Goal: Task Accomplishment & Management: Complete application form

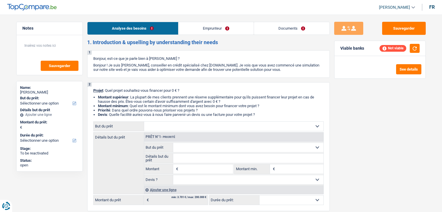
select select "worker"
select select "netSalary"
select select "liveWithParents"
drag, startPoint x: 259, startPoint y: 115, endPoint x: 90, endPoint y: 88, distance: 171.1
click at [90, 88] on div "2 Projet : Quel projet souhaitez-vous financer pour 0 € ? Montant supérieur : L…" at bounding box center [208, 146] width 243 height 129
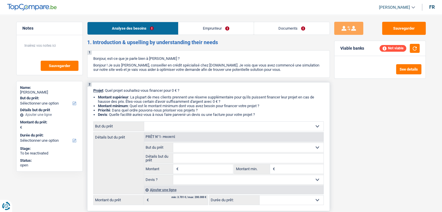
click at [91, 92] on div "2 Projet : Quel projet souhaitez-vous financer pour 0 € ? Montant supérieur : L…" at bounding box center [208, 146] width 243 height 129
click at [178, 126] on select "Confort maison: meubles, textile, peinture, électroménager, outillage non-profe…" at bounding box center [233, 126] width 179 height 9
click at [362, 148] on div "Sauvegarder Viable banks Not viable See details" at bounding box center [380, 112] width 100 height 180
click at [209, 168] on input "Montant" at bounding box center [206, 169] width 53 height 9
type input "25.000"
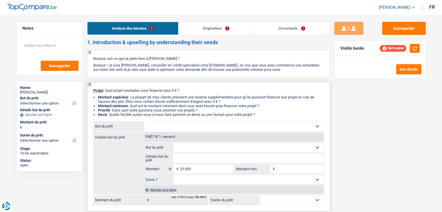
click at [284, 168] on input "Montant min." at bounding box center [300, 169] width 47 height 9
type input "25.000"
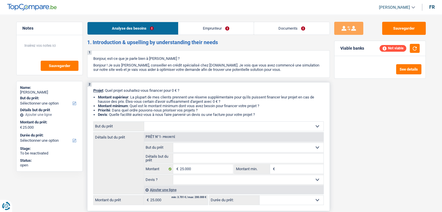
select select "120"
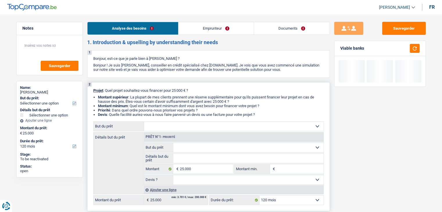
type input "2"
type input "20"
type input "200"
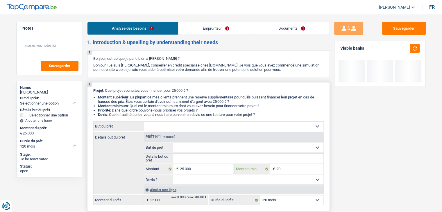
type input "200"
type input "2.000"
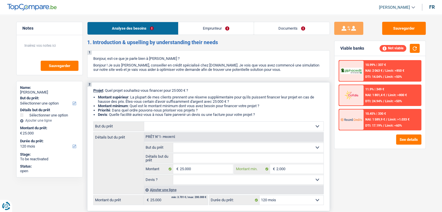
type input "2.000"
click at [225, 129] on select "Confort maison: meubles, textile, peinture, électroménager, outillage non-profe…" at bounding box center [233, 126] width 179 height 9
drag, startPoint x: 116, startPoint y: 74, endPoint x: 138, endPoint y: 71, distance: 22.2
click at [116, 74] on div "1 Bonjour, est-ce que je parle bien à massimo malvetti ? Bonjour ! Je suis Yani…" at bounding box center [208, 64] width 243 height 28
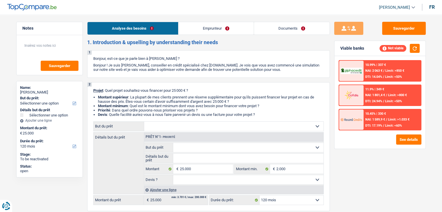
click at [229, 32] on link "Emprunteur" at bounding box center [216, 28] width 75 height 13
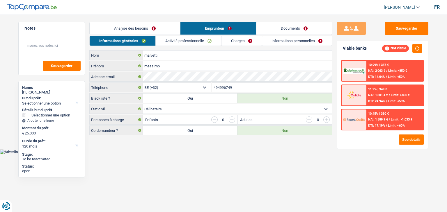
click at [184, 40] on link "Activité professionnelle" at bounding box center [188, 41] width 65 height 10
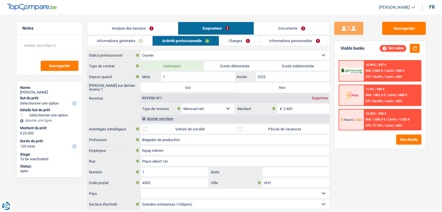
click at [222, 42] on link "Charges" at bounding box center [239, 41] width 40 height 10
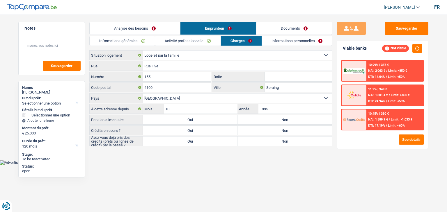
click at [194, 50] on div "Locataire Propriétaire avec prêt hypothécaire Propriétaire sans prêt hypothécai…" at bounding box center [210, 55] width 243 height 10
click at [190, 52] on select "Locataire Propriétaire avec prêt hypothécaire Propriétaire sans prêt hypothécai…" at bounding box center [237, 55] width 189 height 9
click at [186, 54] on select "Locataire Propriétaire avec prêt hypothécaire Propriétaire sans prêt hypothécai…" at bounding box center [237, 55] width 189 height 9
select select "ownerWithMortgage"
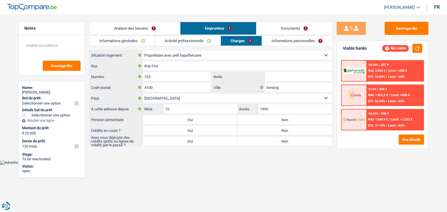
click at [143, 51] on select "Locataire Propriétaire avec prêt hypothécaire Propriétaire sans prêt hypothécai…" at bounding box center [237, 55] width 189 height 9
select select "ownerWithMortgage"
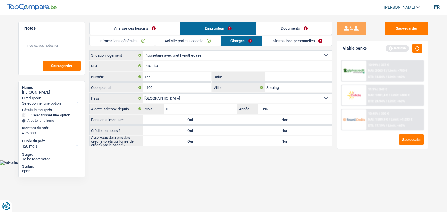
click at [144, 39] on link "Informations générales" at bounding box center [122, 41] width 65 height 10
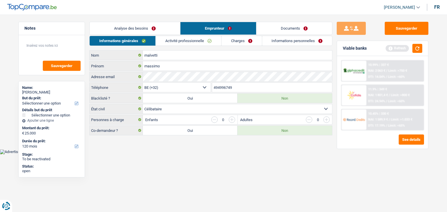
click at [152, 29] on link "Analyse des besoins" at bounding box center [135, 28] width 90 height 13
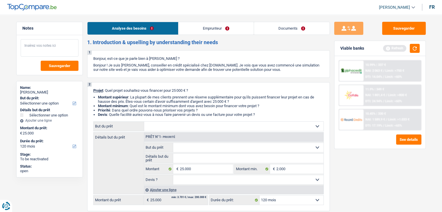
click at [57, 49] on textarea at bounding box center [50, 47] width 58 height 17
type textarea "30000 10 ans"
click at [418, 50] on button "button" at bounding box center [415, 48] width 10 height 9
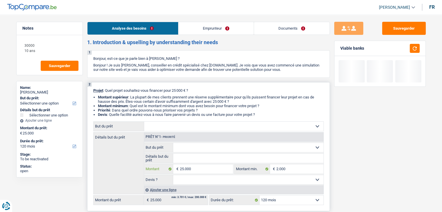
click at [198, 166] on input "25.000" at bounding box center [206, 169] width 53 height 9
type input "2.500"
type input "250"
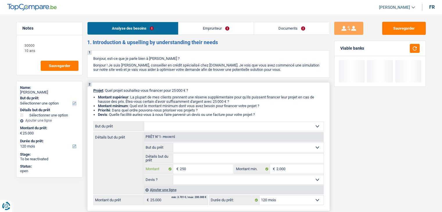
type input "25"
type input "2"
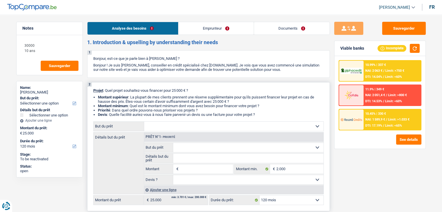
type input "3"
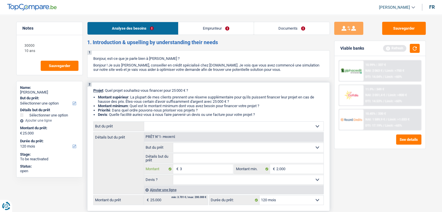
type input "30"
type input "300"
type input "3.000"
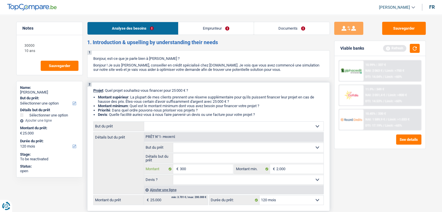
type input "3.000"
type input "30.000"
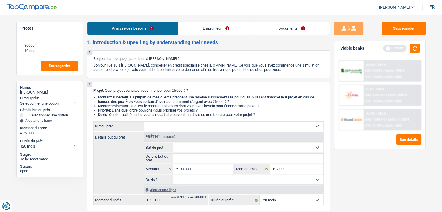
type input "30.000"
click at [216, 31] on link "Emprunteur" at bounding box center [216, 28] width 75 height 13
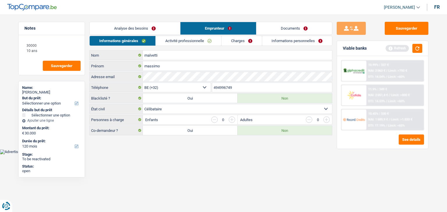
click at [211, 40] on link "Activité professionnelle" at bounding box center [188, 41] width 65 height 10
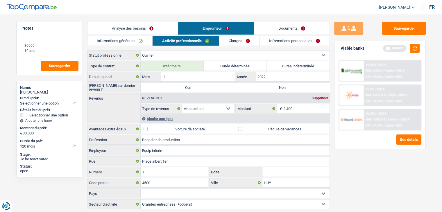
click at [245, 42] on link "Charges" at bounding box center [239, 41] width 40 height 10
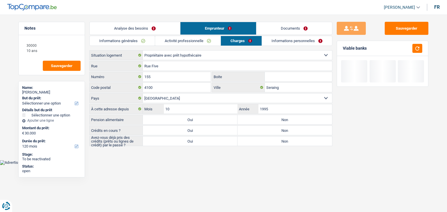
click at [155, 34] on link "Analyse des besoins" at bounding box center [135, 28] width 90 height 13
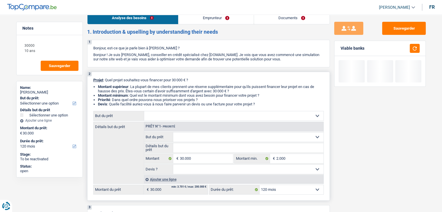
scroll to position [29, 0]
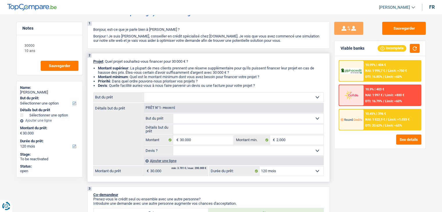
click at [201, 96] on select "Confort maison: meubles, textile, peinture, électroménager, outillage non-profe…" at bounding box center [233, 97] width 179 height 9
select select "renovation"
click at [144, 93] on select "Confort maison: meubles, textile, peinture, électroménager, outillage non-profe…" at bounding box center [233, 97] width 179 height 9
select select "renovation"
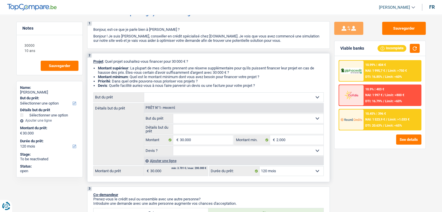
select select "renovation"
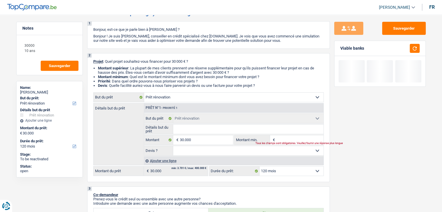
click at [410, 51] on div at bounding box center [413, 48] width 13 height 9
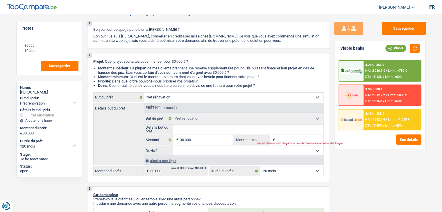
click at [373, 127] on span "DTI: 17.59%" at bounding box center [374, 126] width 17 height 4
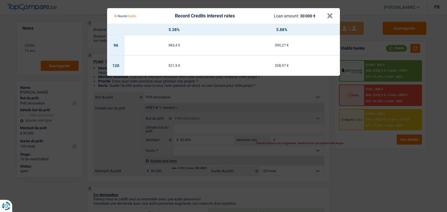
click at [362, 156] on Credits "Record Credits interest rates Loan amount: 30 000 € × 5.38% 5.88% 96 383,4 € 39…" at bounding box center [223, 106] width 447 height 212
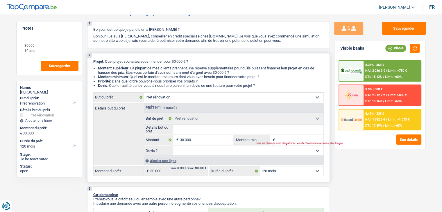
click at [309, 172] on select "12 mois 18 mois 24 mois 30 mois 36 mois 42 mois 48 mois 60 mois 72 mois 84 mois…" at bounding box center [292, 171] width 64 height 9
click at [370, 177] on div "Sauvegarder Viable banks Viable 8.24% | 363 € NAI: 2 036,9 € / Limit: >750 € DT…" at bounding box center [380, 112] width 100 height 180
click at [376, 126] on span "DTI: 17.59%" at bounding box center [374, 126] width 17 height 4
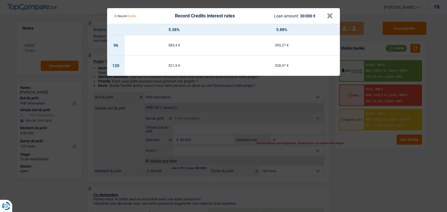
click at [359, 157] on Credits "Record Credits interest rates Loan amount: 30 000 € × 5.38% 5.88% 96 383,4 € 39…" at bounding box center [223, 106] width 447 height 212
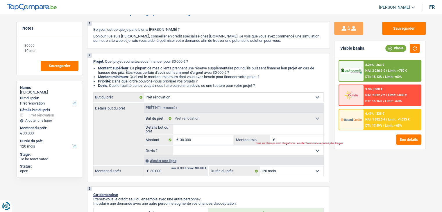
click at [382, 92] on div "9.9% | 388 € NAI: 2 012,2 € / Limit: >800 € DTI: 16.16% / Limit: <60%" at bounding box center [392, 95] width 57 height 20
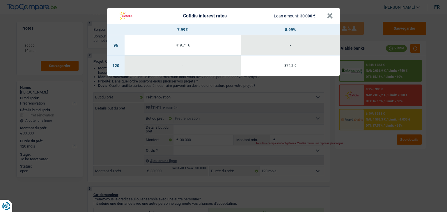
click at [382, 74] on div "Cofidis interest rates Loan amount: 30 000 € × 7.99% 8.99% 96 419,71 € - 120 - …" at bounding box center [223, 106] width 447 height 212
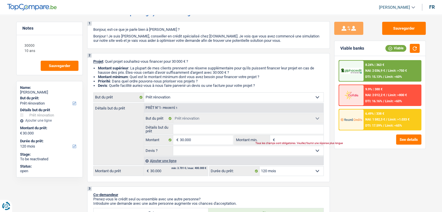
click at [382, 74] on div "8.24% | 363 € NAI: 2 036,9 € / Limit: >750 € DTI: 15.13% / Limit: <60%" at bounding box center [392, 71] width 57 height 20
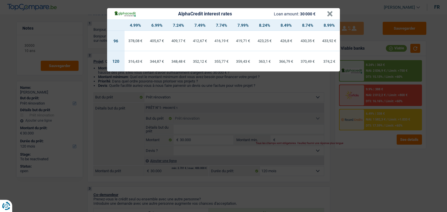
click at [373, 147] on div "AlphaCredit interest rates Loan amount: 30 000 € × 4.99% 6.99% 7.24% 7.49% 7.74…" at bounding box center [223, 106] width 447 height 212
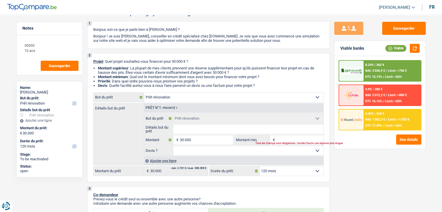
click at [370, 124] on span "DTI: 17.59%" at bounding box center [374, 126] width 17 height 4
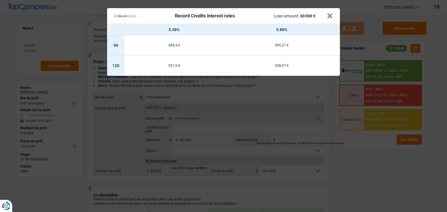
click at [375, 163] on Credits "Record Credits interest rates Loan amount: 30 000 € × 5.38% 5.88% 96 383,4 € 39…" at bounding box center [223, 106] width 447 height 212
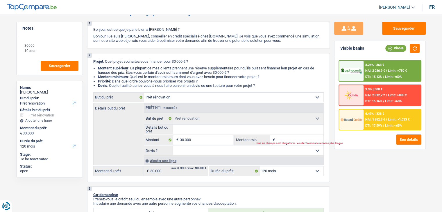
click at [382, 78] on span "DTI: 15.13%" at bounding box center [374, 77] width 17 height 4
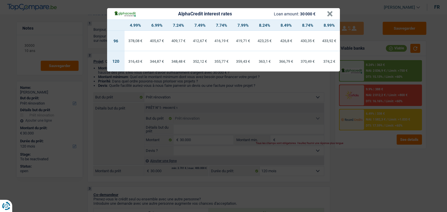
click at [305, 91] on div "AlphaCredit interest rates Loan amount: 30 000 € × 4.99% 6.99% 7.24% 7.49% 7.74…" at bounding box center [223, 106] width 447 height 212
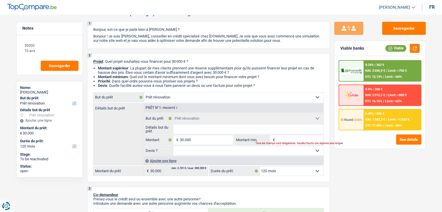
click at [360, 124] on img at bounding box center [352, 119] width 22 height 11
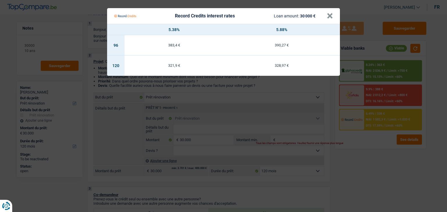
click at [379, 155] on Credits "Record Credits interest rates Loan amount: 30 000 € × 5.38% 5.88% 96 383,4 € 39…" at bounding box center [223, 106] width 447 height 212
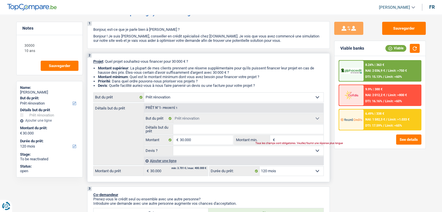
drag, startPoint x: 261, startPoint y: 86, endPoint x: 93, endPoint y: 66, distance: 169.6
click at [93, 66] on ul "Montant supérieur : La plupart de mes clients prennent une réserve supplémentai…" at bounding box center [208, 77] width 231 height 22
click at [406, 32] on button "Sauvegarder" at bounding box center [404, 28] width 44 height 13
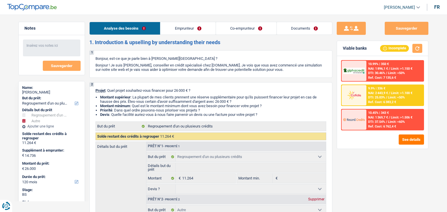
select select "refinancing"
select select "other"
select select "120"
select select "refinancing"
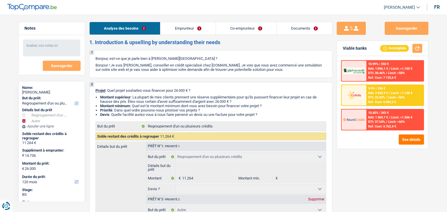
select select "refinancing"
select select "other"
select select "120"
select select "mutuality"
select select "noProfession"
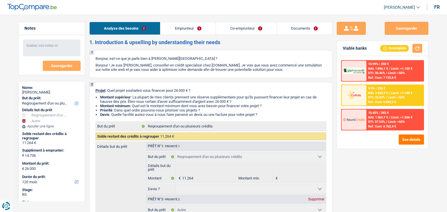
select select "familyAllowances"
select select "mutualityIndemnity"
select select "other"
select select "rents"
select select "creditConsolidation"
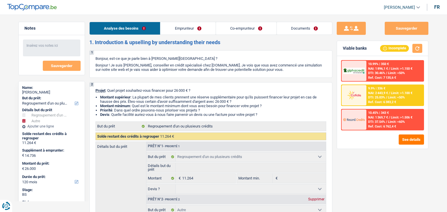
select select "72"
select select "refinancing"
select select "other"
select select "120"
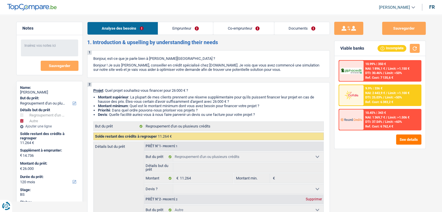
drag, startPoint x: 219, startPoint y: 41, endPoint x: 86, endPoint y: 41, distance: 132.6
click at [162, 88] on div "2 Projet : Quel projet souhaitez-vous financer pour 26 000 € ? Montant supérieu…" at bounding box center [208, 178] width 243 height 192
drag, startPoint x: 262, startPoint y: 113, endPoint x: 99, endPoint y: 93, distance: 164.1
click at [99, 93] on div "2 Projet : Quel projet souhaitez-vous financer pour 26 000 € ? Montant supérieu…" at bounding box center [208, 178] width 243 height 192
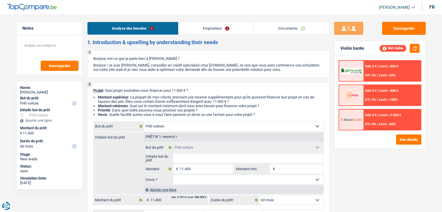
select select "car"
select select "60"
select select "car"
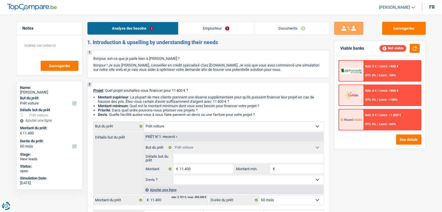
select select "60"
select select "car"
select select "60"
click at [222, 28] on link "Emprunteur" at bounding box center [216, 28] width 75 height 13
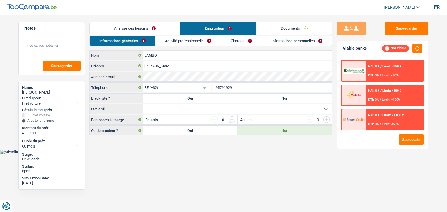
click at [266, 29] on link "Documents" at bounding box center [294, 28] width 76 height 13
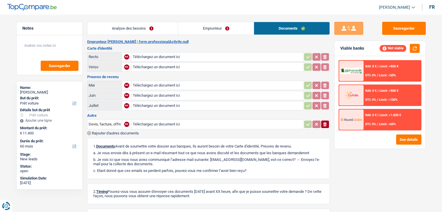
click at [158, 23] on link "Analyse des besoins" at bounding box center [133, 28] width 91 height 13
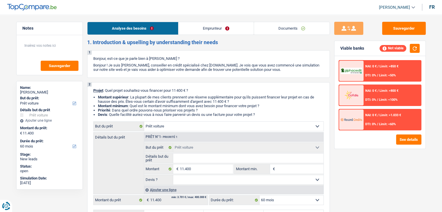
click at [210, 31] on link "Emprunteur" at bounding box center [216, 28] width 75 height 13
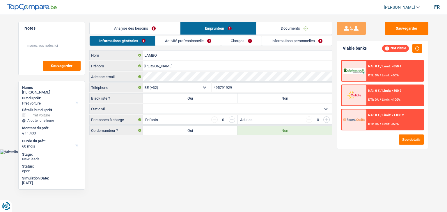
click at [159, 30] on link "Analyse des besoins" at bounding box center [135, 28] width 90 height 13
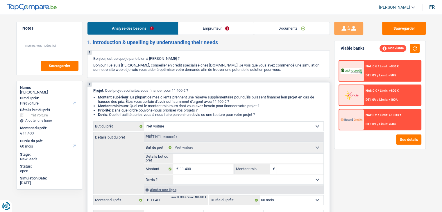
scroll to position [58, 0]
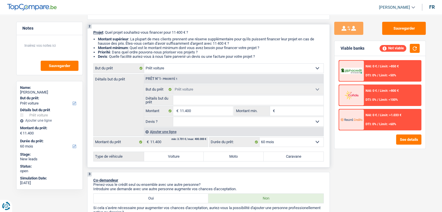
click at [185, 100] on input "Détails but du prêt" at bounding box center [248, 100] width 150 height 9
click at [195, 111] on input "11.400" at bounding box center [206, 110] width 53 height 9
click at [279, 112] on input "Montant min." at bounding box center [300, 110] width 47 height 9
type input "1"
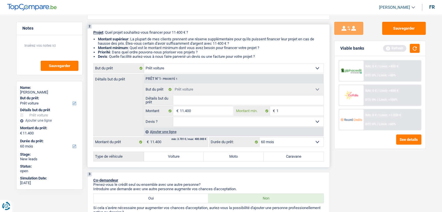
type input "11"
type input "114"
type input "1.140"
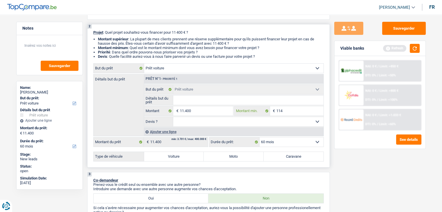
type input "1.140"
type input "11.400"
click at [236, 99] on input "Détails but du prêt" at bounding box center [248, 100] width 150 height 9
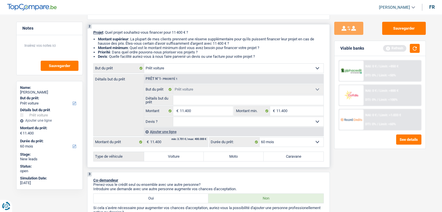
type input "r"
type input "re"
type input "ren"
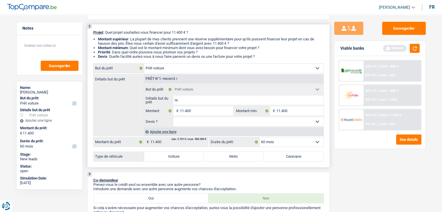
type input "ren"
type input "rena"
type input "renau"
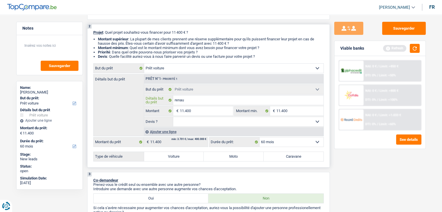
type input "renaul"
type input "renault"
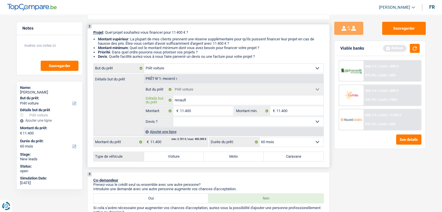
type input "renault"
type input "renault m"
type input "renault me"
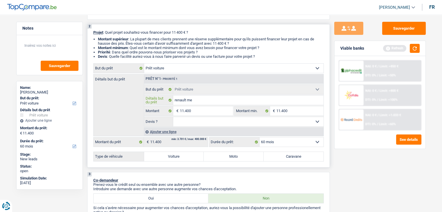
type input "renault meg"
type input "renault mega"
type input "renault megan"
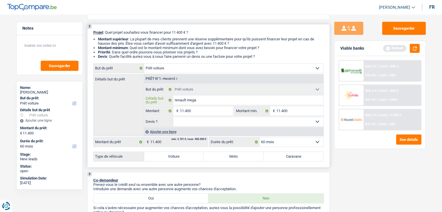
type input "renault megan"
type input "renault megane"
click at [178, 155] on label "Voiture" at bounding box center [174, 156] width 60 height 9
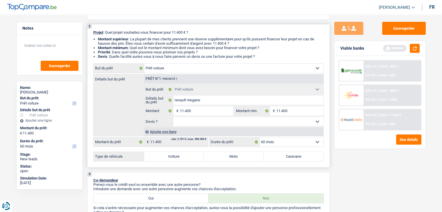
click at [178, 155] on input "Voiture" at bounding box center [174, 156] width 60 height 9
radio input "true"
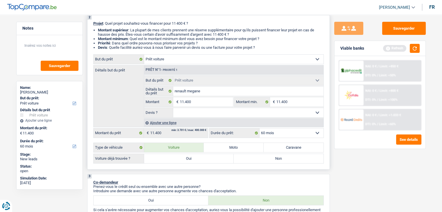
scroll to position [145, 0]
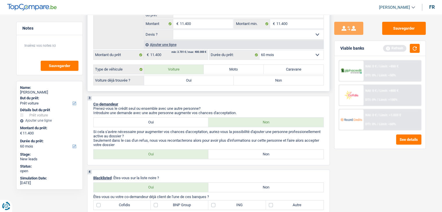
click at [167, 81] on label "Oui" at bounding box center [189, 80] width 90 height 9
click at [167, 81] on input "Oui" at bounding box center [189, 80] width 90 height 9
radio input "true"
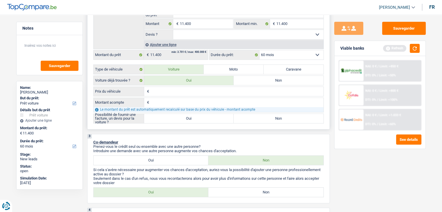
radio input "true"
click at [169, 120] on label "Oui" at bounding box center [189, 118] width 90 height 9
click at [169, 120] on input "Oui" at bounding box center [189, 118] width 90 height 9
radio input "true"
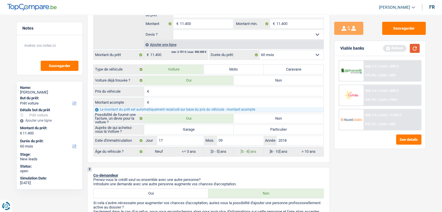
click at [414, 45] on button "button" at bounding box center [415, 48] width 10 height 9
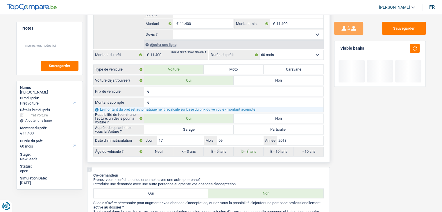
click at [171, 91] on input "Prix du véhicule" at bounding box center [237, 91] width 173 height 9
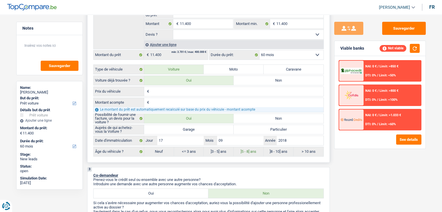
type input "1"
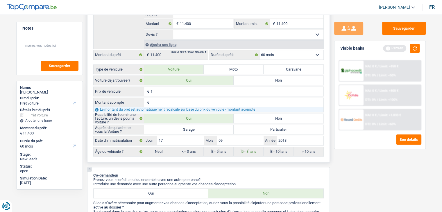
type input "11"
type input "114"
type input "1.140"
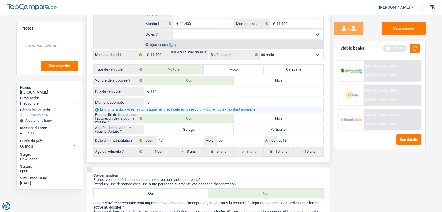
type input "1.140"
type input "11.400"
click at [204, 105] on input "Montant acompte" at bounding box center [237, 102] width 173 height 9
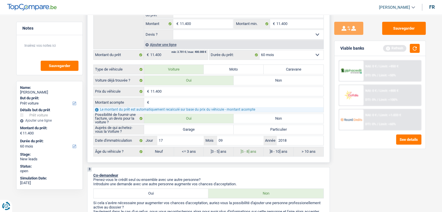
type input "0"
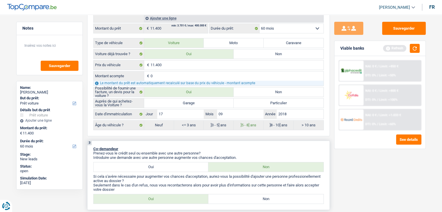
scroll to position [204, 0]
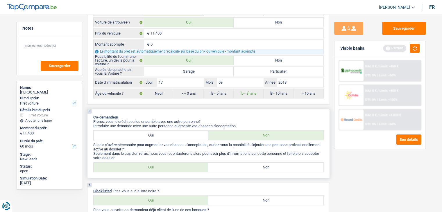
type input "0"
drag, startPoint x: 234, startPoint y: 152, endPoint x: 292, endPoint y: 136, distance: 60.3
click at [235, 152] on p "Seulement dans le cas d'un refus, nous vous recontacterons alors pour avoir plu…" at bounding box center [208, 156] width 231 height 9
click at [417, 48] on button "button" at bounding box center [415, 48] width 10 height 9
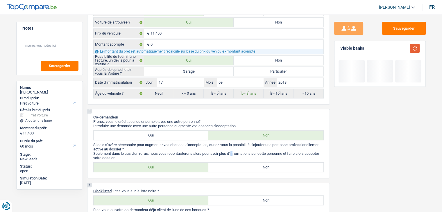
click at [417, 48] on button "button" at bounding box center [415, 48] width 10 height 9
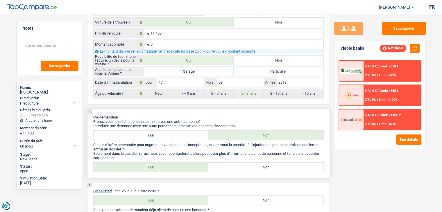
click at [196, 163] on label "Oui" at bounding box center [151, 167] width 115 height 9
click at [196, 163] on input "Oui" at bounding box center [151, 167] width 115 height 9
radio input "true"
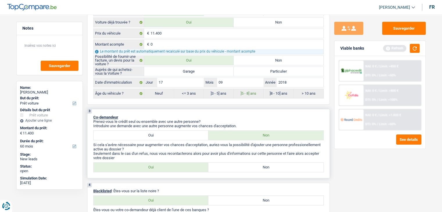
click at [229, 157] on p "Seulement dans le cas d'un refus, nous vous recontacterons alors pour avoir plu…" at bounding box center [208, 156] width 231 height 9
click at [416, 46] on button "button" at bounding box center [415, 48] width 10 height 9
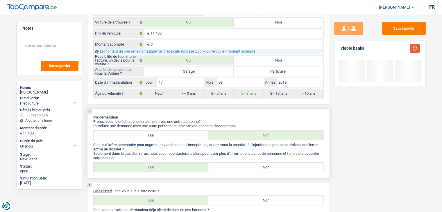
scroll to position [262, 0]
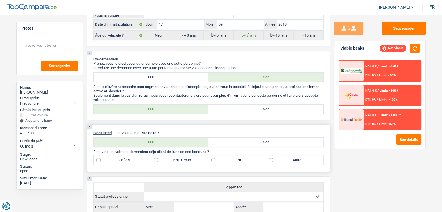
click at [240, 143] on label "Non" at bounding box center [266, 142] width 115 height 9
click at [240, 143] on input "Non" at bounding box center [266, 142] width 115 height 9
radio input "true"
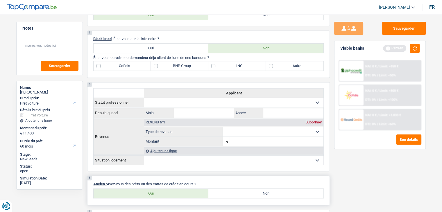
scroll to position [407, 0]
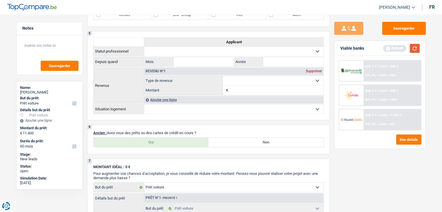
click at [413, 47] on button "button" at bounding box center [415, 48] width 10 height 9
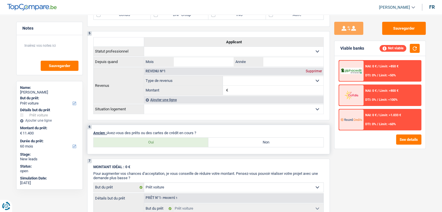
drag, startPoint x: 194, startPoint y: 132, endPoint x: 191, endPoint y: 135, distance: 4.1
click at [193, 133] on p "Ancien : Avez-vous des prêts ou des cartes de crédit en cours ?" at bounding box center [208, 133] width 231 height 4
click at [186, 141] on label "Oui" at bounding box center [151, 142] width 115 height 9
click at [186, 141] on input "Oui" at bounding box center [151, 142] width 115 height 9
radio input "true"
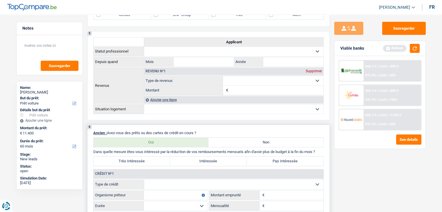
click at [248, 181] on select "Carte ou ouverture de crédit Prêt hypothécaire Vente à tempérament Prêt à tempé…" at bounding box center [233, 184] width 179 height 9
click at [351, 183] on div "Sauvegarder Viable banks Refresh NAI: 0 € / Limit: >850 € DTI: 0% / Limit: <50%…" at bounding box center [380, 112] width 100 height 180
click at [416, 47] on button "button" at bounding box center [415, 48] width 10 height 9
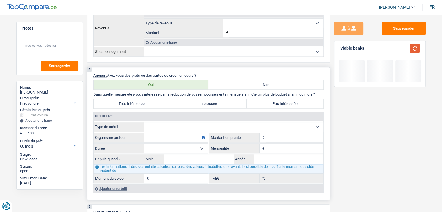
scroll to position [465, 0]
click at [192, 122] on select "Carte ou ouverture de crédit Prêt hypothécaire Vente à tempérament Prêt à tempé…" at bounding box center [233, 126] width 179 height 9
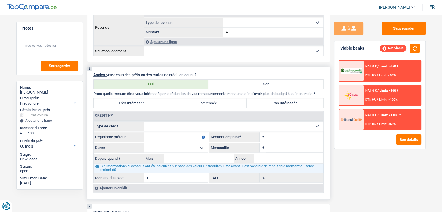
select select "cardOrCredit"
type input "0"
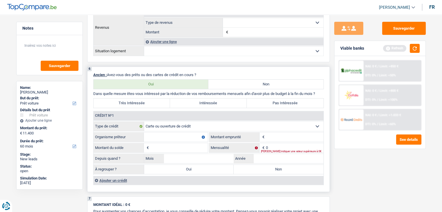
click at [179, 133] on input "Organisme prêteur" at bounding box center [176, 137] width 64 height 9
click at [414, 49] on button "button" at bounding box center [415, 48] width 10 height 9
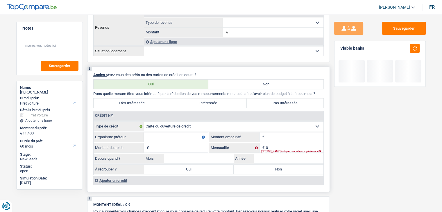
click at [131, 179] on div "Ajouter un crédit" at bounding box center [208, 180] width 230 height 9
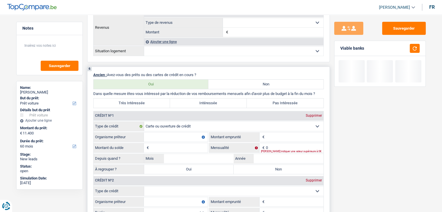
click at [172, 133] on input "Organisme prêteur" at bounding box center [176, 137] width 64 height 9
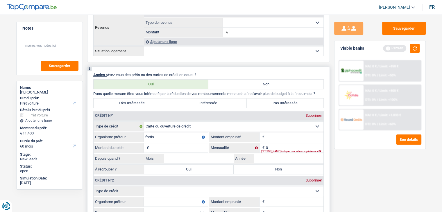
type input "fortis"
click at [279, 134] on input "Montant" at bounding box center [295, 137] width 58 height 9
type input "2.500"
click at [419, 47] on button "button" at bounding box center [415, 48] width 10 height 9
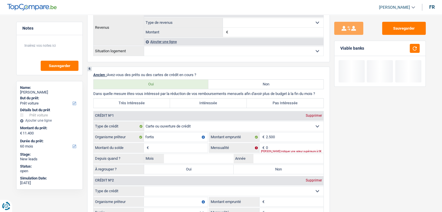
drag, startPoint x: 365, startPoint y: 47, endPoint x: 341, endPoint y: 48, distance: 23.6
click at [341, 48] on div "Viable banks" at bounding box center [380, 48] width 91 height 15
click at [341, 49] on div "Viable banks" at bounding box center [353, 48] width 24 height 5
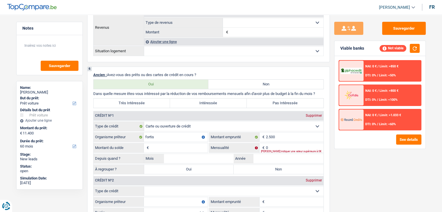
drag, startPoint x: 342, startPoint y: 49, endPoint x: 366, endPoint y: 50, distance: 24.2
click at [366, 50] on div "Viable banks Not viable" at bounding box center [380, 48] width 91 height 15
click at [171, 143] on input "Montant du solde" at bounding box center [179, 147] width 58 height 9
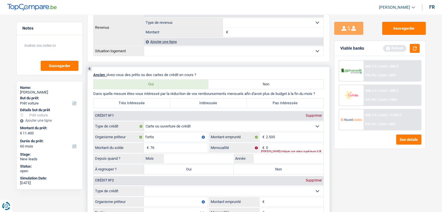
type input "76"
click at [276, 150] on div "[PERSON_NAME] indiquer une valeur supérieure à 0€" at bounding box center [292, 151] width 63 height 2
click at [276, 145] on input "0" at bounding box center [295, 147] width 58 height 9
type input "76"
click at [355, 173] on div "Sauvegarder Viable banks Refresh NAI: 0 € / Limit: >850 € DTI: 0% / Limit: <50%…" at bounding box center [380, 112] width 100 height 180
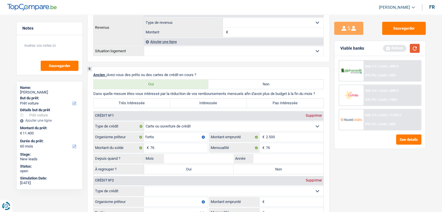
click at [412, 49] on button "button" at bounding box center [415, 48] width 10 height 9
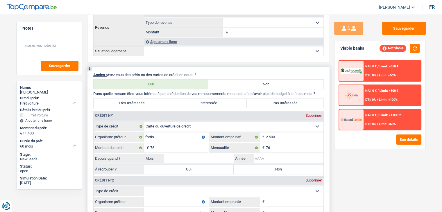
click at [293, 159] on input "Année" at bounding box center [289, 158] width 70 height 9
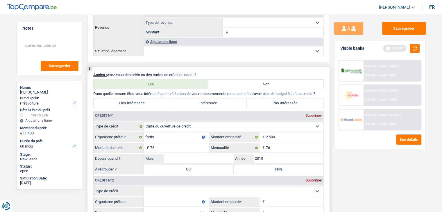
type input "2010"
click at [229, 154] on input "Mois" at bounding box center [199, 158] width 70 height 9
type input "06"
click at [260, 171] on div "À regrouper ? Oui Non Tous les champs sont obligatoires. Veuillez fournir une r…" at bounding box center [209, 170] width 230 height 10
click at [257, 165] on label "Non" at bounding box center [279, 169] width 90 height 9
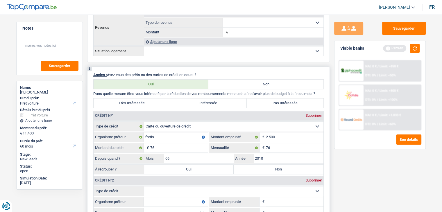
click at [257, 165] on input "Non" at bounding box center [279, 169] width 90 height 9
radio input "true"
click at [361, 182] on div "Sauvegarder Viable banks Refresh NAI: 0 € / Limit: >850 € DTI: 0% / Limit: <50%…" at bounding box center [380, 112] width 100 height 180
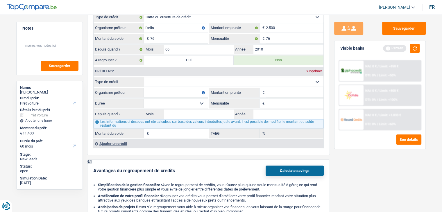
scroll to position [582, 0]
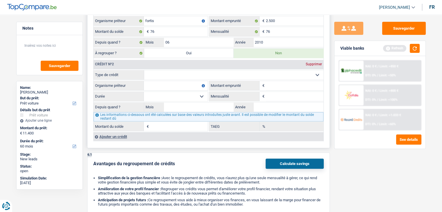
click at [310, 63] on div "Crédit nº2 Supprimer" at bounding box center [209, 64] width 230 height 9
click at [310, 63] on div "Supprimer" at bounding box center [314, 64] width 19 height 3
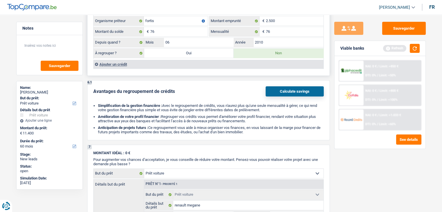
click at [130, 62] on div "Ajouter un crédit" at bounding box center [208, 64] width 230 height 9
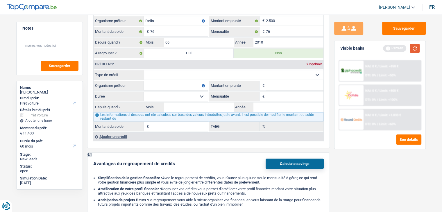
drag, startPoint x: 413, startPoint y: 51, endPoint x: 380, endPoint y: 54, distance: 32.8
click at [413, 50] on button "button" at bounding box center [415, 48] width 10 height 9
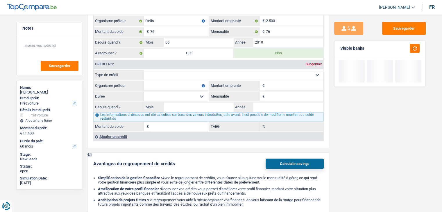
click at [196, 73] on select "Carte ou ouverture de crédit Prêt hypothécaire Vente à tempérament Prêt à tempé…" at bounding box center [233, 74] width 179 height 9
select select "mortgage"
click at [144, 70] on select "Carte ou ouverture de crédit Prêt hypothécaire Vente à tempérament Prêt à tempé…" at bounding box center [233, 74] width 179 height 9
type input "0"
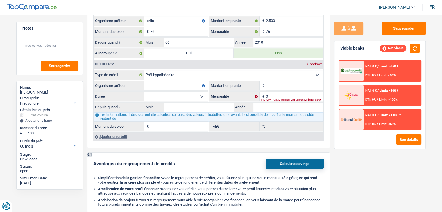
click at [170, 83] on input "Organisme prêteur" at bounding box center [176, 85] width 64 height 9
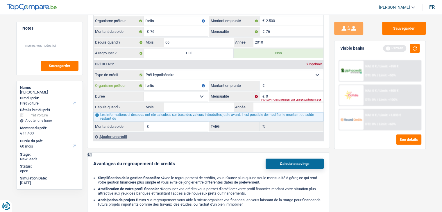
type input "fortis"
click at [299, 82] on input "Montant emprunté" at bounding box center [295, 85] width 58 height 9
click at [123, 136] on div "Ajouter un crédit" at bounding box center [208, 136] width 230 height 9
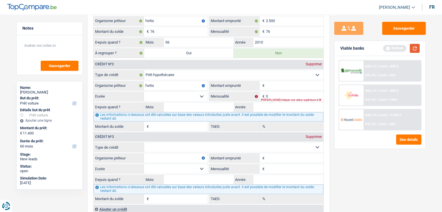
click at [412, 49] on button "button" at bounding box center [415, 48] width 10 height 9
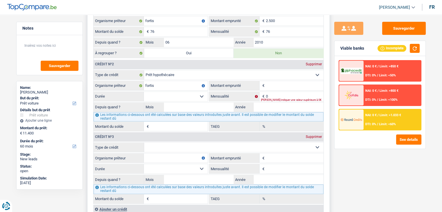
click at [319, 136] on div "Crédit nº3 Supprimer" at bounding box center [209, 136] width 230 height 9
click at [311, 135] on div "Supprimer" at bounding box center [314, 136] width 19 height 3
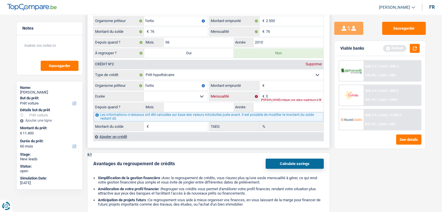
click at [283, 92] on input "0" at bounding box center [295, 96] width 58 height 9
type input "700"
click at [201, 92] on select "120 mois 132 mois 144 mois 180 mois 240 mois 300 mois 360 mois 420 mois Sélecti…" at bounding box center [176, 96] width 64 height 9
drag, startPoint x: 371, startPoint y: 170, endPoint x: 420, endPoint y: 64, distance: 116.9
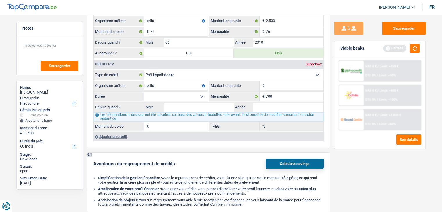
click at [371, 168] on div "Sauvegarder Viable banks Refresh NAI: 0 € / Limit: >850 € DTI: 0% / Limit: <50%…" at bounding box center [380, 112] width 100 height 180
click at [417, 48] on button "button" at bounding box center [415, 48] width 10 height 9
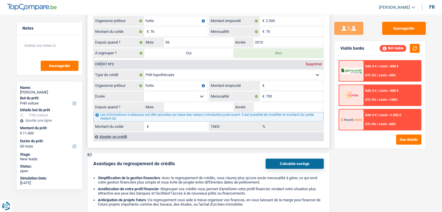
click at [199, 92] on select "120 mois 132 mois 144 mois 180 mois 240 mois 300 mois 360 mois 420 mois Sélecti…" at bounding box center [176, 96] width 64 height 9
click at [268, 105] on input "Année" at bounding box center [289, 107] width 70 height 9
click at [272, 105] on input "Année" at bounding box center [289, 107] width 70 height 9
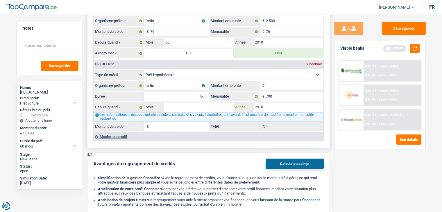
type input "2010"
click at [194, 92] on select "120 mois 132 mois 144 mois 180 mois 240 mois 300 mois 360 mois 420 mois Sélecti…" at bounding box center [176, 96] width 64 height 9
select select "240"
click at [144, 92] on select "120 mois 132 mois 144 mois 180 mois 240 mois 300 mois 360 mois 420 mois Sélecti…" at bounding box center [176, 96] width 64 height 9
click at [208, 104] on input "Mois" at bounding box center [199, 107] width 70 height 9
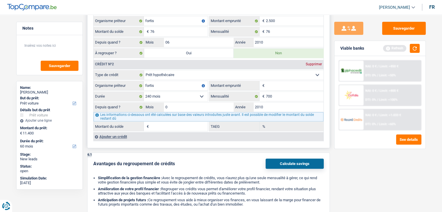
type input "06"
click at [382, 163] on div "Sauvegarder Viable banks Refresh NAI: 0 € / Limit: >850 € DTI: 0% / Limit: <50%…" at bounding box center [380, 112] width 100 height 180
click at [411, 48] on button "button" at bounding box center [415, 48] width 10 height 9
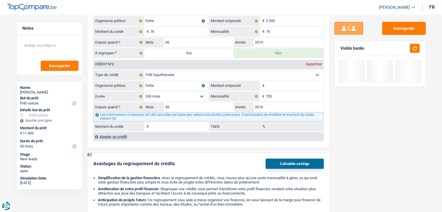
drag, startPoint x: 368, startPoint y: 48, endPoint x: 339, endPoint y: 46, distance: 29.2
click at [339, 46] on div "Viable banks" at bounding box center [380, 48] width 91 height 15
click at [339, 51] on div "Viable banks" at bounding box center [380, 48] width 91 height 15
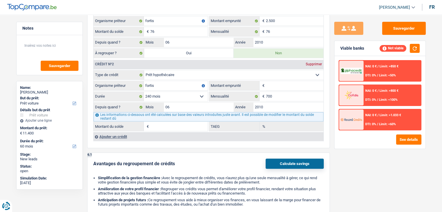
drag, startPoint x: 341, startPoint y: 48, endPoint x: 365, endPoint y: 49, distance: 24.5
click at [365, 49] on div "Viable banks Not viable" at bounding box center [380, 48] width 91 height 15
click at [336, 77] on div "NAI: 0 € / Limit: >850 € DTI: 0% / Limit: <50% NAI: 0 € / Limit: >800 € DTI: 0%…" at bounding box center [380, 102] width 91 height 93
click at [328, 120] on div "6 Ancien : Avez-vous des prêts ou des cartes de crédit en cours ? Oui Non Dans …" at bounding box center [208, 49] width 243 height 198
click at [335, 122] on div "NAI: 0 € / Limit: >850 € DTI: 0% / Limit: <50% NAI: 0 € / Limit: >800 € DTI: 0%…" at bounding box center [380, 102] width 91 height 93
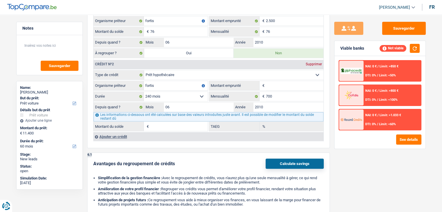
click at [332, 124] on div "Sauvegarder Viable banks Not viable NAI: 0 € / Limit: >850 € DTI: 0% / Limit: <…" at bounding box center [380, 112] width 100 height 180
click at [283, 83] on input "Montant emprunté" at bounding box center [295, 85] width 58 height 9
type input "1"
select select
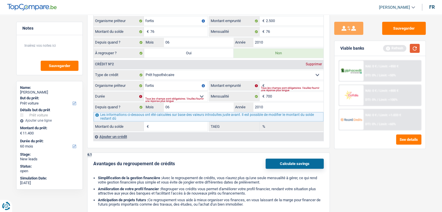
click at [416, 45] on button "button" at bounding box center [415, 48] width 10 height 9
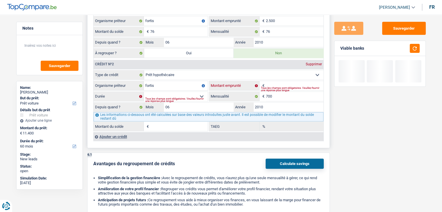
click at [283, 82] on input "Montant emprunté" at bounding box center [295, 85] width 58 height 9
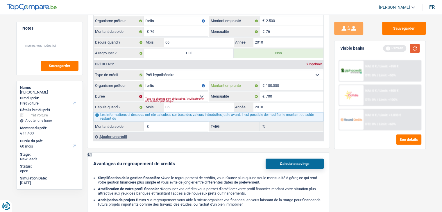
type input "100.000"
click at [416, 47] on button "button" at bounding box center [415, 48] width 10 height 9
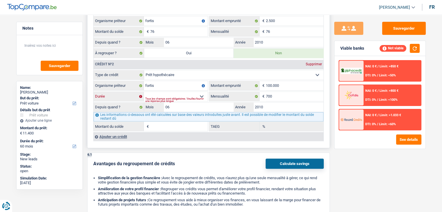
click at [192, 92] on select "120 mois 132 mois 144 mois 180 mois 240 mois 300 mois 360 mois 420 mois Sélecti…" at bounding box center [176, 96] width 64 height 9
select select "240"
click at [144, 92] on select "120 mois 132 mois 144 mois 180 mois 240 mois 300 mois 360 mois 420 mois Sélecti…" at bounding box center [176, 96] width 64 height 9
type input "35.404"
type input "5,87"
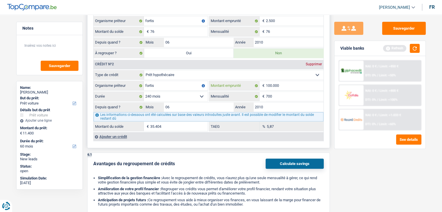
click at [286, 81] on input "100.000" at bounding box center [295, 85] width 58 height 9
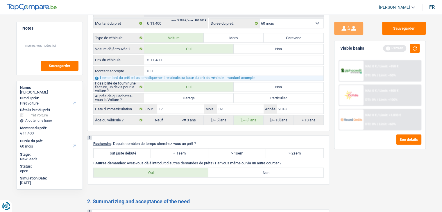
scroll to position [931, 0]
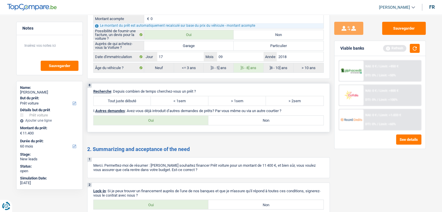
click at [137, 96] on label "Tout juste débuté" at bounding box center [123, 100] width 58 height 9
click at [137, 96] on input "Tout juste débuté" at bounding box center [123, 100] width 58 height 9
radio input "true"
click at [235, 119] on label "Non" at bounding box center [266, 120] width 115 height 9
click at [235, 119] on input "Non" at bounding box center [266, 120] width 115 height 9
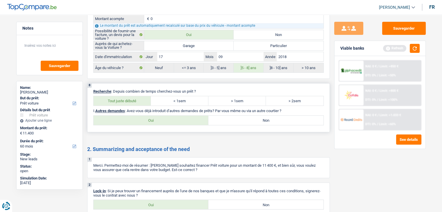
radio input "true"
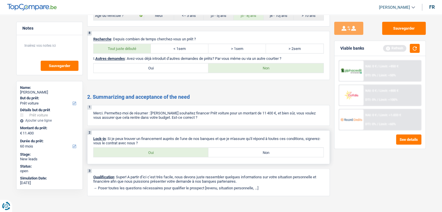
click at [168, 148] on label "Oui" at bounding box center [151, 152] width 115 height 9
click at [168, 148] on input "Oui" at bounding box center [151, 152] width 115 height 9
radio input "true"
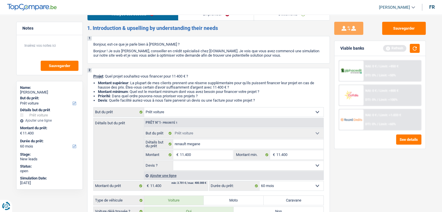
scroll to position [0, 0]
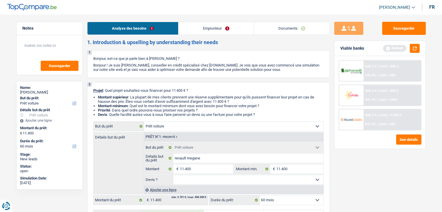
click at [206, 26] on link "Emprunteur" at bounding box center [216, 28] width 75 height 13
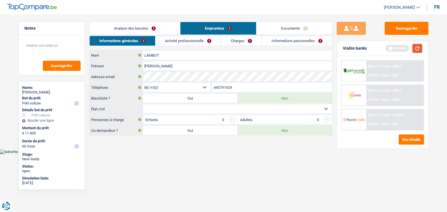
click at [414, 49] on button "button" at bounding box center [417, 48] width 10 height 9
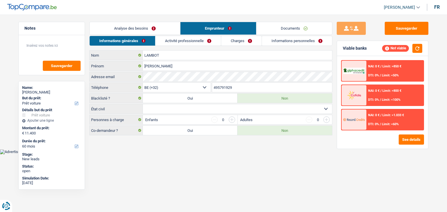
click at [152, 154] on html "Vous avez le contrôle de vos données Nous utilisons des cookies, tout comme nos…" at bounding box center [223, 77] width 447 height 154
click at [228, 106] on select "Célibataire Marié(e) Cohabitant(e) légal(e) Divorcé(e) Veuf(ve) Séparé (de fait…" at bounding box center [237, 108] width 189 height 9
click at [172, 107] on select "Célibataire Marié(e) Cohabitant(e) légal(e) Divorcé(e) Veuf(ve) Séparé (de fait…" at bounding box center [237, 108] width 189 height 9
select select "married"
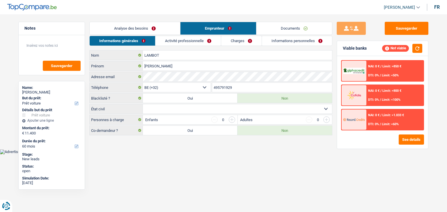
click at [143, 104] on select "Célibataire Marié(e) Cohabitant(e) légal(e) Divorcé(e) Veuf(ve) Séparé (de fait…" at bounding box center [237, 108] width 189 height 9
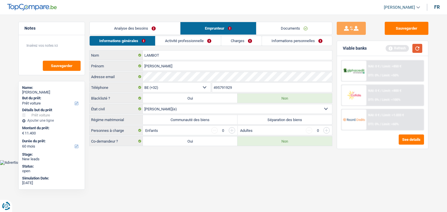
click at [420, 49] on button "button" at bounding box center [417, 48] width 10 height 9
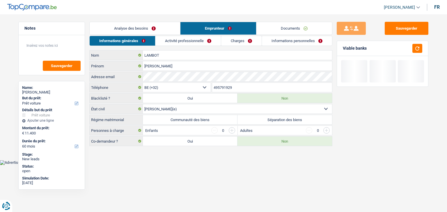
drag, startPoint x: 367, startPoint y: 49, endPoint x: 344, endPoint y: 46, distance: 23.2
click at [344, 46] on div "Viable banks" at bounding box center [382, 48] width 91 height 15
click at [278, 120] on label "Séparation des biens" at bounding box center [284, 119] width 95 height 9
click at [278, 120] on input "Séparation des biens" at bounding box center [284, 119] width 95 height 9
radio input "true"
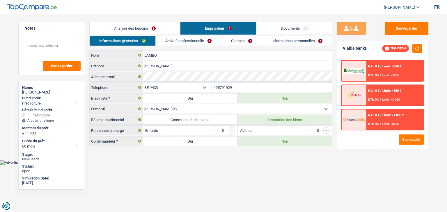
click at [254, 165] on html "Vous avez le contrôle de vos données Nous utilisons des cookies, tout comme nos…" at bounding box center [223, 82] width 447 height 165
drag, startPoint x: 128, startPoint y: 128, endPoint x: 91, endPoint y: 131, distance: 37.1
click at [90, 131] on label "Personnes à charge" at bounding box center [116, 130] width 53 height 9
click at [135, 154] on main "Notes Sauvegarder Name: CARINE LAMBOT But du prêt: Confort maison: meubles, tex…" at bounding box center [223, 85] width 447 height 152
click at [218, 156] on main "Notes Sauvegarder Name: CARINE LAMBOT But du prêt: Confort maison: meubles, tex…" at bounding box center [223, 85] width 447 height 152
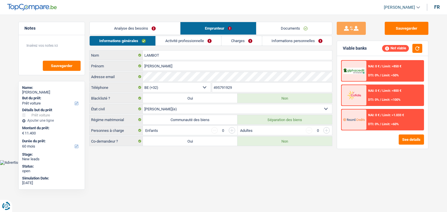
click at [228, 130] on div "0" at bounding box center [223, 130] width 24 height 6
click at [235, 129] on div "Enfants 0" at bounding box center [190, 130] width 94 height 9
click at [234, 129] on input "button" at bounding box center [232, 130] width 6 height 6
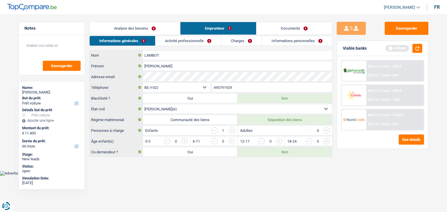
click at [214, 168] on main "Notes Sauvegarder Name: CARINE LAMBOT But du prêt: Confort maison: meubles, tex…" at bounding box center [223, 90] width 447 height 162
click at [277, 141] on input "button" at bounding box center [397, 142] width 242 height 9
click at [193, 42] on link "Activité professionnelle" at bounding box center [188, 41] width 65 height 10
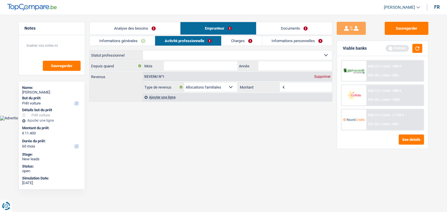
click at [191, 60] on div "Ouvrier Employé privé Employé public Invalide Indépendant Pensionné Chômeur Mut…" at bounding box center [210, 76] width 243 height 52
click at [191, 58] on select "Ouvrier Employé privé Employé public Invalide Indépendant Pensionné Chômeur Mut…" at bounding box center [237, 55] width 189 height 9
select select "privateEmployee"
click at [143, 51] on select "Ouvrier Employé privé Employé public Invalide Indépendant Pensionné Chômeur Mut…" at bounding box center [237, 55] width 189 height 9
select select "familyAllowances"
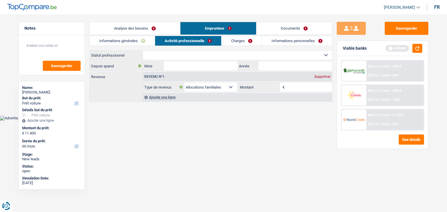
select select "netSalary"
select select "mealVouchers"
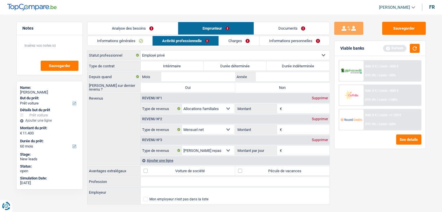
click at [236, 67] on label "Durée déterminée" at bounding box center [235, 65] width 63 height 9
click at [236, 67] on input "Durée déterminée" at bounding box center [235, 65] width 63 height 9
radio input "true"
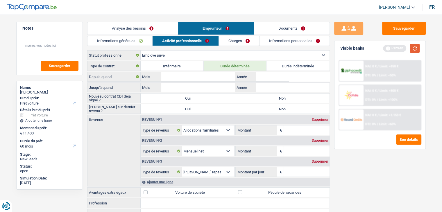
click at [416, 48] on button "button" at bounding box center [415, 48] width 10 height 9
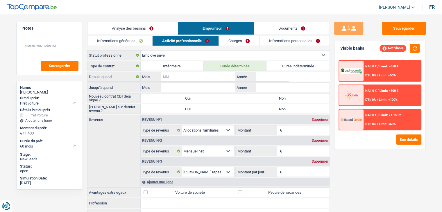
click at [190, 73] on input "Mois" at bounding box center [198, 76] width 74 height 9
click at [184, 85] on input "Mois" at bounding box center [198, 87] width 74 height 9
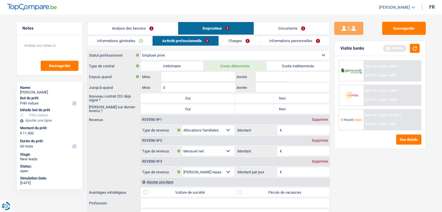
type input "09"
type input "2025"
click at [170, 78] on input "Mois" at bounding box center [198, 76] width 74 height 9
type input "06"
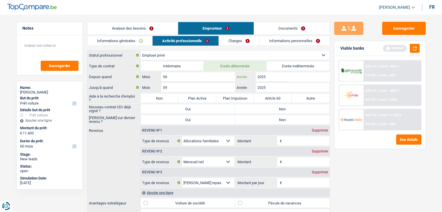
type input "2025"
click at [154, 100] on label "Non" at bounding box center [160, 98] width 38 height 9
click at [154, 100] on input "Non" at bounding box center [160, 98] width 38 height 9
radio input "true"
click at [264, 110] on label "Non" at bounding box center [282, 108] width 95 height 9
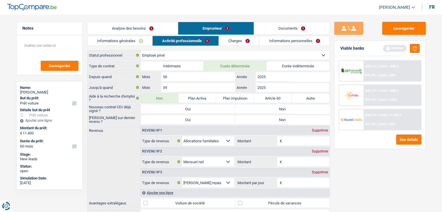
click at [264, 110] on input "Non" at bounding box center [282, 108] width 95 height 9
radio input "true"
click at [269, 120] on label "Non" at bounding box center [282, 119] width 95 height 9
click at [269, 120] on input "Non" at bounding box center [282, 119] width 95 height 9
radio input "true"
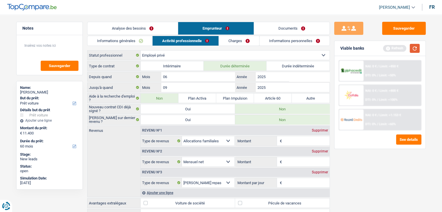
click at [414, 47] on button "button" at bounding box center [415, 48] width 10 height 9
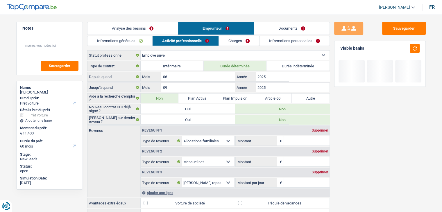
click at [300, 163] on input "Montant" at bounding box center [307, 161] width 46 height 9
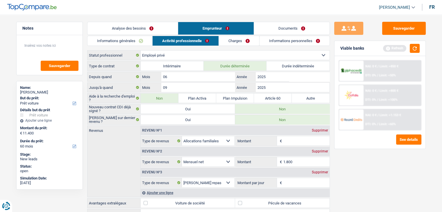
type input "1.800"
click at [382, 170] on div "Sauvegarder Viable banks Refresh NAI: 0 € / Limit: >850 € DTI: 0% / Limit: <50%…" at bounding box center [380, 112] width 100 height 180
click at [411, 48] on button "button" at bounding box center [415, 48] width 10 height 9
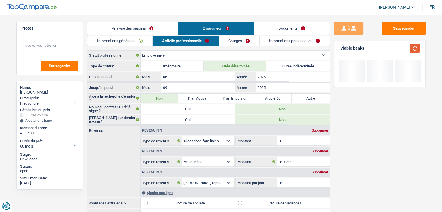
click at [411, 48] on button "button" at bounding box center [415, 48] width 10 height 9
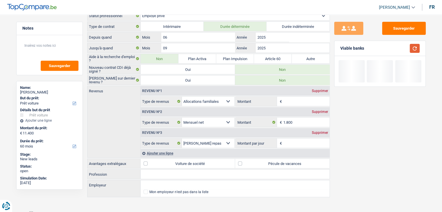
scroll to position [42, 0]
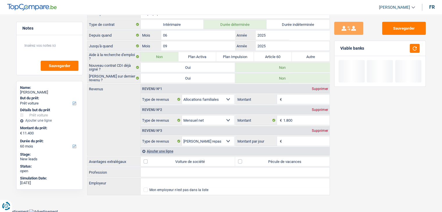
click at [168, 149] on div "Ajouter une ligne" at bounding box center [235, 151] width 189 height 8
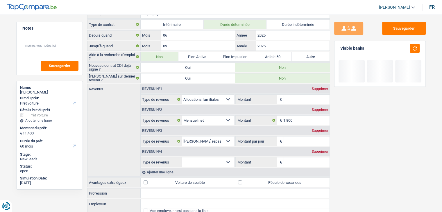
drag, startPoint x: 198, startPoint y: 158, endPoint x: 202, endPoint y: 160, distance: 4.6
click at [198, 158] on select "Allocation d'handicap Allocations chômage Allocations familiales Chèques repas …" at bounding box center [208, 162] width 53 height 9
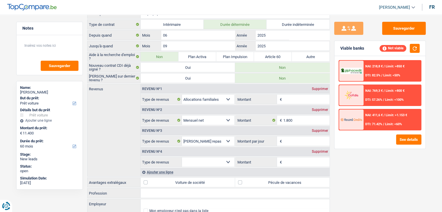
select select "parttimeSelfemployed"
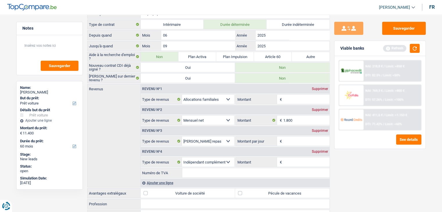
click at [303, 163] on input "Montant" at bounding box center [307, 162] width 46 height 9
type input "1.000"
click at [391, 156] on div "Sauvegarder Viable banks Refresh NAI: 218,8 € / Limit: >850 € DTI: 82.5% / Limi…" at bounding box center [380, 112] width 100 height 180
click at [414, 48] on button "button" at bounding box center [415, 48] width 10 height 9
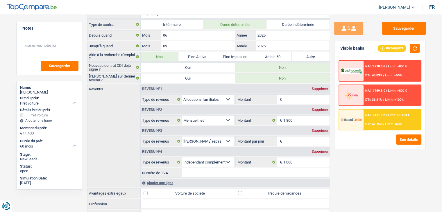
click at [302, 172] on input "Numéro de TVA" at bounding box center [255, 172] width 147 height 9
click at [357, 177] on div "Sauvegarder Viable banks Incomplete NAI: 1 218,8 € / Limit: >850 € DTI: 45.83% …" at bounding box center [380, 112] width 100 height 180
drag, startPoint x: 365, startPoint y: 47, endPoint x: 351, endPoint y: 49, distance: 14.0
click at [351, 49] on div "Viable banks Incomplete" at bounding box center [380, 48] width 91 height 15
click at [194, 175] on input "Numéro de TVA" at bounding box center [255, 172] width 147 height 9
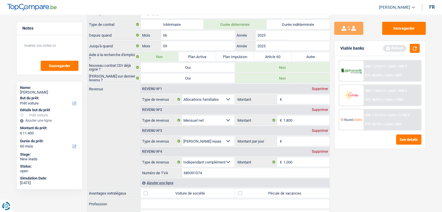
type input "689391074"
click at [357, 177] on div "Sauvegarder Viable banks Refresh NAI: 1 218,8 € / Limit: >850 € DTI: 45.83% / L…" at bounding box center [380, 112] width 100 height 180
click at [417, 48] on button "button" at bounding box center [415, 48] width 10 height 9
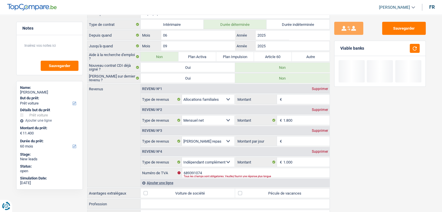
click at [212, 175] on div "Tous les champs sont obligatoires. Veuillez fournir une réponse plus longue" at bounding box center [249, 176] width 131 height 2
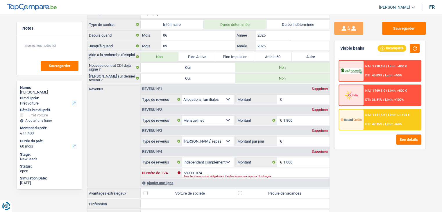
click at [218, 170] on input "689391074" at bounding box center [255, 172] width 147 height 9
click at [363, 186] on div "Sauvegarder Viable banks Incomplete NAI: 1 218,8 € / Limit: >850 € DTI: 45.83% …" at bounding box center [380, 112] width 100 height 180
click at [412, 48] on button "button" at bounding box center [415, 48] width 10 height 9
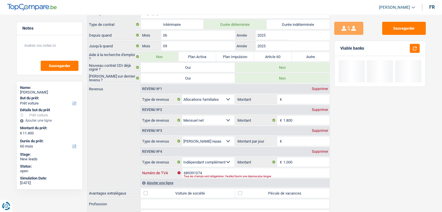
click at [204, 172] on input "689391074" at bounding box center [255, 172] width 147 height 9
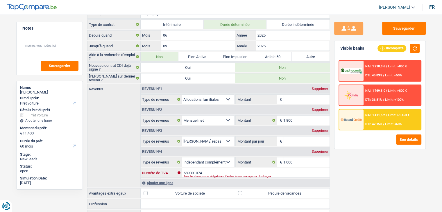
drag, startPoint x: 206, startPoint y: 172, endPoint x: 175, endPoint y: 174, distance: 31.2
click at [175, 174] on div "689391074 Numéro de TVA" at bounding box center [235, 172] width 189 height 9
click at [362, 185] on div "Sauvegarder Viable banks Incomplete NAI: 1 218,8 € / Limit: >850 € DTI: 45.83% …" at bounding box center [380, 112] width 100 height 180
click at [232, 171] on input "689391074" at bounding box center [255, 172] width 147 height 9
click at [359, 178] on div "Sauvegarder Viable banks Incomplete NAI: 1 218,8 € / Limit: >850 € DTI: 45.83% …" at bounding box center [380, 112] width 100 height 180
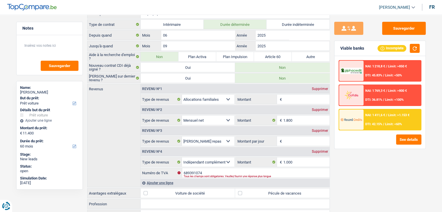
scroll to position [71, 0]
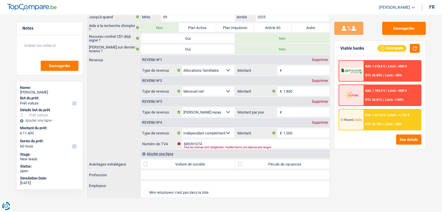
click at [166, 152] on div "Ajouter une ligne" at bounding box center [235, 154] width 189 height 8
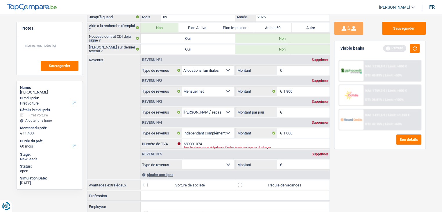
click at [195, 163] on select "Allocation d'handicap Allocations chômage Allocations familiales Chèques repas …" at bounding box center [208, 164] width 53 height 9
select select "rentalIncome"
click at [182, 160] on select "Allocation d'handicap Allocations chômage Allocations familiales Chèques repas …" at bounding box center [208, 164] width 53 height 9
click at [286, 161] on input "Montant" at bounding box center [307, 164] width 46 height 9
type input "1.300"
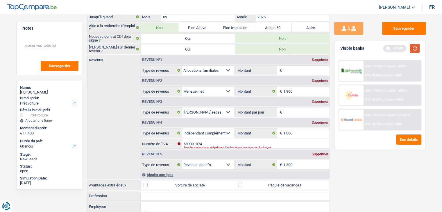
click at [411, 50] on button "button" at bounding box center [415, 48] width 10 height 9
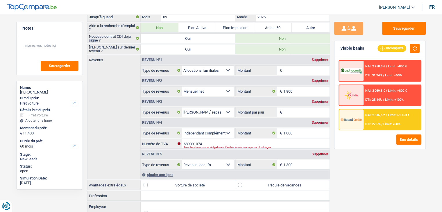
click at [377, 194] on div "Sauvegarder Viable banks Incomplete NAI: 2 258,8 € / Limit: >850 € DTI: 31.34% …" at bounding box center [380, 112] width 100 height 180
click at [354, 169] on div "Sauvegarder Viable banks Incomplete NAI: 2 258,8 € / Limit: >850 € DTI: 31.34% …" at bounding box center [380, 112] width 100 height 180
click at [53, 42] on textarea at bounding box center [50, 47] width 58 height 17
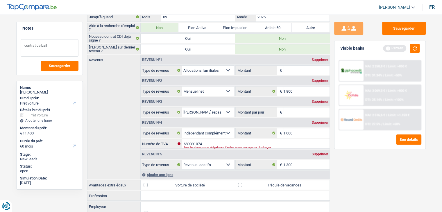
type textarea "contrat de bail"
click at [362, 179] on div "Sauvegarder Viable banks Refresh NAI: 2 258,8 € / Limit: >850 € DTI: 31.34% / L…" at bounding box center [380, 112] width 100 height 180
click at [294, 111] on input "Montant par jour" at bounding box center [307, 112] width 46 height 9
click at [316, 102] on div "Supprimer" at bounding box center [320, 101] width 19 height 3
select select "parttimeSelfemployed"
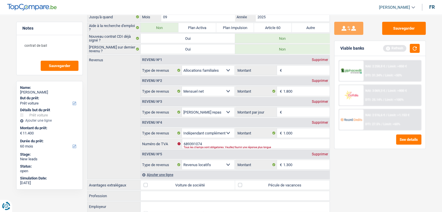
type input "8"
select select "rentalIncome"
type input "1.300"
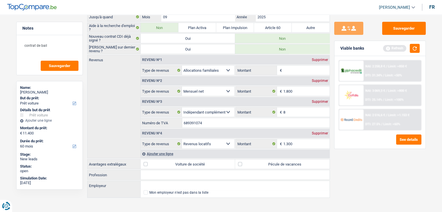
click at [367, 169] on div "Sauvegarder Viable banks Refresh NAI: 2 258,8 € / Limit: >850 € DTI: 31.34% / L…" at bounding box center [380, 112] width 100 height 180
click at [417, 49] on button "button" at bounding box center [415, 48] width 10 height 9
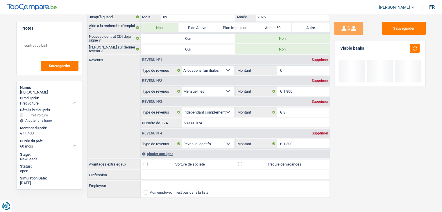
drag, startPoint x: 370, startPoint y: 50, endPoint x: 343, endPoint y: 47, distance: 27.5
click at [343, 47] on div "Viable banks" at bounding box center [380, 48] width 91 height 15
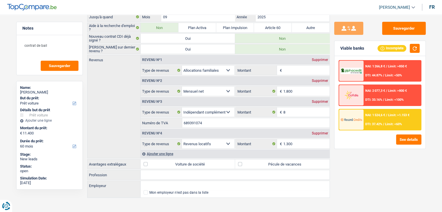
scroll to position [0, 0]
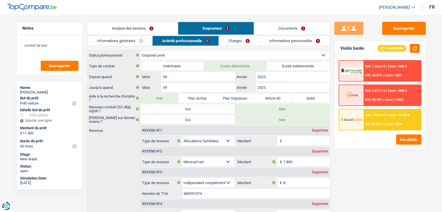
click at [186, 55] on select "Ouvrier Employé privé Employé public Invalide Indépendant Pensionné Chômeur Mut…" at bounding box center [235, 55] width 189 height 9
select select "worker"
click at [141, 51] on select "Ouvrier Employé privé Employé public Invalide Indépendant Pensionné Chômeur Mut…" at bounding box center [235, 55] width 189 height 9
radio input "false"
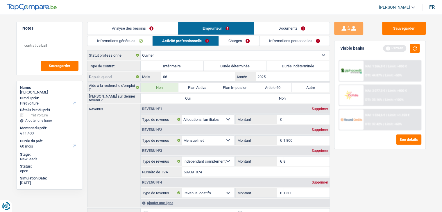
click at [294, 97] on label "Non" at bounding box center [282, 98] width 95 height 9
click at [294, 97] on input "Non" at bounding box center [282, 98] width 95 height 9
radio input "true"
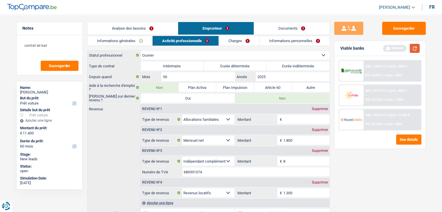
click at [418, 47] on button "button" at bounding box center [415, 48] width 10 height 9
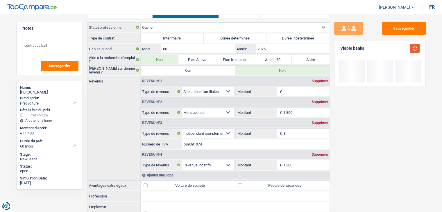
scroll to position [51, 0]
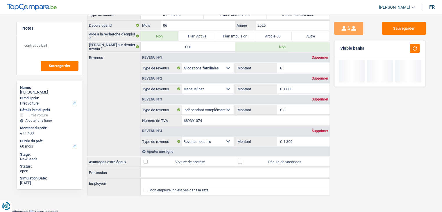
click at [278, 162] on label "Pécule de vacances" at bounding box center [282, 161] width 95 height 9
click at [278, 162] on input "Pécule de vacances" at bounding box center [282, 161] width 95 height 9
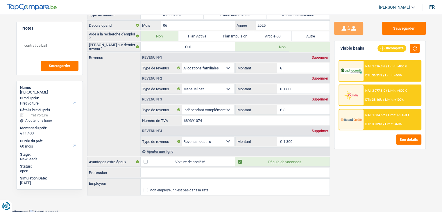
click at [372, 172] on div "Sauvegarder Viable banks Incomplete NAI: 1 816,8 € / Limit: >850 € DTI: 36.21% …" at bounding box center [380, 112] width 100 height 180
click at [289, 159] on label "Pécule de vacances" at bounding box center [282, 161] width 95 height 9
click at [289, 159] on input "Pécule de vacances" at bounding box center [282, 161] width 95 height 9
checkbox input "false"
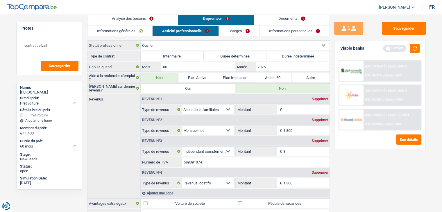
scroll to position [0, 0]
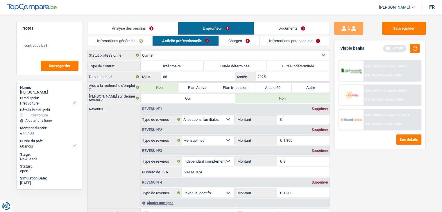
click at [238, 65] on label "Durée déterminée" at bounding box center [235, 65] width 63 height 9
click at [238, 65] on input "Durée déterminée" at bounding box center [235, 65] width 63 height 9
radio input "true"
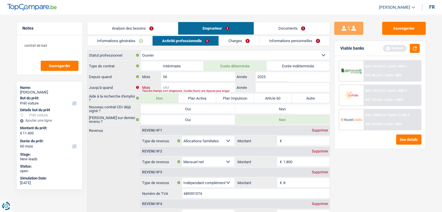
click at [177, 87] on input "Mois" at bounding box center [198, 87] width 74 height 9
type input "09"
type input "2025"
click at [261, 111] on label "Non" at bounding box center [282, 108] width 95 height 9
click at [261, 111] on input "Non" at bounding box center [282, 108] width 95 height 9
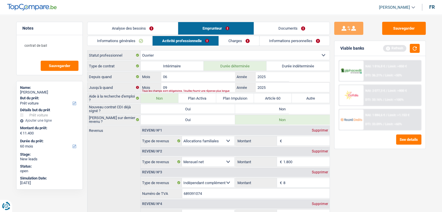
radio input "true"
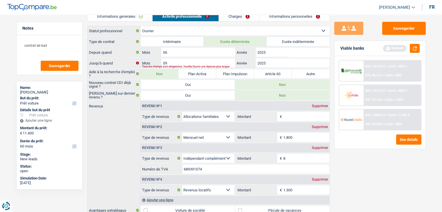
scroll to position [58, 0]
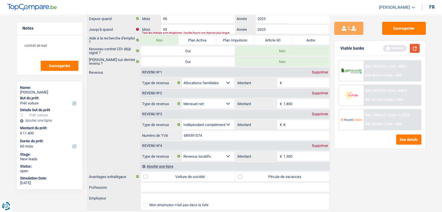
click at [417, 49] on button "button" at bounding box center [415, 48] width 10 height 9
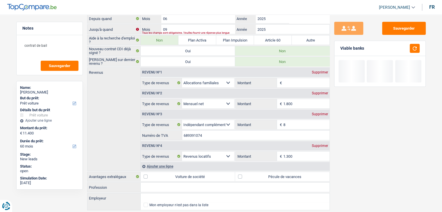
click at [308, 80] on input "Montant" at bounding box center [307, 82] width 46 height 9
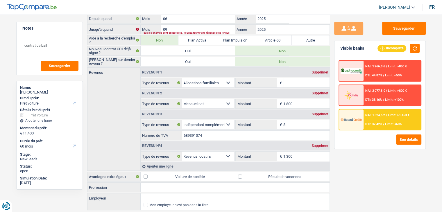
click at [342, 153] on div "Sauvegarder Viable banks Incomplete NAI: 1 266,8 € / Limit: >850 € DTI: 44.87% …" at bounding box center [380, 112] width 100 height 180
click at [300, 81] on input "Montant" at bounding box center [307, 82] width 46 height 9
click at [330, 75] on div "Sauvegarder Viable banks Incomplete NAI: 1 266,8 € / Limit: >850 € DTI: 44.87% …" at bounding box center [380, 112] width 100 height 180
click at [327, 71] on div "Supprimer" at bounding box center [320, 72] width 19 height 3
select select "netSalary"
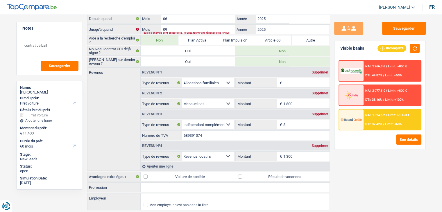
type input "1.800"
select select "parttimeSelfemployed"
type input "8"
select select "rentalIncome"
type input "1.300"
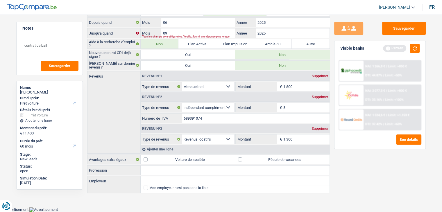
scroll to position [52, 0]
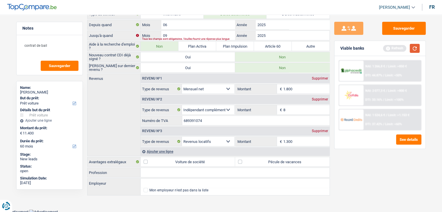
click at [412, 49] on button "button" at bounding box center [415, 48] width 10 height 9
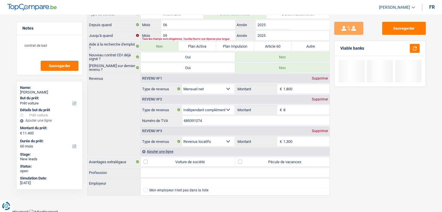
click at [160, 150] on div "Ajouter une ligne" at bounding box center [235, 151] width 189 height 8
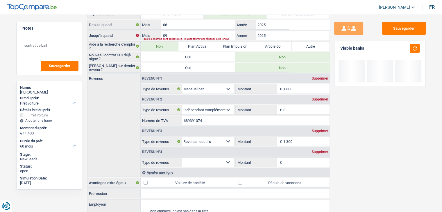
click at [206, 158] on select "Allocation d'handicap Allocations chômage Allocations familiales Chèques repas …" at bounding box center [208, 162] width 53 height 9
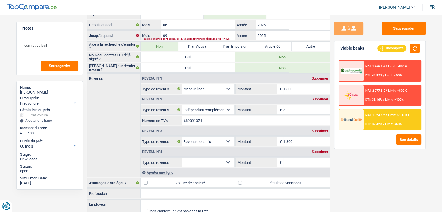
select select "familyAllowances"
click at [182, 158] on select "Allocation d'handicap Allocations chômage Allocations familiales Chèques repas …" at bounding box center [208, 162] width 53 height 9
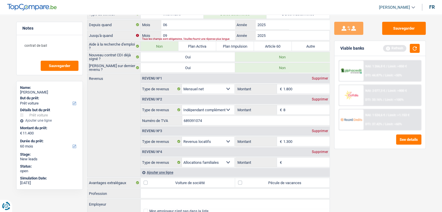
click at [301, 162] on input "Montant" at bounding box center [307, 162] width 46 height 9
type input "140"
click at [415, 52] on button "button" at bounding box center [415, 48] width 10 height 9
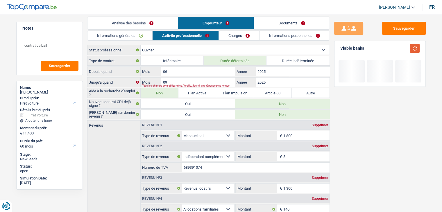
scroll to position [0, 0]
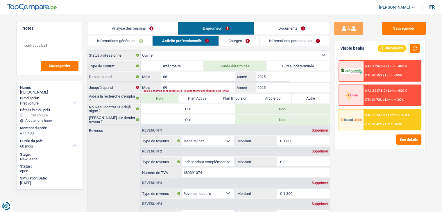
drag, startPoint x: 364, startPoint y: 48, endPoint x: 323, endPoint y: 47, distance: 41.3
click at [323, 47] on div "Notes contrat de bail Sauvegarder Name: CARINE LAMBOT But du prêt: Confort mais…" at bounding box center [221, 146] width 419 height 248
click at [246, 48] on div "Informations générales Activité professionnelle Charges Informations personnell…" at bounding box center [208, 153] width 243 height 234
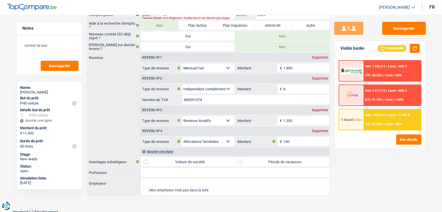
click at [349, 170] on div "Sauvegarder Viable banks Incomplete NAI: 1 336,8 € / Limit: >850 € DTI: 43.55% …" at bounding box center [380, 112] width 100 height 180
click at [297, 89] on input "8" at bounding box center [307, 88] width 46 height 9
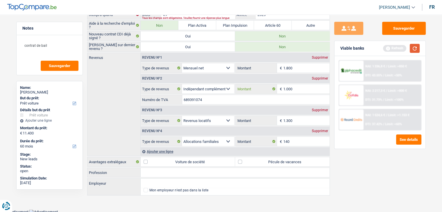
type input "1.000"
click at [414, 48] on button "button" at bounding box center [415, 48] width 10 height 9
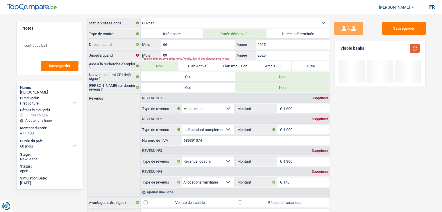
scroll to position [0, 0]
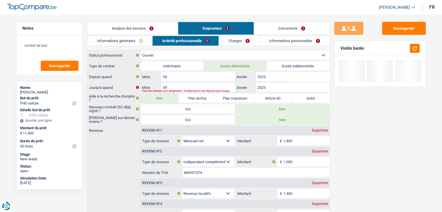
click at [234, 43] on link "Charges" at bounding box center [239, 41] width 40 height 10
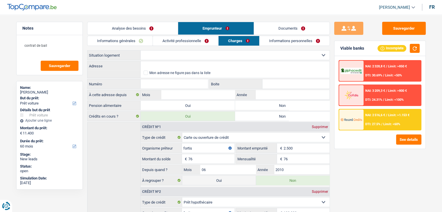
click at [200, 54] on select "Locataire Propriétaire avec prêt hypothécaire Propriétaire sans prêt hypothécai…" at bounding box center [235, 55] width 189 height 9
select select "liveWithParents"
click at [141, 51] on select "Locataire Propriétaire avec prêt hypothécaire Propriétaire sans prêt hypothécai…" at bounding box center [235, 55] width 189 height 9
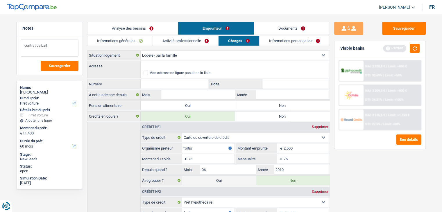
click at [58, 44] on textarea "contrat de bail" at bounding box center [50, 47] width 58 height 17
type textarea "c"
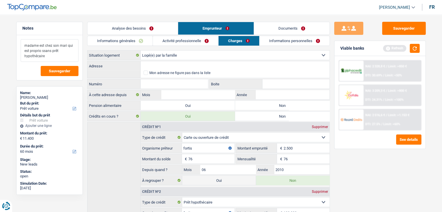
type textarea "madame est chez son mari qui est proprio ssans prêt hypothécaire"
click at [151, 63] on input "Adresse" at bounding box center [235, 65] width 189 height 9
click at [415, 50] on button "button" at bounding box center [415, 48] width 10 height 9
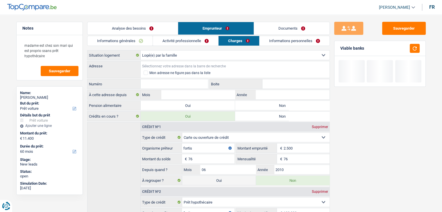
click at [160, 65] on input "Adresse" at bounding box center [235, 65] width 189 height 9
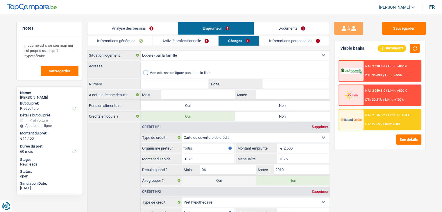
click at [145, 74] on span at bounding box center [146, 73] width 4 height 4
click at [144, 73] on input "Mon adresse ne figure pas dans la liste" at bounding box center [144, 73] width 0 height 0
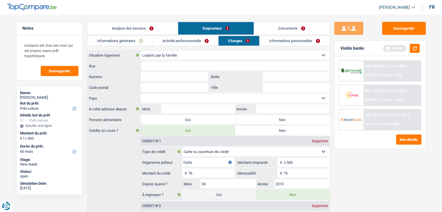
click at [150, 68] on input "Rue" at bounding box center [235, 65] width 189 height 9
type input "allé des fougères"
click at [150, 76] on input "Numéro" at bounding box center [175, 76] width 68 height 9
type input "445"
click at [149, 88] on input "Code postal" at bounding box center [175, 87] width 68 height 9
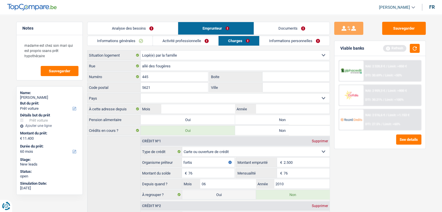
type input "5621"
click at [286, 88] on input "Ville" at bounding box center [296, 87] width 67 height 9
type input "morialmé"
click at [164, 97] on select "Belgique Luxembourg Sélectionner une option" at bounding box center [235, 98] width 189 height 9
select select "BE"
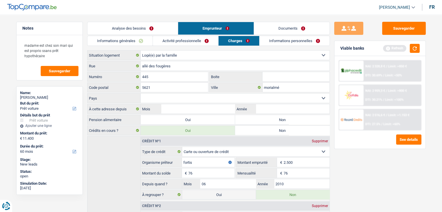
click at [141, 94] on select "Belgique Luxembourg Sélectionner une option" at bounding box center [235, 98] width 189 height 9
drag, startPoint x: 417, startPoint y: 47, endPoint x: 412, endPoint y: 47, distance: 4.4
click at [416, 47] on button "button" at bounding box center [415, 48] width 10 height 9
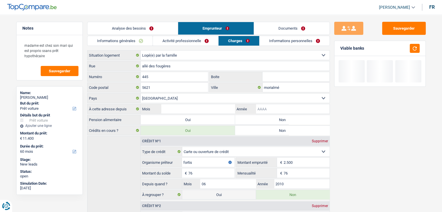
click at [272, 109] on input "Année" at bounding box center [293, 108] width 74 height 9
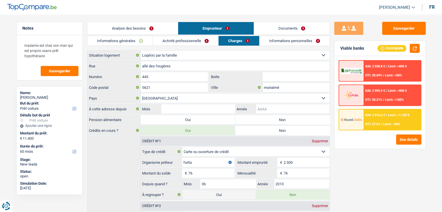
click at [272, 109] on input "Année" at bounding box center [293, 108] width 74 height 9
click at [276, 109] on input "Année" at bounding box center [293, 108] width 74 height 9
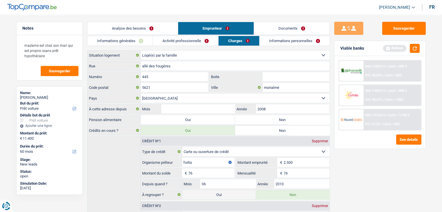
type input "2008"
click at [207, 107] on input "Mois" at bounding box center [198, 108] width 74 height 9
type input "06"
click at [282, 115] on label "Non" at bounding box center [282, 119] width 95 height 9
click at [282, 115] on input "Non" at bounding box center [282, 119] width 95 height 9
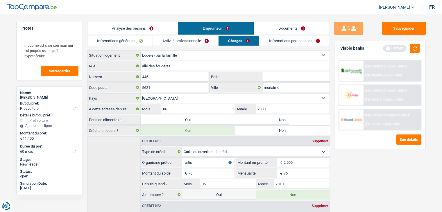
radio input "true"
click at [281, 37] on link "Informations personnelles" at bounding box center [295, 41] width 70 height 10
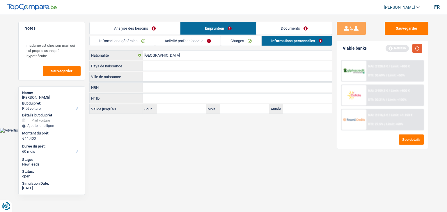
click at [419, 49] on button "button" at bounding box center [417, 48] width 10 height 9
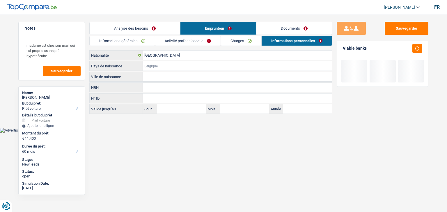
click at [170, 63] on input "Pays de naissance" at bounding box center [237, 65] width 189 height 9
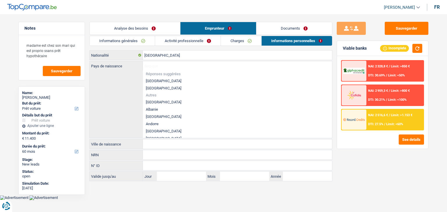
click at [156, 79] on li "[GEOGRAPHIC_DATA]" at bounding box center [237, 80] width 189 height 7
type input "[GEOGRAPHIC_DATA]"
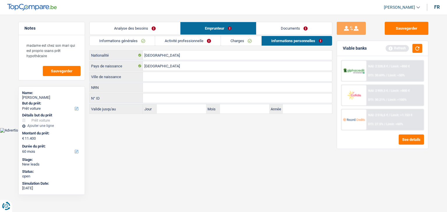
click at [162, 74] on input "Ville de naissance" at bounding box center [237, 76] width 189 height 9
type input "Charleroi"
click at [175, 92] on div "Belgique Nationalité Belgique Pays de naissance Charleroi Ville de naissance NR…" at bounding box center [210, 82] width 243 height 64
click at [175, 89] on input "NRN" at bounding box center [237, 87] width 189 height 9
drag, startPoint x: 419, startPoint y: 50, endPoint x: 303, endPoint y: 67, distance: 116.4
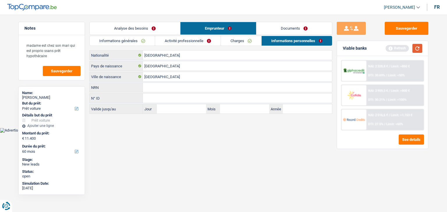
click at [419, 50] on button "button" at bounding box center [417, 48] width 10 height 9
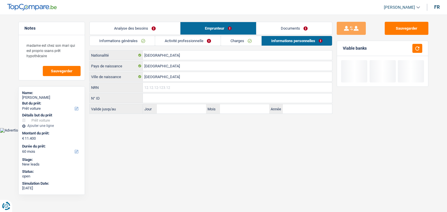
click at [148, 86] on input "NRN" at bounding box center [237, 87] width 189 height 9
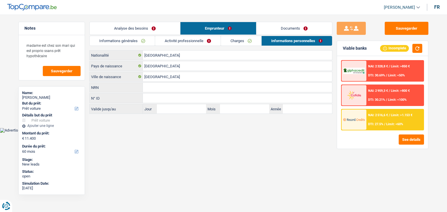
click at [105, 39] on link "Informations générales" at bounding box center [122, 41] width 65 height 10
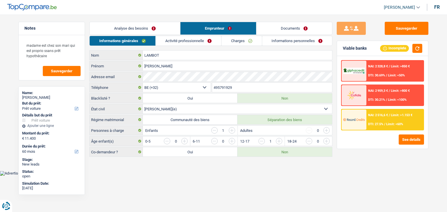
click at [128, 20] on main "Notes madame est chez son mari qui est proprio ssans prêt hypothécaire Sauvegar…" at bounding box center [223, 90] width 447 height 162
click at [278, 26] on link "Documents" at bounding box center [294, 28] width 76 height 13
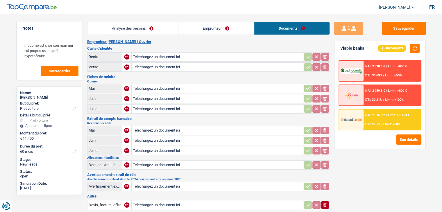
click at [220, 22] on link "Emprunteur" at bounding box center [217, 28] width 76 height 13
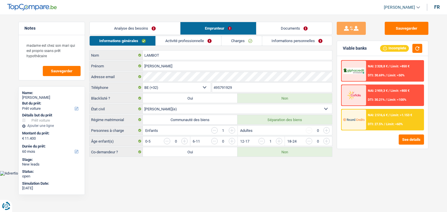
click at [282, 39] on link "Informations personnelles" at bounding box center [297, 41] width 70 height 10
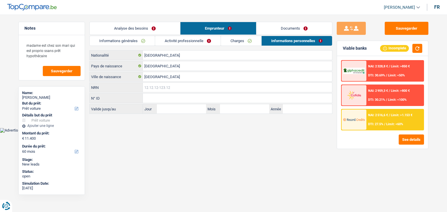
click at [169, 87] on input "NRN" at bounding box center [237, 87] width 189 height 9
click at [43, 50] on textarea "madame est chez son mari qui est proprio ssans prêt hypothécaire" at bounding box center [52, 50] width 58 height 23
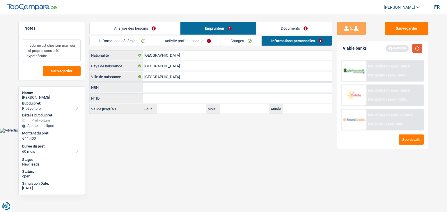
type textarea "madame est chez son mari qui est proprio sans prêt hypothécaire"
click at [416, 50] on button "button" at bounding box center [417, 48] width 10 height 9
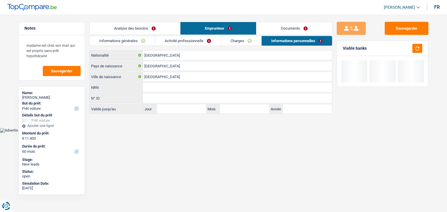
click at [288, 27] on link "Documents" at bounding box center [294, 28] width 76 height 13
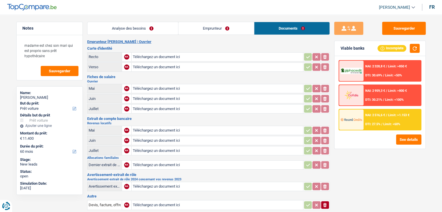
click at [227, 29] on link "Emprunteur" at bounding box center [217, 28] width 76 height 13
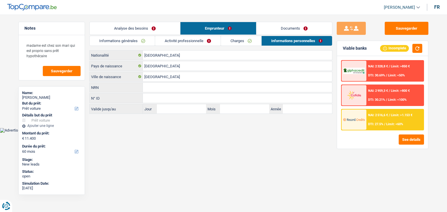
click at [232, 42] on link "Charges" at bounding box center [241, 41] width 40 height 10
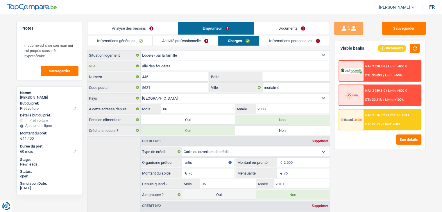
click at [148, 65] on input "allé des fougères" at bounding box center [235, 65] width 189 height 9
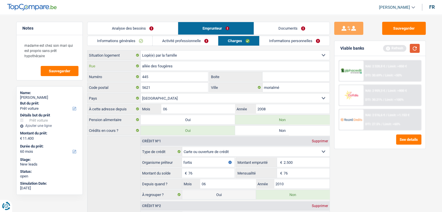
type input "allée des fougères"
click at [416, 45] on button "button" at bounding box center [415, 48] width 10 height 9
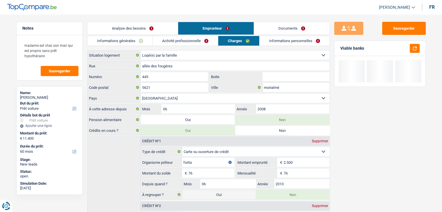
click at [294, 29] on link "Documents" at bounding box center [292, 28] width 76 height 13
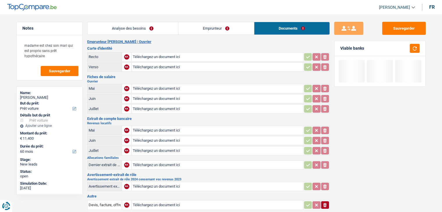
click at [233, 25] on link "Emprunteur" at bounding box center [217, 28] width 76 height 13
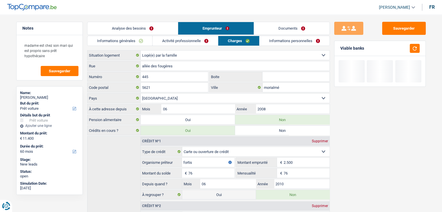
click at [292, 41] on link "Informations personnelles" at bounding box center [295, 41] width 70 height 10
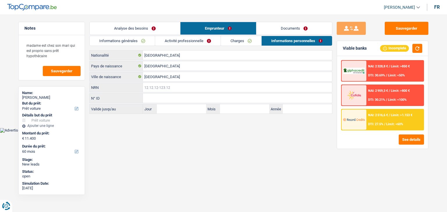
click at [157, 86] on input "NRN" at bounding box center [237, 87] width 189 height 9
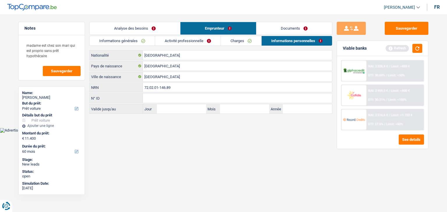
type input "72.02.01-146.89"
click at [229, 133] on html "Vous avez le contrôle de vos données Nous utilisons des cookies, tout comme nos…" at bounding box center [223, 66] width 447 height 133
click at [411, 45] on div "Refresh" at bounding box center [403, 48] width 37 height 9
click at [415, 48] on button "button" at bounding box center [417, 48] width 10 height 9
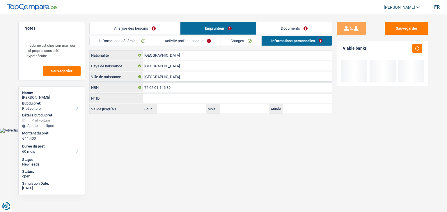
click at [120, 40] on link "Informations générales" at bounding box center [122, 41] width 65 height 10
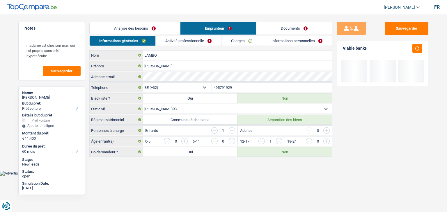
drag, startPoint x: 129, startPoint y: 29, endPoint x: 145, endPoint y: 47, distance: 23.7
click at [129, 29] on link "Analyse des besoins" at bounding box center [135, 28] width 90 height 13
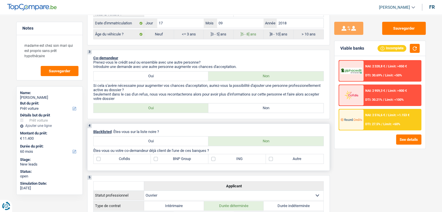
scroll to position [291, 0]
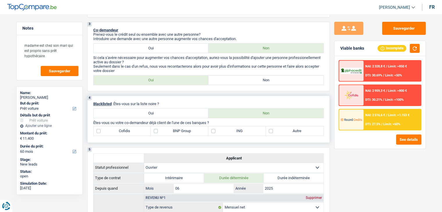
click at [176, 132] on label "BNP Group" at bounding box center [180, 131] width 58 height 9
click at [176, 132] on input "BNP Group" at bounding box center [180, 131] width 58 height 9
checkbox input "true"
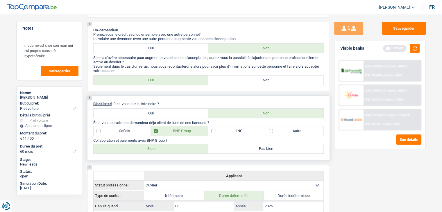
click at [148, 148] on label "Bien" at bounding box center [151, 148] width 115 height 9
click at [148, 148] on input "Bien" at bounding box center [151, 148] width 115 height 9
radio input "true"
click at [416, 47] on button "button" at bounding box center [415, 48] width 10 height 9
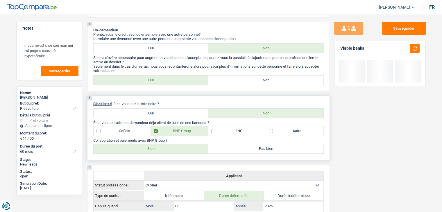
click at [290, 132] on label "Autre" at bounding box center [295, 131] width 58 height 9
click at [290, 132] on input "Autre" at bounding box center [295, 131] width 58 height 9
checkbox input "true"
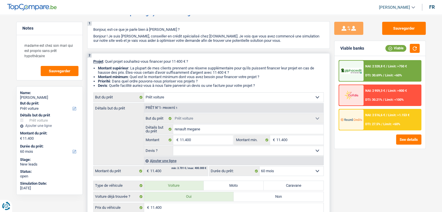
scroll to position [145, 0]
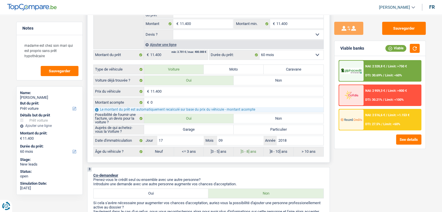
click at [197, 128] on label "Garage" at bounding box center [189, 129] width 90 height 9
click at [197, 128] on input "Garage" at bounding box center [189, 129] width 90 height 9
radio input "true"
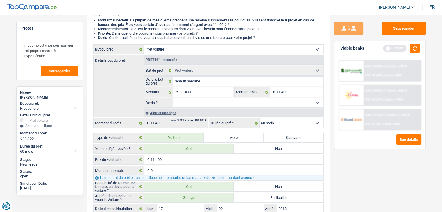
scroll to position [58, 0]
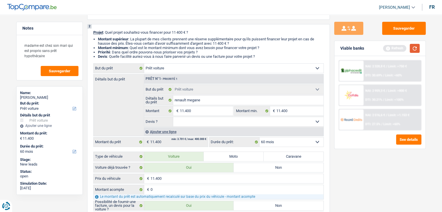
click at [414, 50] on button "button" at bounding box center [415, 48] width 10 height 9
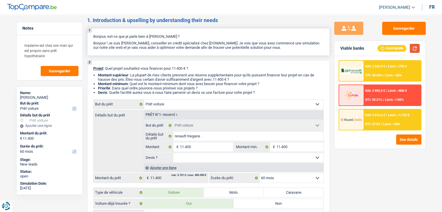
scroll to position [0, 0]
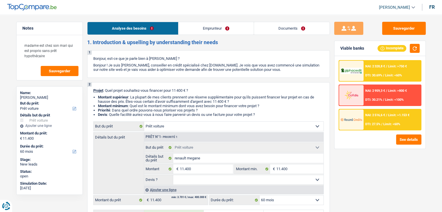
click at [270, 27] on link "Documents" at bounding box center [292, 28] width 76 height 13
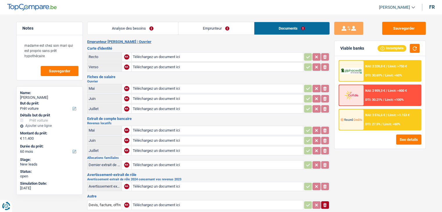
click at [211, 28] on link "Emprunteur" at bounding box center [217, 28] width 76 height 13
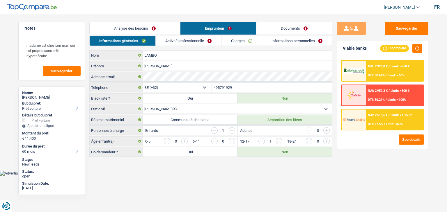
click at [286, 27] on link "Documents" at bounding box center [294, 28] width 76 height 13
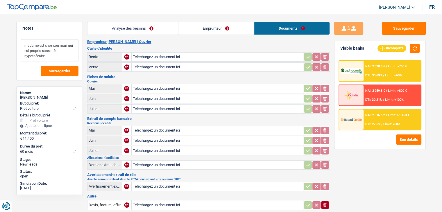
click at [47, 57] on textarea "madame est chez son mari qui est proprio sans prêt hypothécaire" at bounding box center [50, 50] width 58 height 23
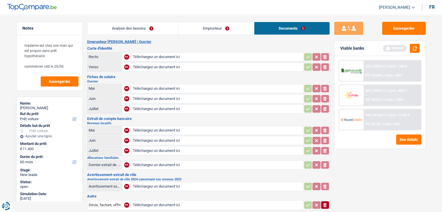
click at [138, 78] on div "Fiches de salaire Ouvrier Mai NA Téléchargez un document ici ionicons-v5-e Juin…" at bounding box center [208, 95] width 243 height 40
click at [413, 49] on button "button" at bounding box center [415, 48] width 10 height 9
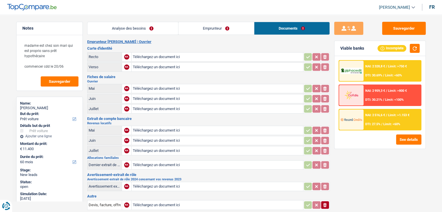
click at [186, 115] on div "Emprunteur CARINE LAMBOT | Ouvrier Carte d'identité Recto NA Téléchargez un doc…" at bounding box center [208, 183] width 243 height 286
click at [189, 77] on h3 "Fiches de salaire" at bounding box center [208, 77] width 243 height 4
drag, startPoint x: 113, startPoint y: 48, endPoint x: 87, endPoint y: 42, distance: 26.5
click at [87, 42] on div "Emprunteur CARINE LAMBOT | Ouvrier Carte d'identité Recto NA Téléchargez un doc…" at bounding box center [208, 183] width 243 height 286
click at [87, 42] on h2 "Emprunteur CARINE LAMBOT | Ouvrier" at bounding box center [208, 42] width 243 height 5
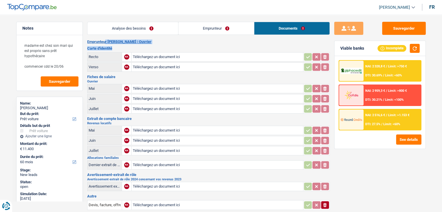
drag, startPoint x: 87, startPoint y: 42, endPoint x: 115, endPoint y: 48, distance: 28.6
click at [115, 48] on div "Emprunteur CARINE LAMBOT | Ouvrier Carte d'identité Recto NA Téléchargez un doc…" at bounding box center [208, 183] width 243 height 286
click at [115, 48] on h3 "Carte d'identité" at bounding box center [208, 49] width 243 height 4
drag, startPoint x: 115, startPoint y: 48, endPoint x: 90, endPoint y: 41, distance: 25.5
click at [90, 41] on div "Emprunteur CARINE LAMBOT | Ouvrier Carte d'identité Recto NA Téléchargez un doc…" at bounding box center [208, 183] width 243 height 286
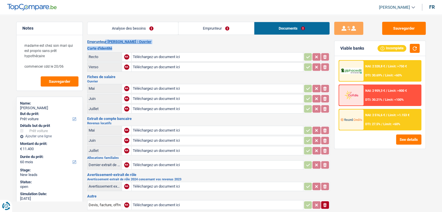
click at [133, 48] on h3 "Carte d'identité" at bounding box center [208, 49] width 243 height 4
click at [396, 28] on button "Sauvegarder" at bounding box center [404, 28] width 44 height 13
drag, startPoint x: 47, startPoint y: 58, endPoint x: 5, endPoint y: 46, distance: 43.5
click at [5, 46] on main "Notes madame est chez son mari qui est proprio sans prêt hypothécaire commencer…" at bounding box center [221, 174] width 442 height 330
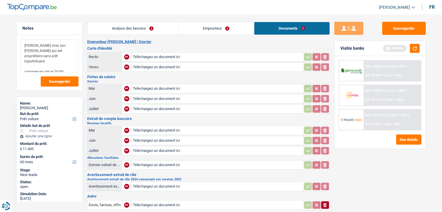
drag, startPoint x: 41, startPoint y: 66, endPoint x: 12, endPoint y: 65, distance: 29.7
click at [12, 65] on div "Notes madame vit chez son mari qui est propriétaire sans prêt hypothécaire comm…" at bounding box center [49, 112] width 75 height 180
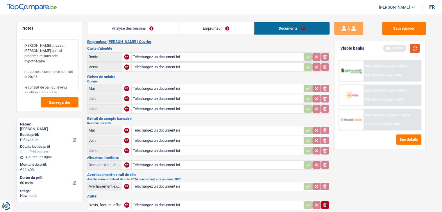
type textarea "madame vit chez son mari qui est propriétaire sans prêt hypothécaire madame a c…"
click at [411, 49] on button "button" at bounding box center [415, 48] width 10 height 9
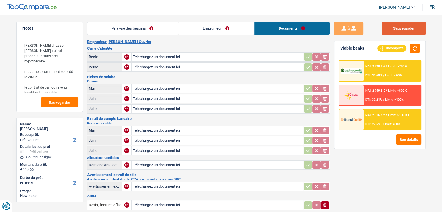
click at [415, 33] on button "Sauvegarder" at bounding box center [404, 28] width 44 height 13
click at [394, 31] on button "Sauvegarder" at bounding box center [404, 28] width 44 height 13
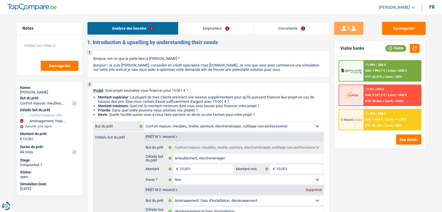
select select "household"
select select "movingOrInstallation"
select select "84"
select select "household"
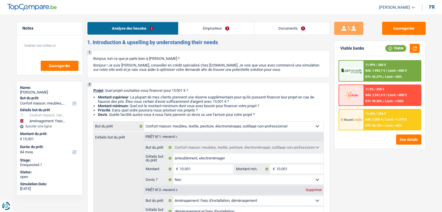
select select "household"
select select "false"
select select "movingOrInstallation"
select select "false"
select select "84"
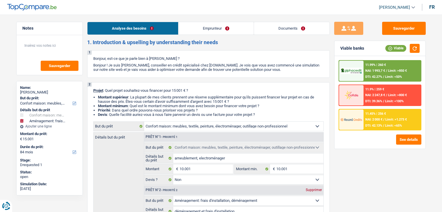
select select "publicEmployee"
select select "familyAllowances"
select select "netSalary"
select select "alimony"
select select "mealVouchers"
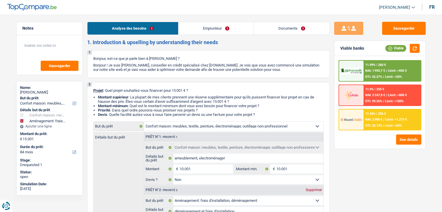
select select "rents"
select select "creditConsolidation"
select select "84"
select select "household"
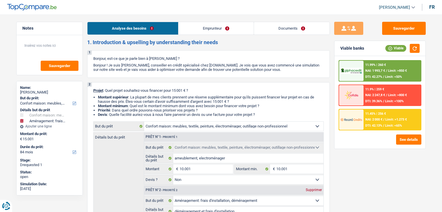
select select "false"
select select "movingOrInstallation"
select select "false"
select select "84"
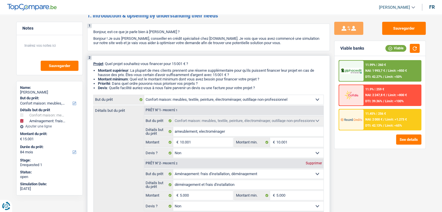
scroll to position [87, 0]
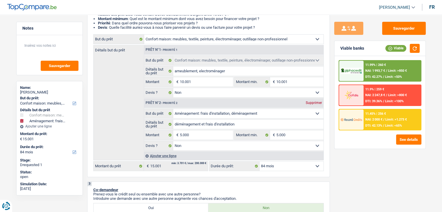
click at [348, 158] on div "Sauvegarder Viable banks Viable 11.99% | 260 € NAI: 1 993,7 € / Limit: >850 € D…" at bounding box center [380, 112] width 100 height 180
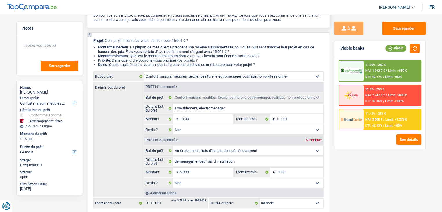
scroll to position [0, 0]
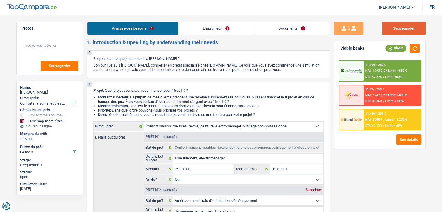
click at [403, 28] on button "Sauvegarder" at bounding box center [404, 28] width 44 height 13
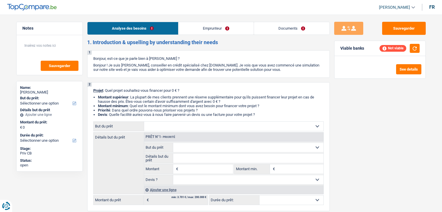
select select "privateEmployee"
select select "familyAllowances"
select select "netSalary"
select select "mealVouchers"
select select "ownerWithMortgage"
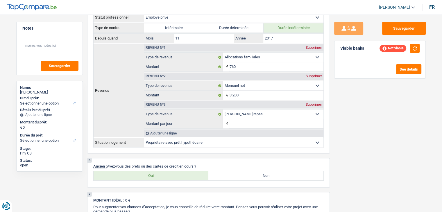
scroll to position [378, 0]
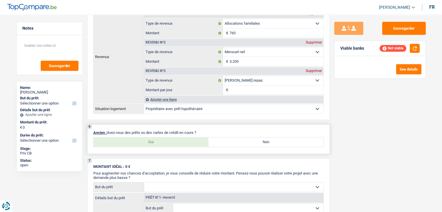
click at [150, 141] on label "Oui" at bounding box center [151, 142] width 115 height 9
click at [150, 141] on input "Oui" at bounding box center [151, 142] width 115 height 9
radio input "true"
select select "mortgage"
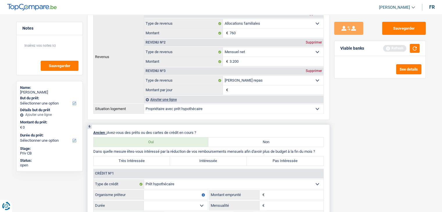
drag, startPoint x: 201, startPoint y: 131, endPoint x: 107, endPoint y: 132, distance: 93.4
click at [107, 132] on p "Ancien : Avez-vous des prêts ou des cartes de crédit en cours ?" at bounding box center [208, 133] width 231 height 4
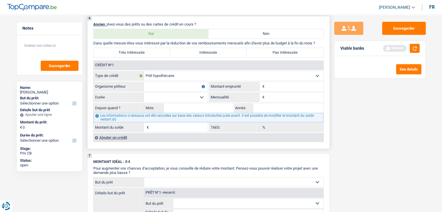
scroll to position [524, 0]
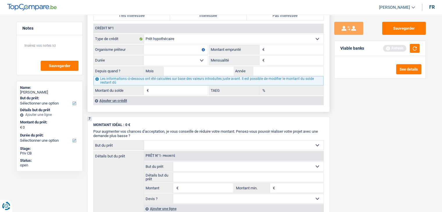
click at [109, 99] on div "Ajouter un crédit" at bounding box center [208, 100] width 230 height 9
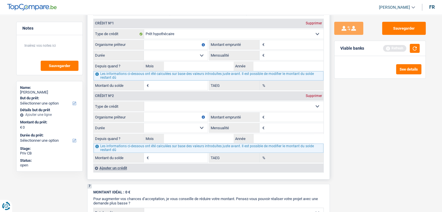
scroll to position [494, 0]
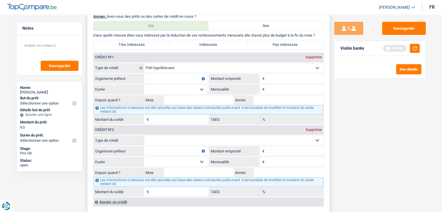
click at [271, 78] on input "Montant" at bounding box center [295, 78] width 58 height 9
type input "240.000"
click at [408, 46] on div "Refresh" at bounding box center [401, 48] width 37 height 9
click at [409, 46] on div "Refresh" at bounding box center [401, 48] width 37 height 9
click at [414, 49] on button "button" at bounding box center [415, 48] width 10 height 9
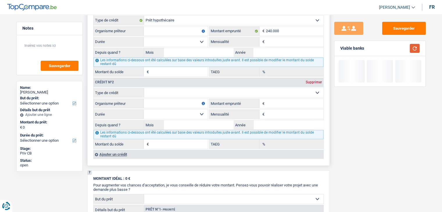
scroll to position [553, 0]
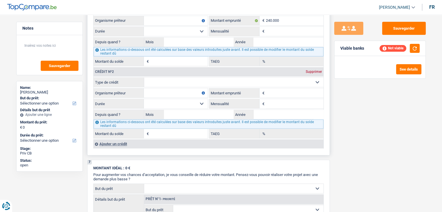
click at [156, 82] on select "Carte ou ouverture de crédit Prêt hypothécaire Vente à tempérament Prêt à tempé…" at bounding box center [233, 82] width 179 height 9
select select "carLoan"
type input "0"
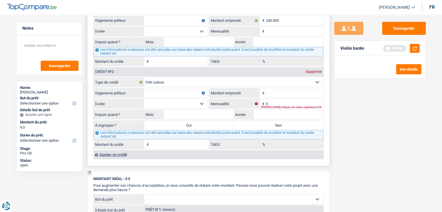
click at [114, 153] on div "Ajouter un crédit" at bounding box center [208, 154] width 230 height 9
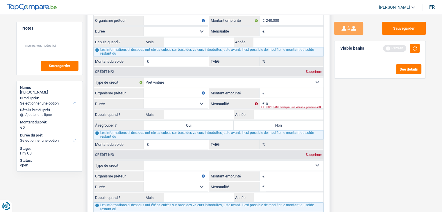
click at [157, 164] on select "Carte ou ouverture de crédit Prêt hypothécaire Vente à tempérament Prêt à tempé…" at bounding box center [233, 165] width 179 height 9
select select "personalLoan"
type input "0"
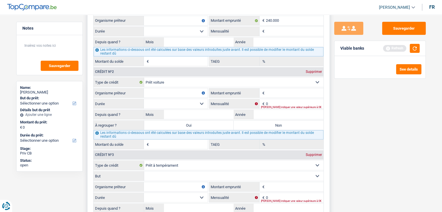
click at [279, 183] on input "Montant emprunté" at bounding box center [295, 186] width 58 height 9
type input "25.000"
click at [208, 172] on select "Confort maison: meubles, textile, peinture, électroménager, outillage non-profe…" at bounding box center [233, 176] width 179 height 9
select select "smallWorks"
click at [144, 172] on select "Confort maison: meubles, textile, peinture, électroménager, outillage non-profe…" at bounding box center [233, 176] width 179 height 9
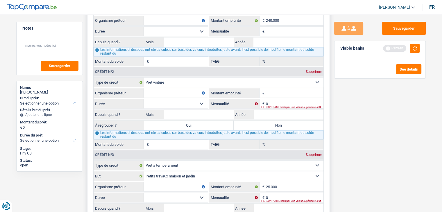
click at [179, 182] on input "Organisme prêteur" at bounding box center [176, 186] width 64 height 9
type input "cofidis"
click at [180, 193] on select "12 mois 18 mois 24 mois 30 mois 36 mois 42 mois 48 mois 60 mois 72 mois 84 mois…" at bounding box center [176, 197] width 64 height 9
select select "84"
click at [144, 193] on select "12 mois 18 mois 24 mois 30 mois 36 mois 42 mois 48 mois 60 mois 72 mois 84 mois…" at bounding box center [176, 197] width 64 height 9
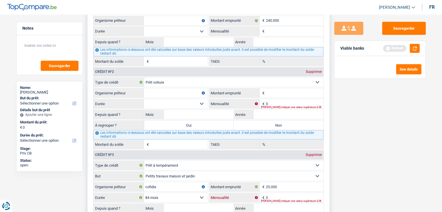
click at [289, 193] on input "0" at bounding box center [295, 197] width 58 height 9
type input "380"
click at [359, 177] on div "Sauvegarder Viable banks Refresh See details" at bounding box center [380, 112] width 100 height 180
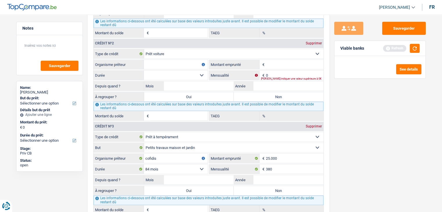
scroll to position [611, 0]
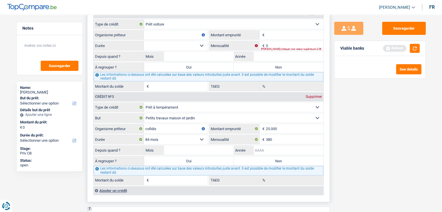
click at [292, 148] on input "Année" at bounding box center [289, 150] width 70 height 9
click at [224, 146] on input "Mois" at bounding box center [199, 150] width 70 height 9
type input "10"
type input "2023"
type input "19.617"
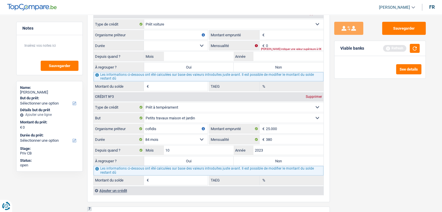
type input "7,46"
click at [364, 152] on div "Sauvegarder Viable banks Refresh See details" at bounding box center [380, 112] width 100 height 180
click at [170, 136] on select "12 mois 18 mois 24 mois 30 mois 36 mois 42 mois 48 mois 60 mois 72 mois 84 mois…" at bounding box center [176, 139] width 64 height 9
select select "96"
click at [144, 135] on select "12 mois 18 mois 24 mois 30 mois 36 mois 42 mois 48 mois 60 mois 72 mois 84 mois…" at bounding box center [176, 139] width 64 height 9
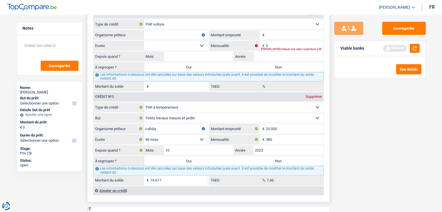
type input "20.897"
type input "10,52"
click at [419, 51] on button "button" at bounding box center [415, 48] width 10 height 9
click at [186, 135] on select "12 mois 18 mois 24 mois 30 mois 36 mois 42 mois 48 mois 60 mois 72 mois 84 mois…" at bounding box center [176, 139] width 64 height 9
select select "84"
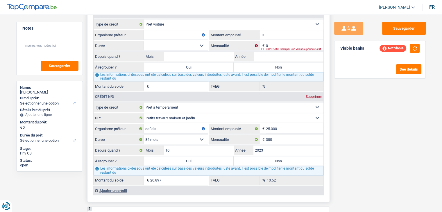
click at [144, 135] on select "12 mois 18 mois 24 mois 30 mois 36 mois 42 mois 48 mois 60 mois 72 mois 84 mois…" at bounding box center [176, 139] width 64 height 9
type input "19.617"
type input "7,46"
click at [348, 139] on div "Sauvegarder Viable banks Refresh See details" at bounding box center [380, 112] width 100 height 180
click at [416, 52] on button "button" at bounding box center [415, 48] width 10 height 9
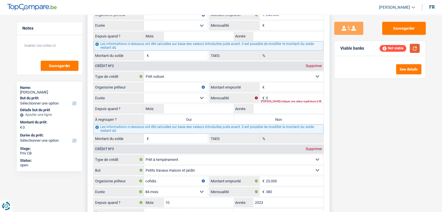
scroll to position [640, 0]
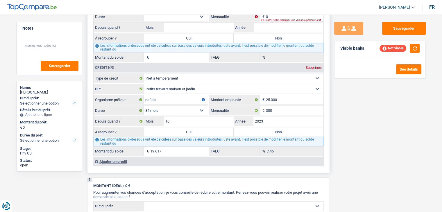
click at [188, 131] on label "Oui" at bounding box center [189, 131] width 90 height 9
click at [188, 131] on input "Oui" at bounding box center [189, 131] width 90 height 9
radio input "true"
type input "19.617"
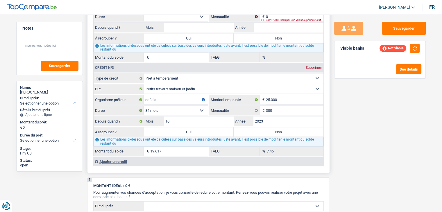
type input "19.617"
select select "refinancing"
select select "84"
select select "refinancing"
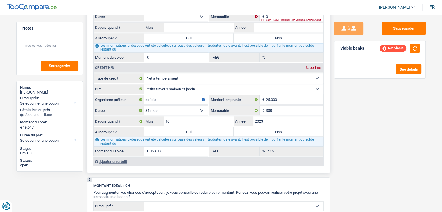
select select "84"
select select "refinancing"
select select "84"
select select "refinancing"
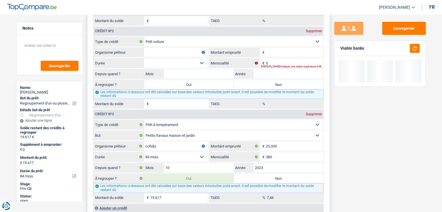
scroll to position [582, 0]
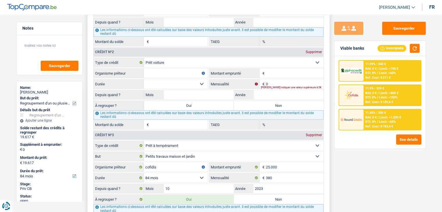
click at [186, 71] on input "Organisme prêteur" at bounding box center [176, 73] width 64 height 9
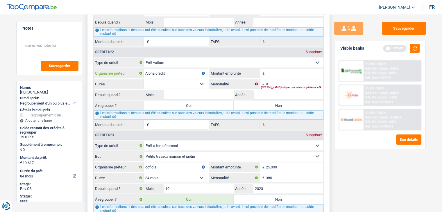
type input "Alpha crédit"
click at [285, 73] on input "Montant emprunté" at bounding box center [295, 73] width 58 height 9
type input "35.000"
click at [413, 51] on button "button" at bounding box center [415, 48] width 10 height 9
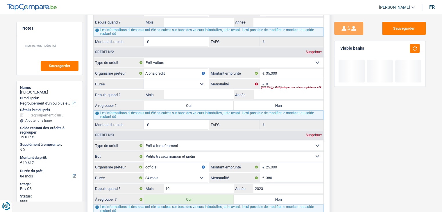
click at [187, 80] on select "12 mois 18 mois 24 mois 30 mois 36 mois 42 mois 48 mois 60 mois 72 mois 84 mois…" at bounding box center [176, 83] width 64 height 9
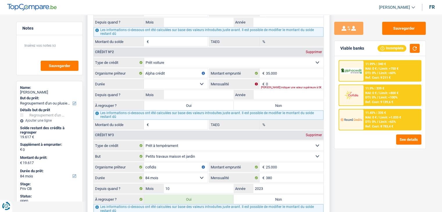
select select "96"
click at [144, 79] on select "12 mois 18 mois 24 mois 30 mois 36 mois 42 mois 48 mois 60 mois 72 mois 84 mois…" at bounding box center [176, 83] width 64 height 9
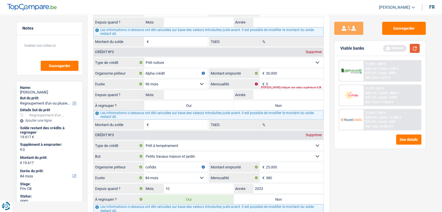
click at [415, 47] on button "button" at bounding box center [415, 48] width 10 height 9
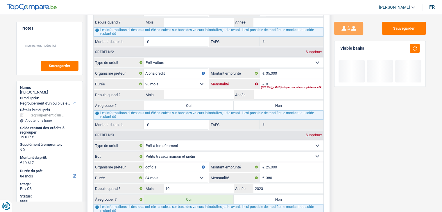
click at [288, 81] on input "0" at bounding box center [295, 83] width 58 height 9
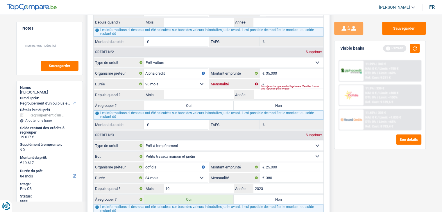
click at [288, 81] on input "Mensualité" at bounding box center [295, 83] width 58 height 9
type input "505"
click at [213, 92] on input "Mois" at bounding box center [199, 94] width 70 height 9
type input "07"
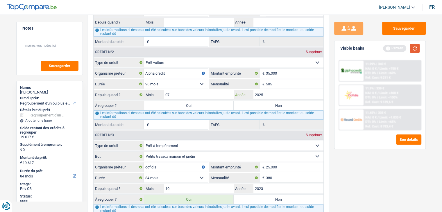
type input "2025"
type input "34.745"
type input "8,92"
click at [417, 49] on button "button" at bounding box center [415, 48] width 10 height 9
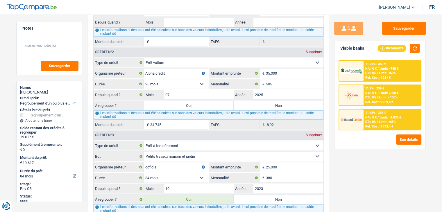
click at [348, 178] on div "Sauvegarder Viable banks Incomplete 11.99% | 340 € NAI: 0 € / Limit: >750 € DTI…" at bounding box center [380, 112] width 100 height 180
click at [345, 157] on div "Sauvegarder Viable banks Incomplete 11.99% | 340 € NAI: 0 € / Limit: >750 € DTI…" at bounding box center [380, 112] width 100 height 180
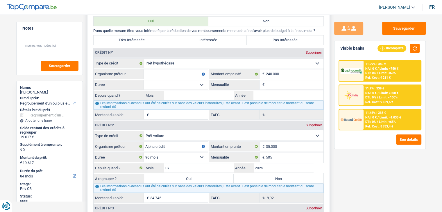
scroll to position [465, 0]
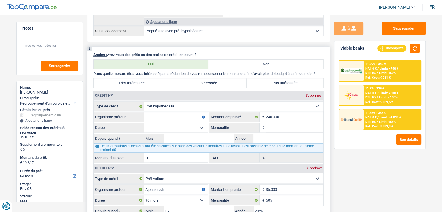
click at [162, 115] on input "Organisme prêteur" at bounding box center [176, 117] width 64 height 9
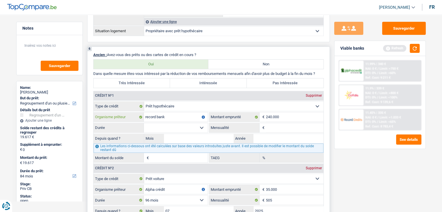
type input "record bank"
click at [275, 127] on input "Mensualité" at bounding box center [295, 127] width 58 height 9
click at [413, 49] on button "button" at bounding box center [415, 48] width 10 height 9
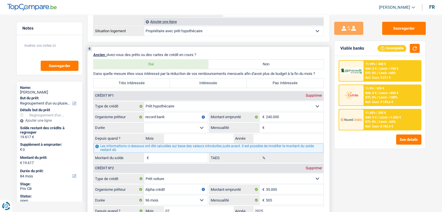
click at [275, 123] on input "Mensualité" at bounding box center [295, 127] width 58 height 9
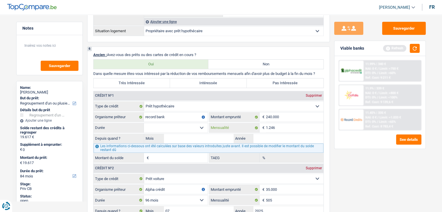
type input "1.246"
click at [344, 166] on div "Sauvegarder Viable banks Refresh 11.99% | 340 € NAI: 0 € / Limit: >750 € DTI: 0…" at bounding box center [380, 112] width 100 height 180
click at [282, 139] on input "Année" at bounding box center [289, 138] width 70 height 9
click at [414, 48] on button "button" at bounding box center [415, 48] width 10 height 9
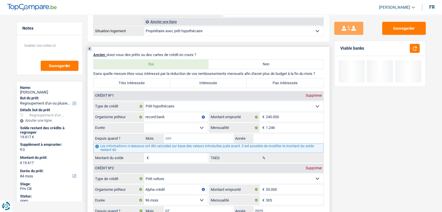
click at [212, 134] on input "Mois" at bounding box center [199, 138] width 70 height 9
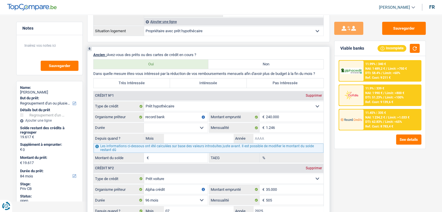
click at [278, 135] on input "Année" at bounding box center [289, 138] width 70 height 9
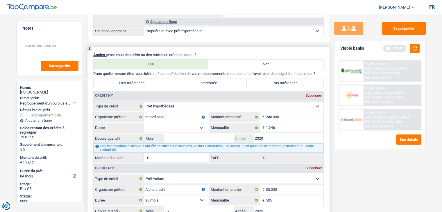
type input "2020"
click at [209, 137] on input "Mois" at bounding box center [199, 138] width 70 height 9
click at [415, 45] on button "button" at bounding box center [415, 48] width 10 height 9
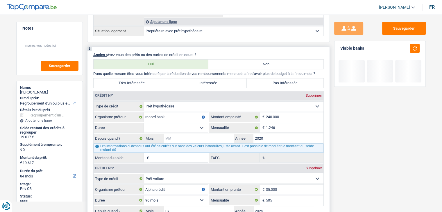
click at [187, 136] on input "Mois" at bounding box center [199, 138] width 70 height 9
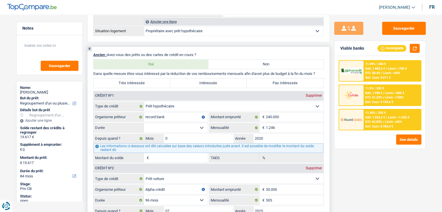
type input "02"
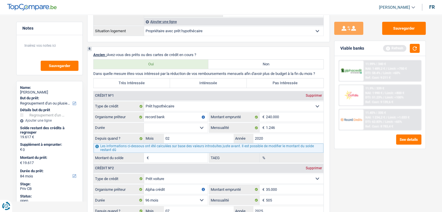
click at [388, 175] on div "Sauvegarder Viable banks Refresh 11.99% | 340 € NAI: 1 489,2 € / Limit: >750 € …" at bounding box center [380, 112] width 100 height 180
click at [415, 45] on button "button" at bounding box center [415, 48] width 10 height 9
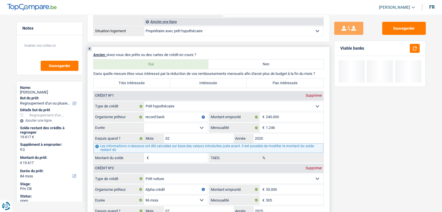
click at [188, 124] on select "120 mois 132 mois 144 mois 180 mois 240 mois 300 mois 360 mois 420 mois Sélecti…" at bounding box center [176, 127] width 64 height 9
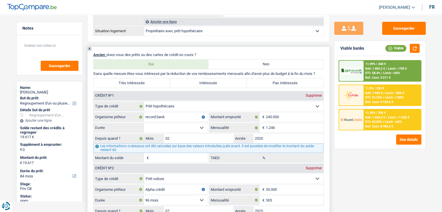
select select "300"
click at [144, 123] on select "120 mois 132 mois 144 mois 180 mois 240 mois 300 mois 360 mois 420 mois Sélecti…" at bounding box center [176, 127] width 64 height 9
type input "204.967"
type input "3,91"
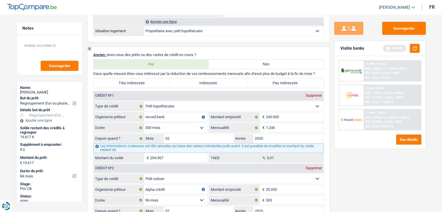
click at [353, 165] on div "Sauvegarder Viable banks Refresh 11.99% | 340 € NAI: 1 489,2 € / Limit: >750 € …" at bounding box center [380, 112] width 100 height 180
click at [413, 53] on div "Viable banks Refresh" at bounding box center [380, 48] width 91 height 15
click at [413, 51] on button "button" at bounding box center [415, 48] width 10 height 9
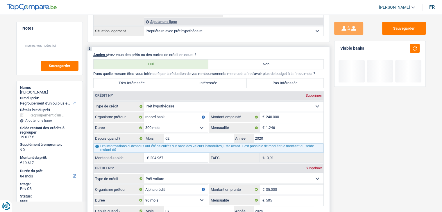
click at [208, 79] on label "Intéressée" at bounding box center [208, 83] width 77 height 9
click at [208, 79] on input "Intéressée" at bounding box center [208, 83] width 77 height 9
radio input "true"
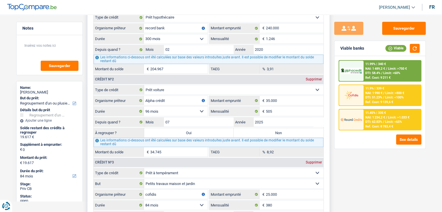
scroll to position [553, 0]
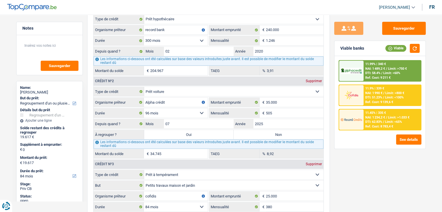
click at [364, 176] on div "Sauvegarder Viable banks Viable 11.99% | 340 € NAI: 1 489,2 € / Limit: >750 € D…" at bounding box center [380, 112] width 100 height 180
drag, startPoint x: 340, startPoint y: 48, endPoint x: 370, endPoint y: 53, distance: 30.3
click at [370, 53] on div "Viable banks Viable" at bounding box center [380, 48] width 91 height 15
drag, startPoint x: 366, startPoint y: 49, endPoint x: 339, endPoint y: 49, distance: 27.9
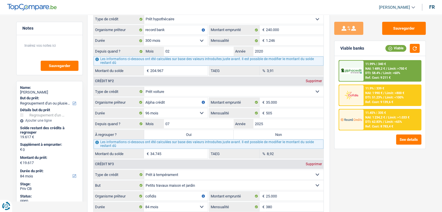
click at [339, 49] on div "Viable banks Viable" at bounding box center [380, 48] width 91 height 15
drag, startPoint x: 341, startPoint y: 48, endPoint x: 368, endPoint y: 49, distance: 27.4
click at [368, 49] on div "Viable banks Viable" at bounding box center [380, 48] width 91 height 15
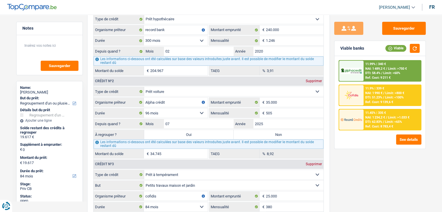
drag, startPoint x: 364, startPoint y: 47, endPoint x: 337, endPoint y: 48, distance: 26.8
click at [337, 48] on div "Viable banks Viable" at bounding box center [380, 48] width 91 height 15
drag, startPoint x: 347, startPoint y: 48, endPoint x: 366, endPoint y: 50, distance: 19.6
click at [366, 50] on div "Viable banks Viable" at bounding box center [380, 48] width 91 height 15
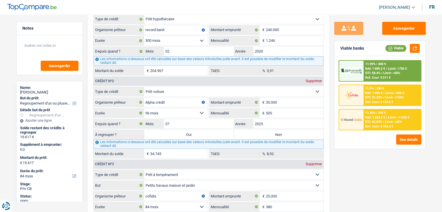
click at [366, 50] on div "Viable banks Viable" at bounding box center [380, 48] width 91 height 15
drag, startPoint x: 364, startPoint y: 48, endPoint x: 339, endPoint y: 47, distance: 25.0
click at [339, 47] on div "Viable banks Viable" at bounding box center [380, 48] width 91 height 15
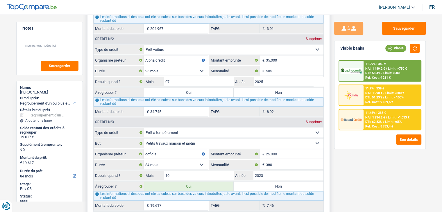
scroll to position [669, 0]
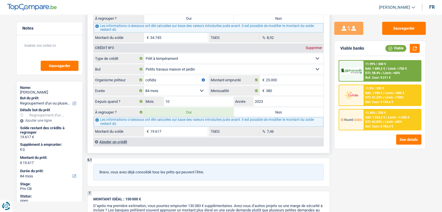
click at [107, 138] on div "Ajouter un crédit" at bounding box center [208, 142] width 230 height 9
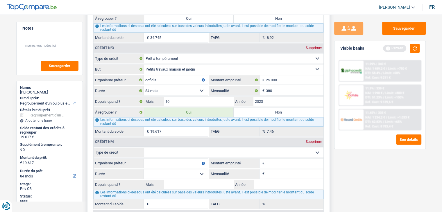
click at [163, 148] on select "Carte ou ouverture de crédit Prêt hypothécaire Vente à tempérament Prêt à tempé…" at bounding box center [233, 152] width 179 height 9
select select "cardOrCredit"
type input "0"
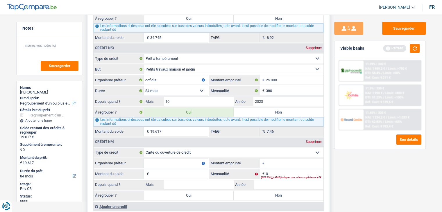
click at [180, 159] on input "Organisme prêteur" at bounding box center [176, 163] width 64 height 9
type input "C"
type input "buyway"
click at [279, 160] on input "Montant emprunté" at bounding box center [295, 163] width 58 height 9
type input "2.500"
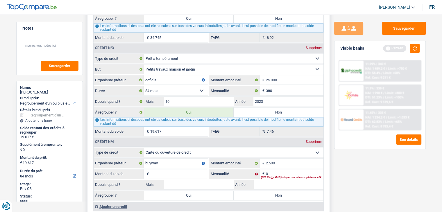
click at [178, 170] on input "Montant du solde" at bounding box center [179, 174] width 58 height 9
click at [273, 170] on input "0" at bounding box center [295, 174] width 58 height 9
click at [186, 170] on input "2.000" at bounding box center [179, 174] width 58 height 9
type input "2"
type input "500"
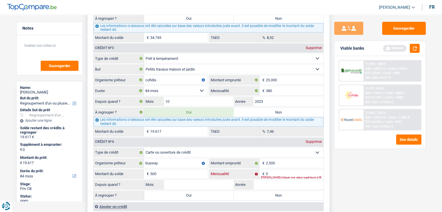
click at [278, 170] on input "0" at bounding box center [295, 174] width 58 height 9
type input "50"
click at [416, 49] on button "button" at bounding box center [415, 48] width 10 height 9
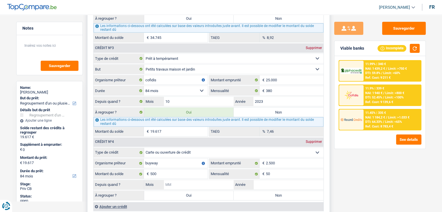
click at [197, 181] on input "Mois" at bounding box center [199, 184] width 70 height 9
type input "07"
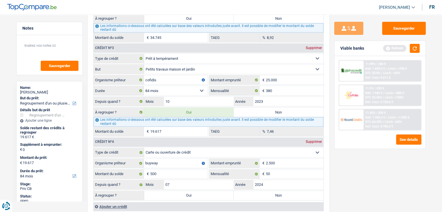
type input "2024"
click at [349, 194] on div "Sauvegarder Viable banks Refresh 11.99% | 340 € NAI: 1 439,2 € / Limit: >750 € …" at bounding box center [380, 112] width 100 height 180
click at [416, 48] on button "button" at bounding box center [415, 48] width 10 height 9
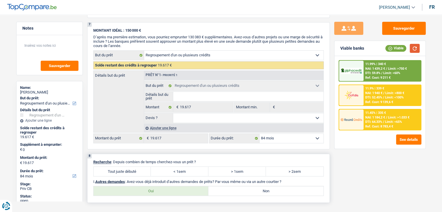
scroll to position [989, 0]
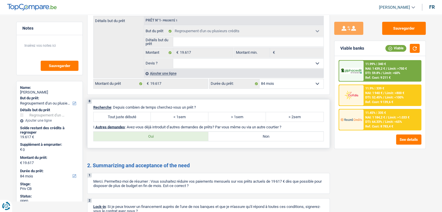
click at [130, 112] on label "Tout juste débuté" at bounding box center [123, 116] width 58 height 9
click at [130, 112] on input "Tout juste débuté" at bounding box center [123, 116] width 58 height 9
radio input "true"
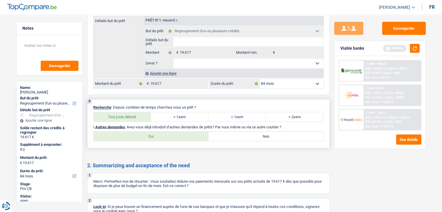
click at [248, 132] on label "Non" at bounding box center [266, 136] width 115 height 9
click at [248, 132] on input "Non" at bounding box center [266, 136] width 115 height 9
radio input "true"
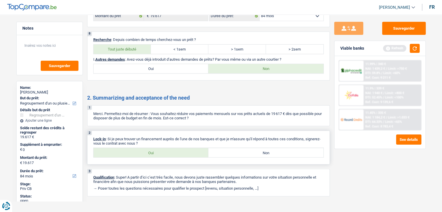
click at [162, 150] on label "Oui" at bounding box center [151, 152] width 115 height 9
click at [162, 150] on input "Oui" at bounding box center [151, 152] width 115 height 9
radio input "true"
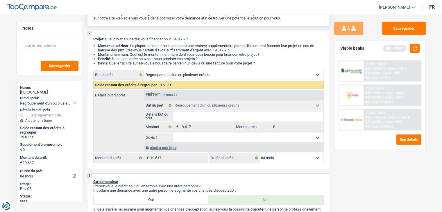
scroll to position [0, 0]
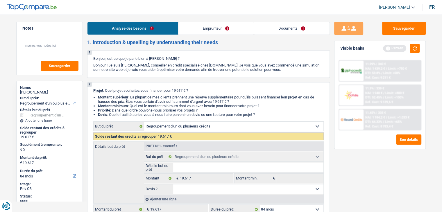
click at [201, 31] on link "Emprunteur" at bounding box center [216, 28] width 75 height 13
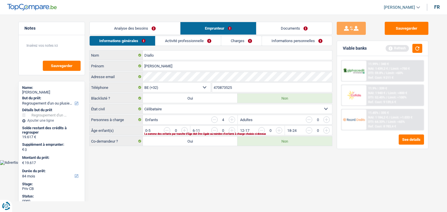
click at [160, 165] on html "Vous avez le contrôle de vos données Nous utilisons des cookies, tout comme nos…" at bounding box center [223, 82] width 447 height 165
click at [279, 130] on input "button" at bounding box center [397, 131] width 242 height 9
click at [415, 48] on button "button" at bounding box center [417, 48] width 10 height 9
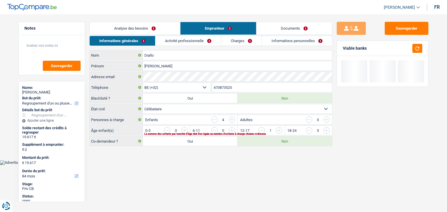
click at [231, 129] on input "button" at bounding box center [350, 131] width 242 height 9
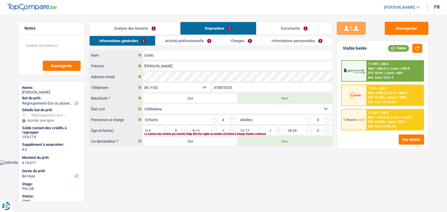
click at [184, 130] on input "button" at bounding box center [302, 131] width 242 height 9
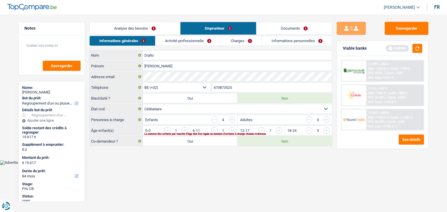
click at [185, 130] on input "button" at bounding box center [302, 131] width 242 height 9
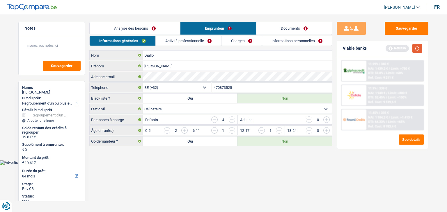
click at [416, 50] on button "button" at bounding box center [417, 48] width 10 height 9
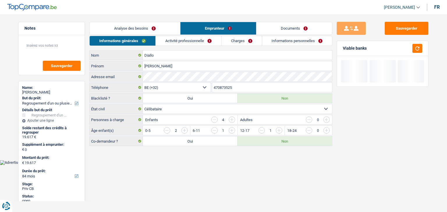
click at [197, 37] on link "Activité professionnelle" at bounding box center [188, 41] width 65 height 10
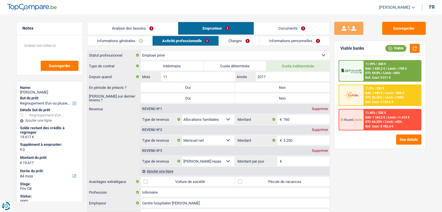
click at [357, 159] on div "Sauvegarder Viable banks Viable 11.99% | 340 € NAI: 1 439,2 € / Limit: >750 € D…" at bounding box center [380, 112] width 100 height 180
click at [344, 162] on div "Sauvegarder Viable banks Viable 11.99% | 340 € NAI: 1 439,2 € / Limit: >750 € D…" at bounding box center [380, 112] width 100 height 180
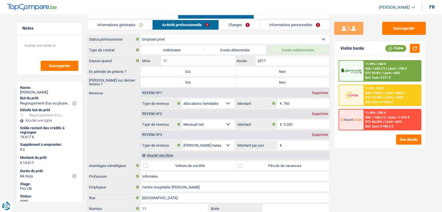
scroll to position [29, 0]
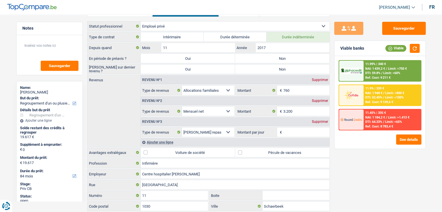
click at [164, 142] on div "Ajouter une ligne" at bounding box center [235, 142] width 189 height 8
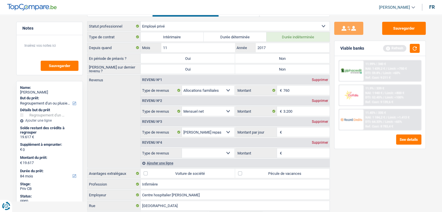
click at [263, 57] on label "Non" at bounding box center [282, 58] width 95 height 9
click at [263, 57] on input "Non" at bounding box center [282, 58] width 95 height 9
radio input "true"
click at [264, 69] on label "Non" at bounding box center [282, 69] width 95 height 9
click at [264, 69] on input "Non" at bounding box center [282, 69] width 95 height 9
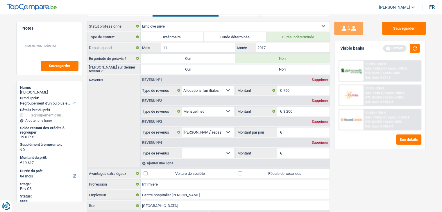
radio input "true"
click at [416, 47] on button "button" at bounding box center [415, 48] width 10 height 9
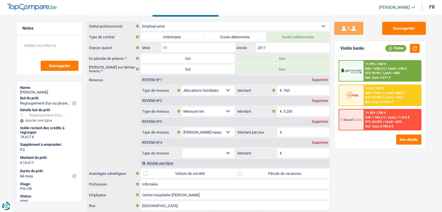
drag, startPoint x: 356, startPoint y: 49, endPoint x: 339, endPoint y: 51, distance: 17.3
click at [339, 51] on div "Viable banks Viable" at bounding box center [380, 48] width 91 height 15
drag, startPoint x: 343, startPoint y: 49, endPoint x: 367, endPoint y: 49, distance: 24.1
click at [367, 49] on div "Viable banks Viable" at bounding box center [380, 48] width 91 height 15
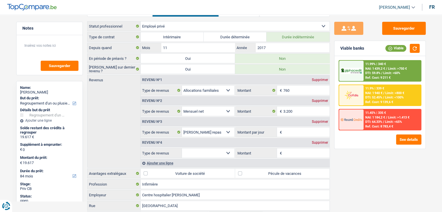
click at [367, 49] on div "Viable banks Viable" at bounding box center [380, 48] width 91 height 15
drag, startPoint x: 363, startPoint y: 47, endPoint x: 337, endPoint y: 48, distance: 26.2
click at [337, 48] on div "Viable banks Viable" at bounding box center [380, 48] width 91 height 15
click at [300, 112] on input "3.200" at bounding box center [307, 111] width 46 height 9
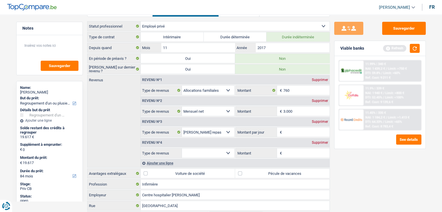
click at [359, 166] on div "Sauvegarder Viable banks Refresh 11.99% | 340 € NAI: 1 439,2 € / Limit: >750 € …" at bounding box center [380, 112] width 100 height 180
click at [415, 47] on button "button" at bounding box center [415, 48] width 10 height 9
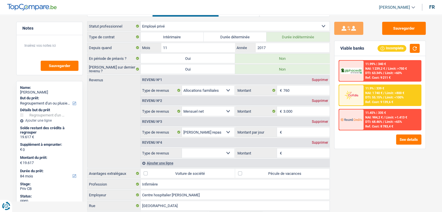
click at [292, 133] on input "Montant par jour" at bounding box center [307, 132] width 46 height 9
click at [304, 112] on input "3.000" at bounding box center [307, 111] width 46 height 9
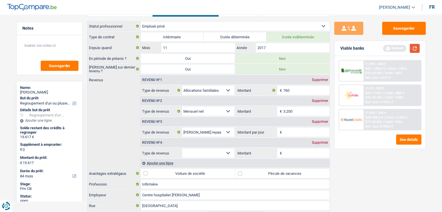
type input "3.200"
click at [415, 48] on button "button" at bounding box center [415, 48] width 10 height 9
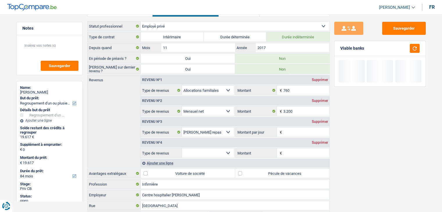
click at [291, 134] on input "Montant par jour" at bounding box center [307, 132] width 46 height 9
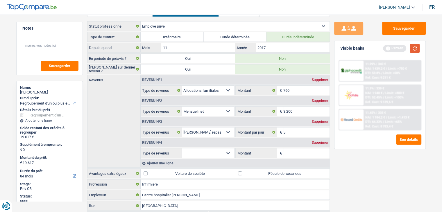
type input "5,0"
click at [415, 51] on button "button" at bounding box center [415, 48] width 10 height 9
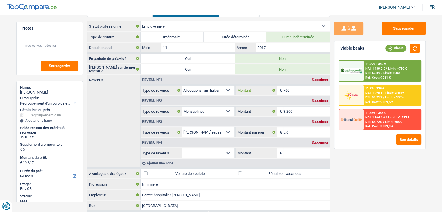
click at [296, 88] on input "760" at bounding box center [307, 90] width 46 height 9
type input "7"
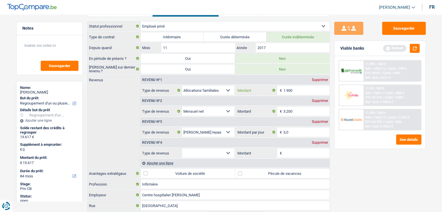
type input "1.900"
click at [389, 174] on div "Sauvegarder Viable banks Refresh 11.99% | 340 € NAI: 1 439,2 € / Limit: >750 € …" at bounding box center [380, 112] width 100 height 180
click at [212, 154] on select "Allocation d'handicap Allocations chômage Allocations familiales Chèques repas …" at bounding box center [208, 153] width 53 height 9
select select "parttimeSelfemployed"
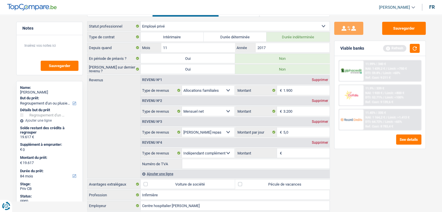
click at [293, 151] on input "Montant" at bounding box center [307, 153] width 46 height 9
click at [237, 165] on input "Numéro de TVA" at bounding box center [255, 163] width 147 height 9
click at [312, 154] on input "Montant" at bounding box center [307, 153] width 46 height 9
type input "3.000"
click at [358, 172] on div "Sauvegarder Viable banks Refresh 11.99% | 340 € NAI: 1 439,2 € / Limit: >750 € …" at bounding box center [380, 112] width 100 height 180
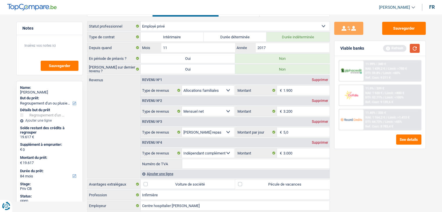
click at [410, 49] on button "button" at bounding box center [415, 48] width 10 height 9
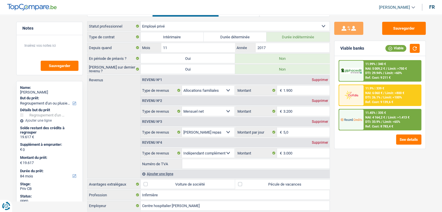
click at [352, 165] on div "Sauvegarder Viable banks Viable 11.99% | 340 € NAI: 5 009,2 € / Limit: >750 € D…" at bounding box center [380, 112] width 100 height 180
click at [352, 163] on div "Sauvegarder Viable banks Viable 11.99% | 340 € NAI: 5 009,2 € / Limit: >750 € D…" at bounding box center [380, 112] width 100 height 180
drag, startPoint x: 382, startPoint y: 142, endPoint x: 341, endPoint y: 47, distance: 103.9
click at [341, 47] on div "Viable banks Viable 11.99% | 340 € NAI: 5 009,2 € / Limit: >750 € DTI: 29.94% /…" at bounding box center [380, 95] width 92 height 108
click at [339, 47] on div "Viable banks Viable" at bounding box center [380, 48] width 91 height 15
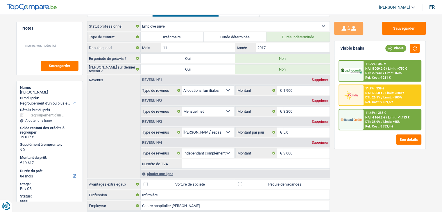
drag, startPoint x: 340, startPoint y: 49, endPoint x: 392, endPoint y: 136, distance: 101.4
click at [404, 130] on div "Viable banks Viable 11.99% | 340 € NAI: 5 009,2 € / Limit: >750 € DTI: 29.94% /…" at bounding box center [380, 95] width 92 height 108
click at [371, 147] on div "11.99% | 340 € NAI: 5 009,2 € / Limit: >750 € DTI: 29.94% / Limit: <60% Ref. Co…" at bounding box center [380, 102] width 91 height 93
click at [240, 163] on input "Numéro de TVA" at bounding box center [255, 163] width 147 height 9
click at [348, 171] on div "Sauvegarder Viable banks Viable 11.99% | 340 € NAI: 5 009,2 € / Limit: >750 € D…" at bounding box center [380, 112] width 100 height 180
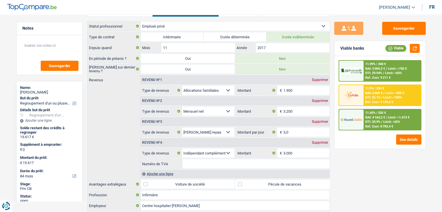
click at [351, 164] on div "Sauvegarder Viable banks Viable 11.99% | 340 € NAI: 5 009,2 € / Limit: >750 € D…" at bounding box center [380, 112] width 100 height 180
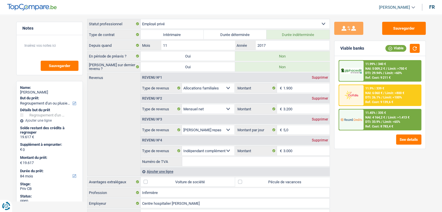
scroll to position [87, 0]
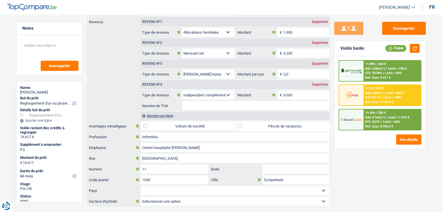
click at [367, 172] on div "Sauvegarder Viable banks Viable 11.99% | 340 € NAI: 5 009,2 € / Limit: >750 € D…" at bounding box center [380, 112] width 100 height 180
click at [301, 125] on label "Pécule de vacances" at bounding box center [282, 126] width 95 height 9
click at [301, 125] on input "Pécule de vacances" at bounding box center [282, 126] width 95 height 9
checkbox input "true"
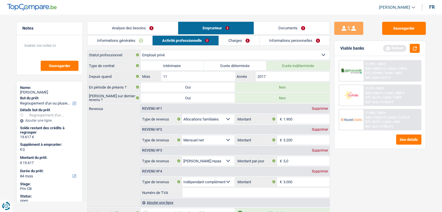
scroll to position [0, 0]
click at [411, 51] on button "button" at bounding box center [415, 48] width 10 height 9
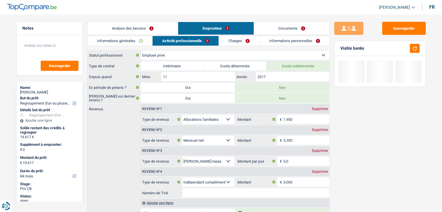
click at [239, 38] on link "Charges" at bounding box center [239, 41] width 40 height 10
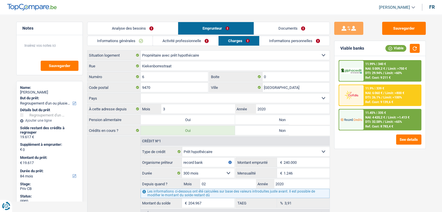
click at [357, 163] on div "Sauvegarder Viable banks Viable 11.99% | 340 € NAI: 5 009,2 € / Limit: >750 € D…" at bounding box center [380, 112] width 100 height 180
drag, startPoint x: 272, startPoint y: 96, endPoint x: 258, endPoint y: 99, distance: 14.4
click at [272, 96] on select "Belgique Luxembourg Sélectionner une option" at bounding box center [235, 98] width 189 height 9
select select "BE"
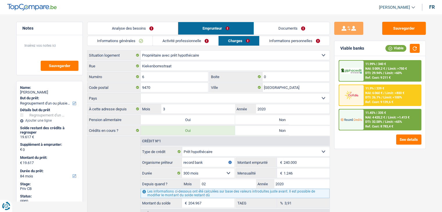
click at [141, 94] on select "Belgique Luxembourg Sélectionner une option" at bounding box center [235, 98] width 189 height 9
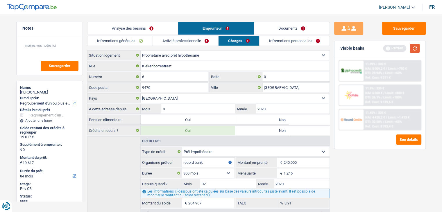
click at [414, 51] on button "button" at bounding box center [415, 48] width 10 height 9
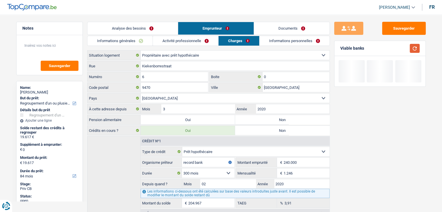
click at [414, 49] on button "button" at bounding box center [415, 48] width 10 height 9
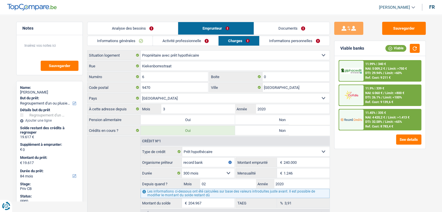
click at [262, 123] on label "Non" at bounding box center [282, 119] width 95 height 9
click at [262, 123] on input "Non" at bounding box center [282, 119] width 95 height 9
radio input "true"
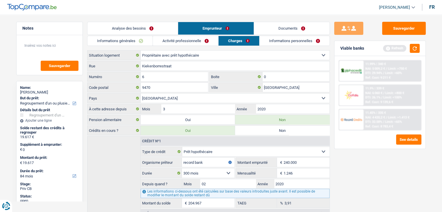
click at [379, 176] on div "Sauvegarder Viable banks Refresh 11.99% | 340 € NAI: 5 009,2 € / Limit: >750 € …" at bounding box center [380, 112] width 100 height 180
click at [416, 49] on button "button" at bounding box center [415, 48] width 10 height 9
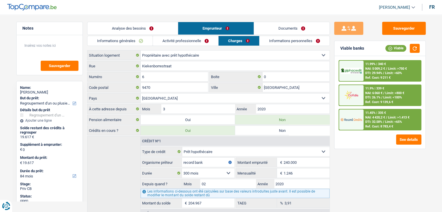
drag, startPoint x: 281, startPoint y: 40, endPoint x: 275, endPoint y: 40, distance: 5.5
click at [281, 40] on link "Informations personnelles" at bounding box center [295, 41] width 70 height 10
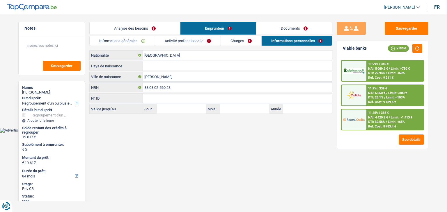
drag, startPoint x: 90, startPoint y: 56, endPoint x: 103, endPoint y: 55, distance: 12.3
click at [100, 55] on label "Nationalité" at bounding box center [116, 55] width 53 height 9
click at [159, 67] on input "Pays de naissance" at bounding box center [237, 65] width 189 height 9
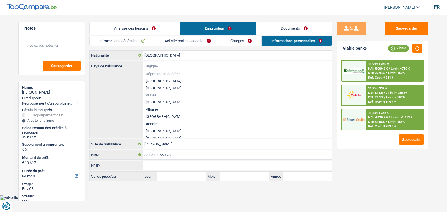
type input "g"
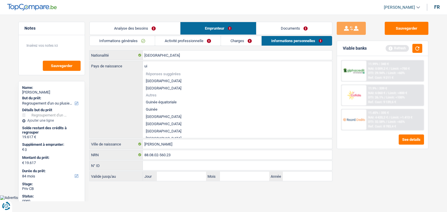
type input "u"
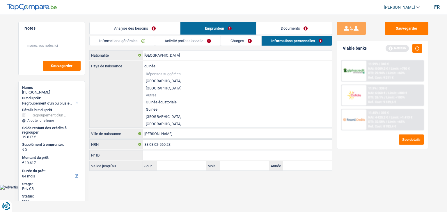
click at [150, 111] on li "Guinée" at bounding box center [237, 109] width 189 height 7
type input "Guinée"
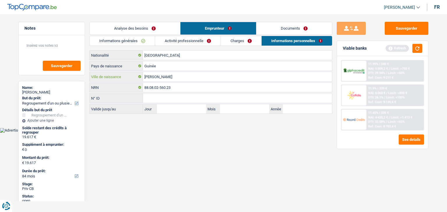
click at [180, 78] on input "Hamdallaye Guinée" at bounding box center [237, 76] width 189 height 9
type input "Hamdallaye"
click at [179, 133] on html "Vous avez le contrôle de vos données Nous utilisons des cookies, tout comme nos…" at bounding box center [223, 66] width 447 height 133
click at [416, 48] on button "button" at bounding box center [417, 48] width 10 height 9
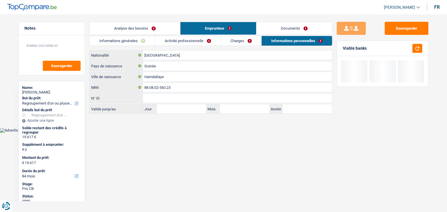
click at [281, 28] on link "Documents" at bounding box center [294, 28] width 76 height 13
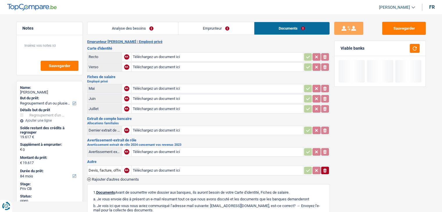
drag, startPoint x: 227, startPoint y: 35, endPoint x: 204, endPoint y: 30, distance: 23.5
click at [227, 34] on div "Analyse des besoins Emprunteur Documents 1. Introduction & upselling by underst…" at bounding box center [208, 156] width 243 height 269
click at [156, 28] on link "Analyse des besoins" at bounding box center [133, 28] width 91 height 13
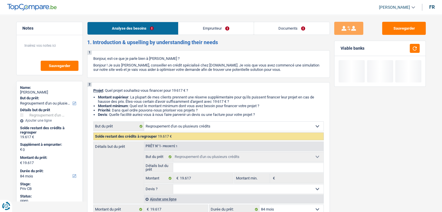
click at [205, 29] on link "Emprunteur" at bounding box center [216, 28] width 75 height 13
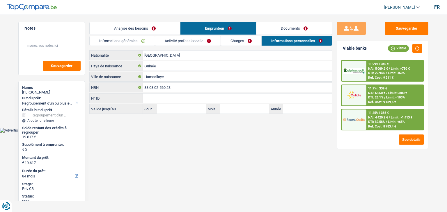
click at [167, 32] on link "Analyse des besoins" at bounding box center [135, 28] width 90 height 13
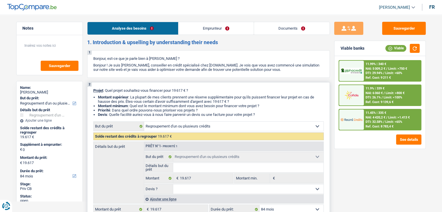
click at [204, 99] on li "Montant supérieur : La plupart de mes clients prennent une réserve supplémentai…" at bounding box center [211, 99] width 226 height 9
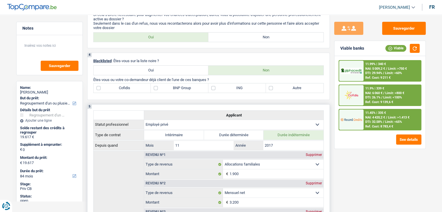
scroll to position [233, 0]
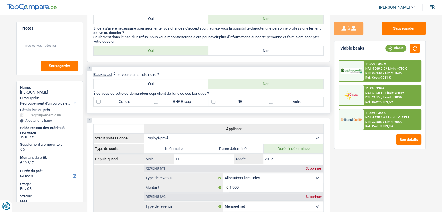
click at [224, 97] on label "ING" at bounding box center [238, 101] width 58 height 9
click at [224, 97] on input "ING" at bounding box center [238, 101] width 58 height 9
checkbox input "true"
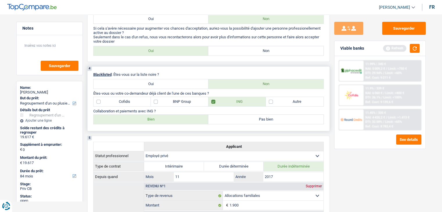
click at [181, 104] on label "BNP Group" at bounding box center [180, 101] width 58 height 9
click at [181, 104] on input "BNP Group" at bounding box center [180, 101] width 58 height 9
checkbox input "true"
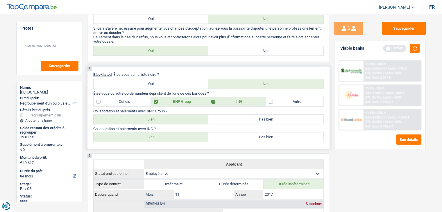
click at [149, 118] on label "Bien" at bounding box center [151, 119] width 115 height 9
click at [149, 118] on input "Bien" at bounding box center [151, 119] width 115 height 9
radio input "true"
click at [148, 138] on label "Bien" at bounding box center [151, 137] width 115 height 9
click at [148, 138] on input "Bien" at bounding box center [151, 137] width 115 height 9
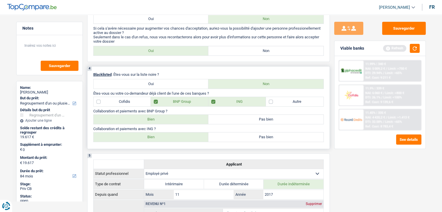
radio input "true"
click at [410, 51] on div "Refresh" at bounding box center [401, 48] width 37 height 9
click at [411, 50] on button "button" at bounding box center [415, 48] width 10 height 9
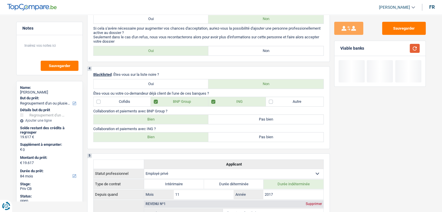
click at [411, 50] on button "button" at bounding box center [415, 48] width 10 height 9
click at [256, 51] on label "Non" at bounding box center [266, 50] width 115 height 9
click at [256, 51] on input "Non" at bounding box center [266, 50] width 115 height 9
radio input "true"
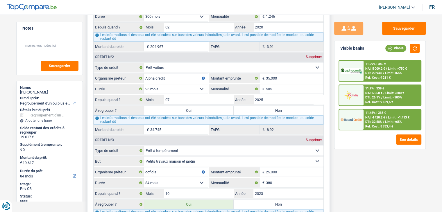
scroll to position [698, 0]
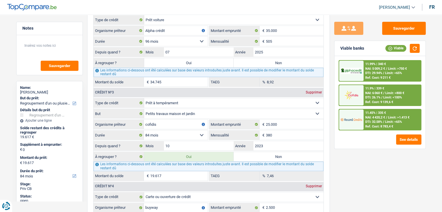
click at [341, 175] on div "Sauvegarder Viable banks Viable 11.99% | 340 € NAI: 5 009,2 € / Limit: >750 € D…" at bounding box center [380, 112] width 100 height 180
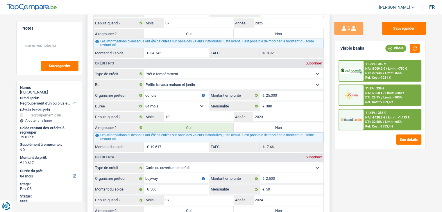
scroll to position [669, 0]
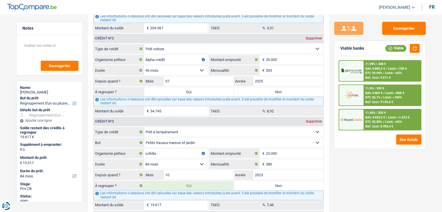
click at [343, 149] on div "Sauvegarder Viable banks Viable 11.99% | 340 € NAI: 5 009,2 € / Limit: >750 € D…" at bounding box center [380, 112] width 100 height 180
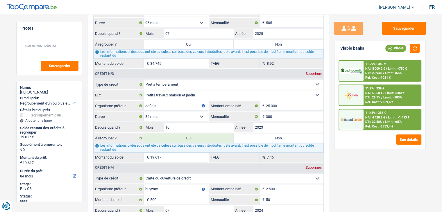
scroll to position [756, 0]
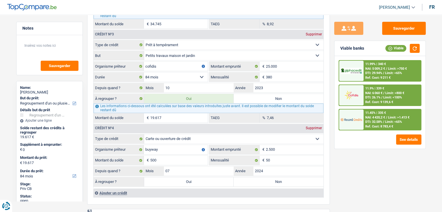
click at [334, 115] on div "Sauvegarder Viable banks Viable 11.99% | 340 € NAI: 5 009,2 € / Limit: >750 € D…" at bounding box center [380, 112] width 100 height 180
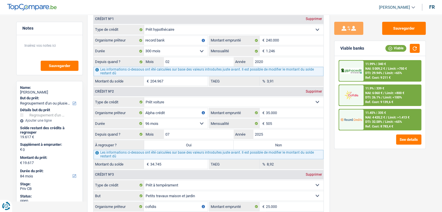
scroll to position [582, 0]
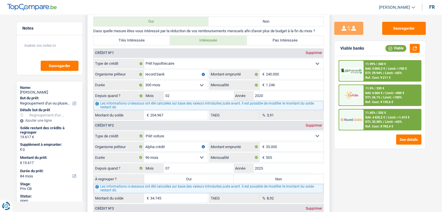
drag, startPoint x: 322, startPoint y: 30, endPoint x: 94, endPoint y: 29, distance: 227.7
click at [94, 29] on p "Dans quelle mesure êtes-vous intéressé par la réduction de vos remboursements m…" at bounding box center [208, 31] width 231 height 4
click at [92, 29] on div "6 Ancien : Avez-vous des prêts ou des cartes de crédit en cours ? Oui Non Dans …" at bounding box center [208, 191] width 243 height 375
click at [332, 102] on div "Sauvegarder Viable banks Viable 11.99% | 340 € NAI: 5 009,2 € / Limit: >750 € D…" at bounding box center [380, 112] width 100 height 180
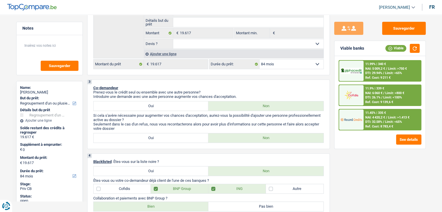
scroll to position [29, 0]
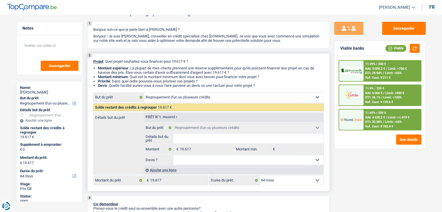
drag, startPoint x: 261, startPoint y: 84, endPoint x: 172, endPoint y: 75, distance: 88.6
click at [172, 75] on ul "Montant supérieur : La plupart de mes clients prennent une réserve supplémentai…" at bounding box center [208, 77] width 231 height 22
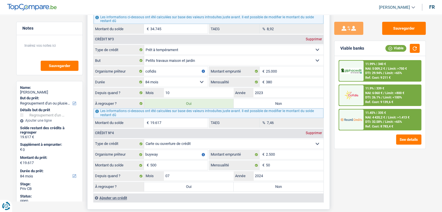
scroll to position [785, 0]
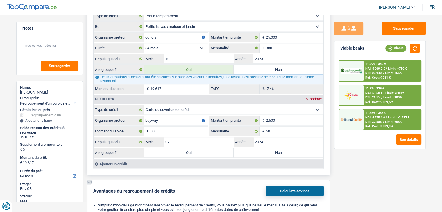
click at [263, 68] on label "Non" at bounding box center [279, 69] width 90 height 9
click at [263, 68] on input "Non" at bounding box center [279, 69] width 90 height 9
radio input "true"
select select
select select "24"
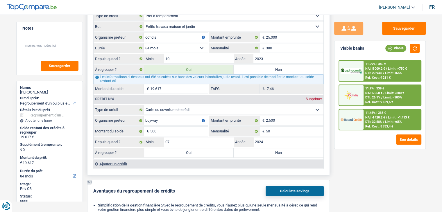
select select
select select "24"
select select
select select "24"
radio input "false"
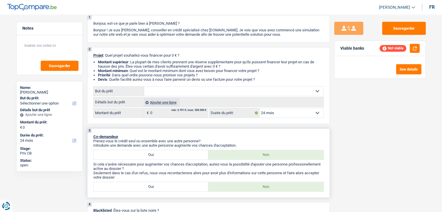
scroll to position [58, 0]
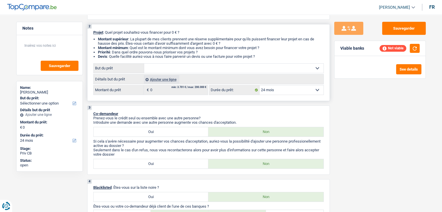
click at [158, 69] on select "Confort maison: meubles, textile, peinture, électroménager, outillage non-profe…" at bounding box center [233, 68] width 179 height 9
select select "renovation"
click at [144, 64] on select "Confort maison: meubles, textile, peinture, électroménager, outillage non-profe…" at bounding box center [233, 68] width 179 height 9
select select "renovation"
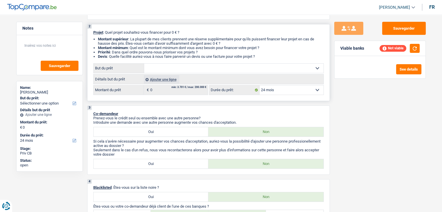
select select "renovation"
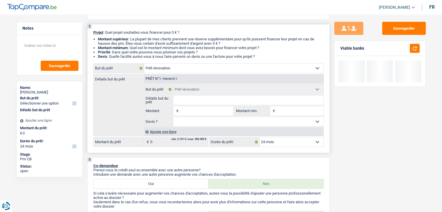
select select "renovation"
click at [345, 128] on div "Sauvegarder Viable banks" at bounding box center [380, 112] width 100 height 180
click at [414, 48] on button "button" at bounding box center [415, 48] width 10 height 9
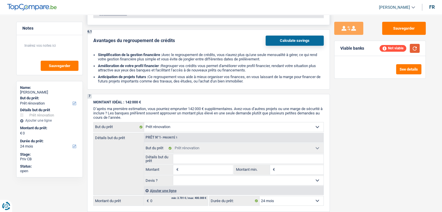
scroll to position [931, 0]
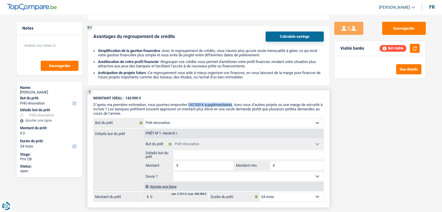
drag, startPoint x: 236, startPoint y: 99, endPoint x: 190, endPoint y: 98, distance: 45.7
click at [190, 103] on span "D’après ma première estimation, vous pourriez emprunter 142 000 € supplémentair…" at bounding box center [207, 109] width 229 height 13
click at [184, 90] on div "7 MONTANT IDÉAL : 142 000 € D’après ma première estimation, vous pourriez empru…" at bounding box center [208, 149] width 243 height 118
drag, startPoint x: 191, startPoint y: 98, endPoint x: 235, endPoint y: 100, distance: 44.9
click at [235, 103] on span "D’après ma première estimation, vous pourriez emprunter 142 000 € supplémentair…" at bounding box center [207, 109] width 229 height 13
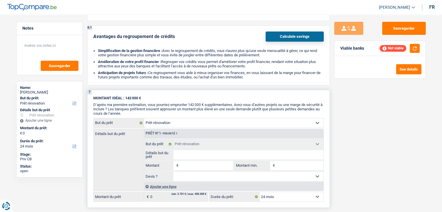
click at [253, 103] on span "D’après ma première estimation, vous pourriez emprunter 142 000 € supplémentair…" at bounding box center [207, 109] width 229 height 13
click at [213, 161] on input "Montant" at bounding box center [206, 165] width 53 height 9
type input "5"
type input "50"
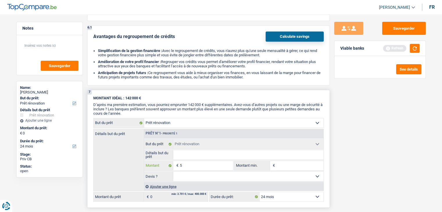
type input "50"
type input "500"
type input "5.000"
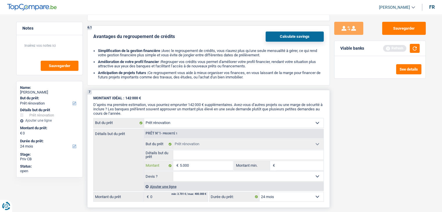
type input "50.000"
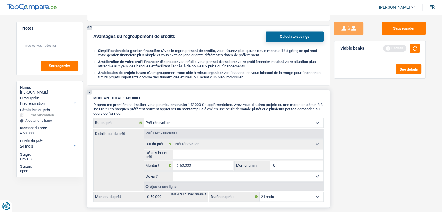
click at [303, 161] on input "Montant min." at bounding box center [300, 165] width 47 height 9
select select "144"
type input "5"
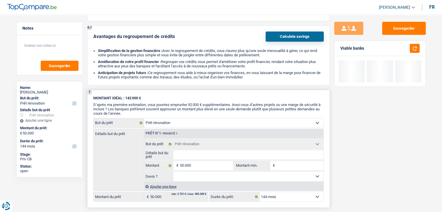
type input "5"
type input "50"
type input "500"
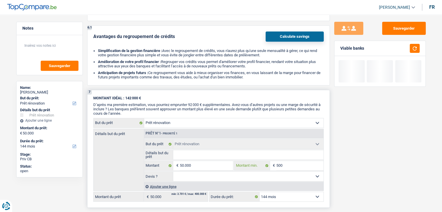
type input "5.000"
type input "50.000"
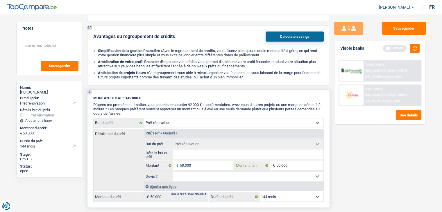
click at [300, 161] on input "50.000" at bounding box center [300, 165] width 47 height 9
type input "5.000"
type input "500"
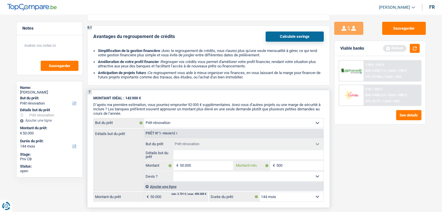
type input "50"
type input "5"
click at [226, 161] on input "50.000" at bounding box center [206, 165] width 53 height 9
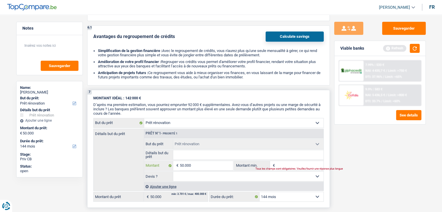
type input "5.000"
type input "500"
type input "50"
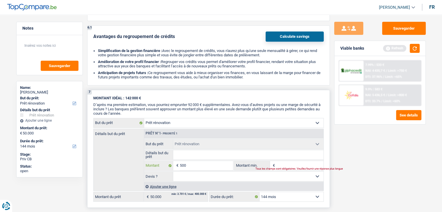
type input "50"
type input "5"
type input "0"
click at [415, 50] on button "button" at bounding box center [415, 48] width 10 height 9
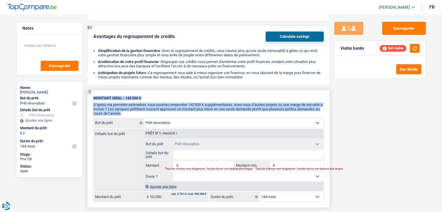
drag, startPoint x: 147, startPoint y: 109, endPoint x: 91, endPoint y: 91, distance: 58.8
click at [91, 91] on div "7 MONTANT IDÉAL : 142 000 € D’après ma première estimation, vous pourriez empru…" at bounding box center [208, 149] width 243 height 118
click at [399, 30] on button "Sauvegarder" at bounding box center [404, 28] width 44 height 13
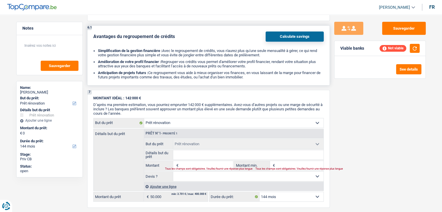
click at [262, 71] on li "Anticipation de projets futurs : Ce regroupement vous aide à mieux organiser vo…" at bounding box center [211, 75] width 226 height 9
drag, startPoint x: 252, startPoint y: 70, endPoint x: 99, endPoint y: 41, distance: 155.7
click at [102, 49] on ul "Simplification de la gestion financière : Avec le regroupement de crédits, vous…" at bounding box center [208, 64] width 231 height 31
click at [99, 41] on div "Avantages du regroupement de crédits Calculate savings Simplification de la ges…" at bounding box center [208, 55] width 231 height 48
click at [254, 75] on div "6.1 Avantages du regroupement de crédits Calculate savings Simplification de la…" at bounding box center [208, 55] width 243 height 60
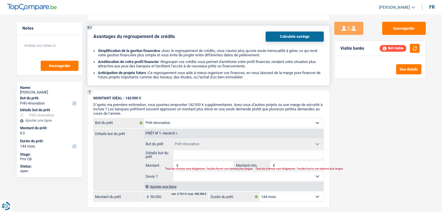
drag, startPoint x: 252, startPoint y: 72, endPoint x: 94, endPoint y: 42, distance: 160.3
click at [94, 42] on div "Avantages du regroupement de crédits Calculate savings Simplification de la ges…" at bounding box center [208, 55] width 231 height 48
click at [100, 37] on div "Avantages du regroupement de crédits Calculate savings Simplification de la ges…" at bounding box center [208, 55] width 231 height 48
drag, startPoint x: 91, startPoint y: 31, endPoint x: 270, endPoint y: 71, distance: 183.7
click at [278, 78] on div "6.1 Avantages du regroupement de crédits Calculate savings Simplification de la…" at bounding box center [208, 55] width 243 height 60
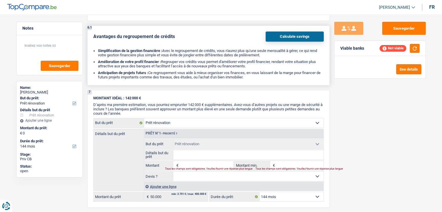
click at [270, 71] on li "Anticipation de projets futurs : Ce regroupement vous aide à mieux organiser vo…" at bounding box center [211, 75] width 226 height 9
click at [252, 71] on li "Anticipation de projets futurs : Ce regroupement vous aide à mieux organiser vo…" at bounding box center [211, 75] width 226 height 9
click at [256, 74] on div "6.1 Avantages du regroupement de crédits Calculate savings Simplification de la…" at bounding box center [208, 55] width 243 height 60
click at [397, 29] on button "Sauvegarder" at bounding box center [404, 28] width 44 height 13
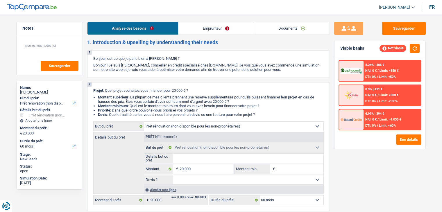
select select "renovation"
select select "60"
select select "renovation"
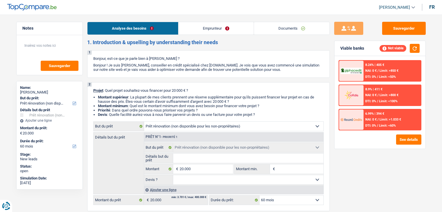
select select "60"
select select "renovation"
select select "60"
click at [142, 97] on li "Montant supérieur : La plupart de mes clients prennent une réserve supplémentai…" at bounding box center [211, 99] width 226 height 9
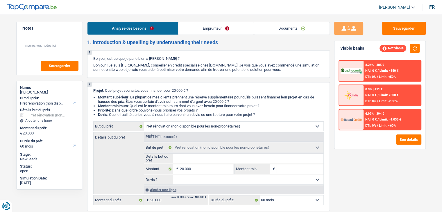
click at [234, 23] on link "Emprunteur" at bounding box center [216, 28] width 75 height 13
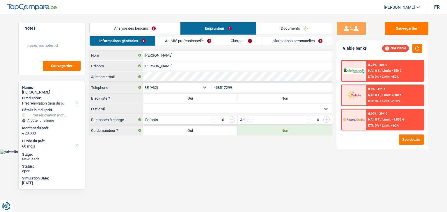
click at [264, 29] on link "Documents" at bounding box center [294, 28] width 76 height 13
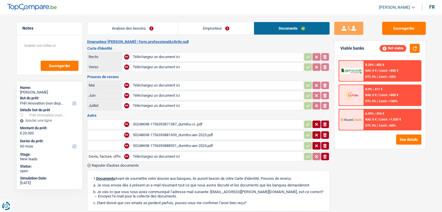
click at [182, 120] on div "50248698-1756393871587_dumitru-ci-.pdf" at bounding box center [217, 124] width 169 height 9
click at [185, 132] on div "50248698-1756393881609_dumitru-aer-2023.pdf" at bounding box center [217, 135] width 169 height 9
click at [161, 30] on link "Analyse des besoins" at bounding box center [133, 28] width 91 height 13
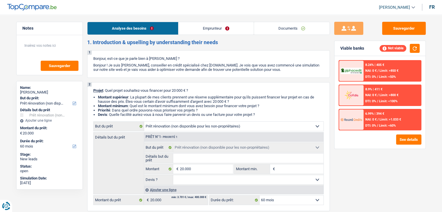
click at [221, 34] on link "Emprunteur" at bounding box center [216, 28] width 75 height 13
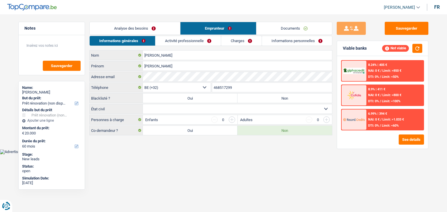
click at [156, 34] on link "Analyse des besoins" at bounding box center [135, 28] width 90 height 13
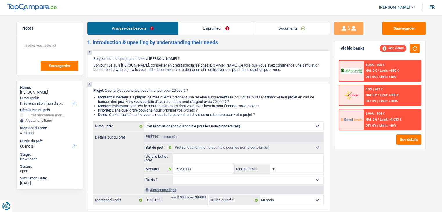
click at [289, 29] on link "Documents" at bounding box center [292, 28] width 76 height 13
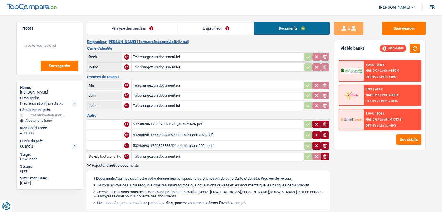
click at [226, 32] on link "Emprunteur" at bounding box center [216, 28] width 76 height 13
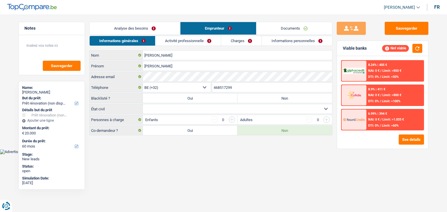
click at [142, 29] on link "Analyse des besoins" at bounding box center [135, 28] width 90 height 13
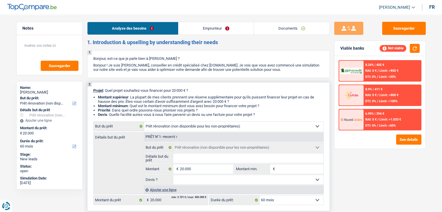
drag, startPoint x: 262, startPoint y: 115, endPoint x: 94, endPoint y: 90, distance: 170.0
click at [94, 90] on div "2 Projet : Quel projet souhaitez-vous financer pour 20 000 € ? Montant supérieu…" at bounding box center [208, 146] width 243 height 129
click at [93, 90] on span "Projet" at bounding box center [98, 90] width 10 height 4
drag, startPoint x: 92, startPoint y: 90, endPoint x: 270, endPoint y: 113, distance: 179.3
click at [270, 113] on div "2 Projet : Quel projet souhaitez-vous financer pour 20 000 € ? Montant supérieu…" at bounding box center [208, 146] width 243 height 129
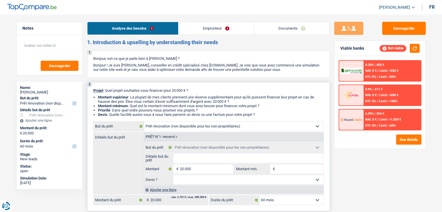
click at [270, 113] on li "Devis : Quelle facilité auriez-vous à nous faire parvenir un devis ou une factu…" at bounding box center [211, 115] width 226 height 4
drag, startPoint x: 179, startPoint y: 115, endPoint x: 179, endPoint y: 106, distance: 8.4
click at [179, 115] on li "Devis : Quelle facilité auriez-vous à nous faire parvenir un devis ou une factu…" at bounding box center [211, 115] width 226 height 4
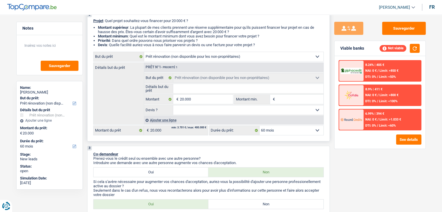
scroll to position [87, 0]
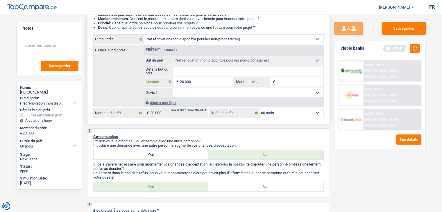
click at [198, 82] on input "20.000" at bounding box center [206, 81] width 53 height 9
drag, startPoint x: 194, startPoint y: 82, endPoint x: 184, endPoint y: 82, distance: 10.2
click at [184, 82] on input "20.000" at bounding box center [206, 81] width 53 height 9
click at [203, 22] on li "Priorité : Dans quel ordre pouvons-nous prioriser vos projets ?" at bounding box center [211, 23] width 226 height 4
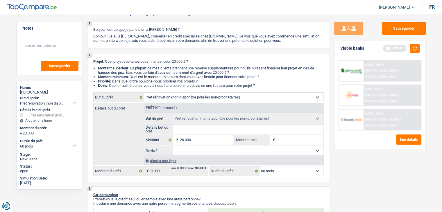
scroll to position [29, 0]
click at [415, 48] on button "button" at bounding box center [415, 48] width 10 height 9
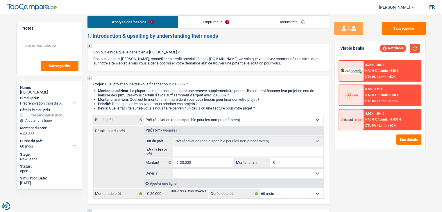
scroll to position [0, 0]
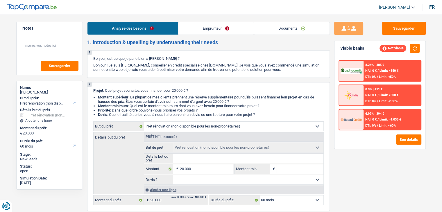
click at [193, 27] on link "Emprunteur" at bounding box center [216, 28] width 75 height 13
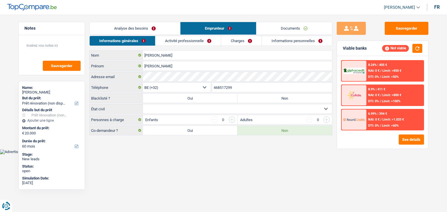
click at [184, 40] on link "Activité professionnelle" at bounding box center [187, 41] width 65 height 10
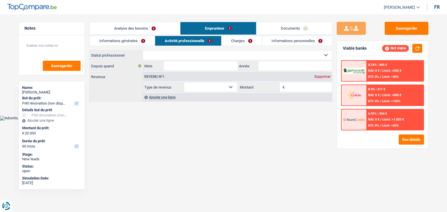
click at [235, 39] on link "Charges" at bounding box center [241, 41] width 40 height 10
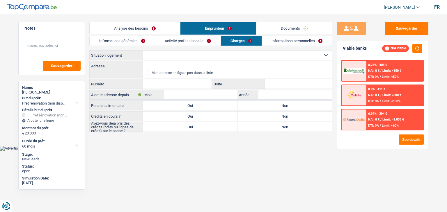
click at [288, 45] on link "Informations personnelles" at bounding box center [297, 41] width 70 height 10
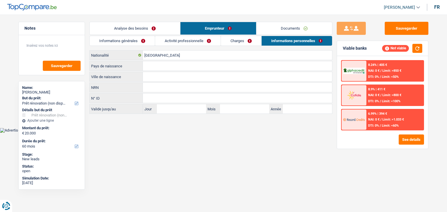
click at [264, 30] on link "Documents" at bounding box center [294, 28] width 76 height 13
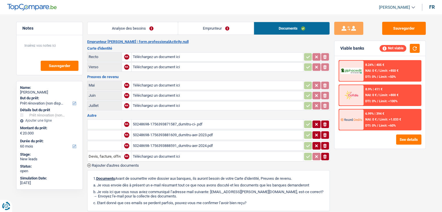
click at [192, 145] on div "50248698-1756393888591_dumitru-aer-2024.pdf" at bounding box center [217, 146] width 169 height 9
click at [212, 26] on link "Emprunteur" at bounding box center [216, 28] width 76 height 13
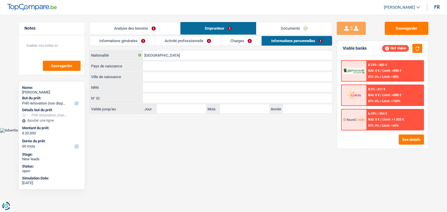
click at [173, 42] on link "Activité professionnelle" at bounding box center [187, 41] width 65 height 10
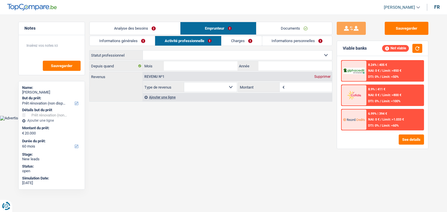
click at [123, 40] on link "Informations générales" at bounding box center [122, 41] width 65 height 10
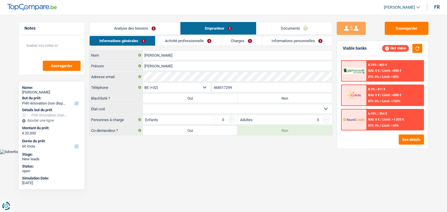
click at [131, 28] on link "Analyse des besoins" at bounding box center [135, 28] width 90 height 13
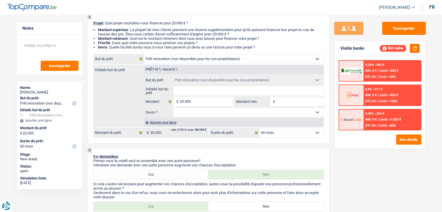
scroll to position [29, 0]
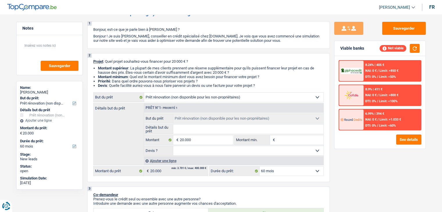
click at [346, 160] on div "Sauvegarder Viable banks Not viable 8.24% | 405 € NAI: 0 € / Limit: >850 € DTI:…" at bounding box center [380, 112] width 100 height 180
click at [212, 138] on input "20.000" at bounding box center [206, 140] width 53 height 9
type input "2.000"
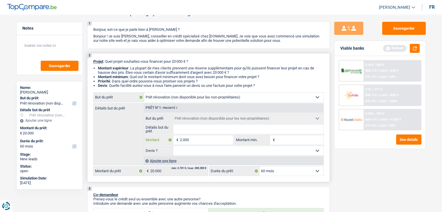
type input "20.001"
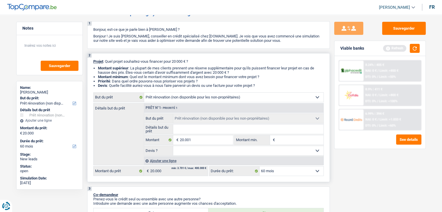
type input "20.001"
click at [297, 140] on input "Montant min." at bounding box center [300, 140] width 47 height 9
select select "120"
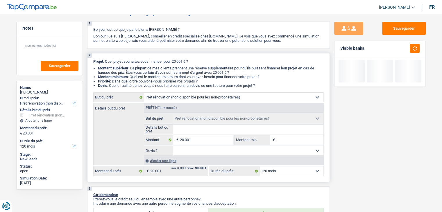
type input "2"
type input "20"
type input "200"
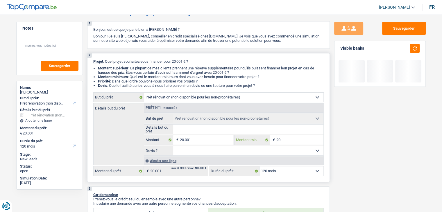
type input "200"
type input "2.001"
type input "20.010"
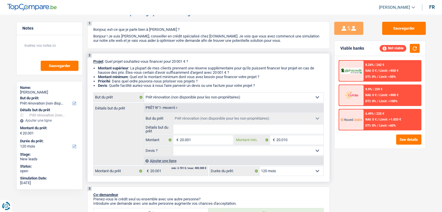
type input "2.001"
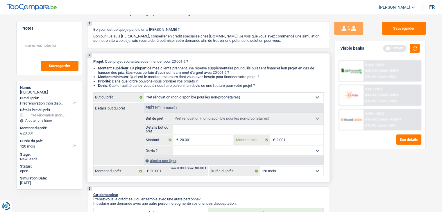
type input "200"
type input "2.000"
type input "20.001"
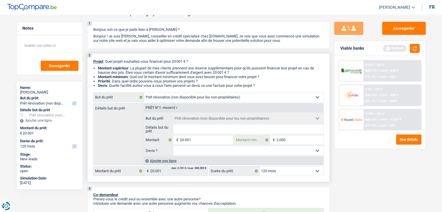
type input "20.001"
click at [416, 49] on button "button" at bounding box center [415, 48] width 10 height 9
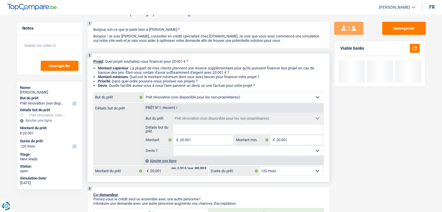
click at [226, 131] on input "Détails but du prêt" at bounding box center [248, 129] width 150 height 9
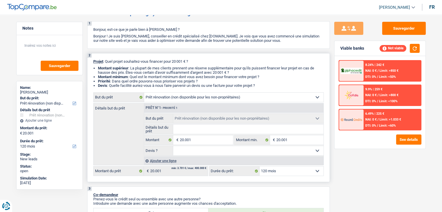
scroll to position [58, 0]
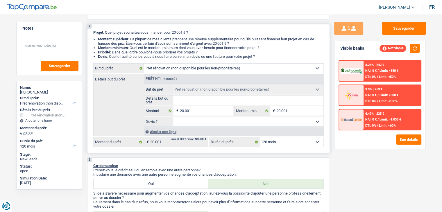
click at [200, 102] on input "Détails but du prêt" at bounding box center [248, 100] width 150 height 9
type input "r"
type input "ré"
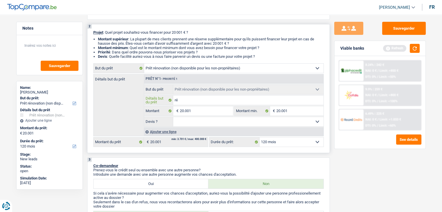
type input "rén"
type input "réno"
type input "rénov"
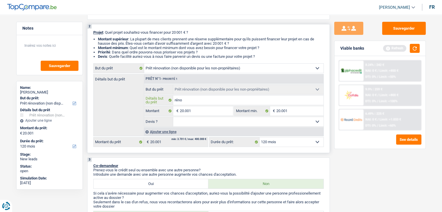
type input "rénov"
type input "rénove"
type input "rénover"
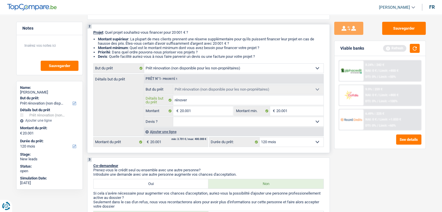
type input "rénover"
type input "rénover t"
type input "rénover to"
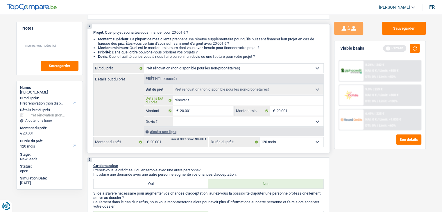
type input "rénover to"
type input "rénover tou"
type input "rénover tout"
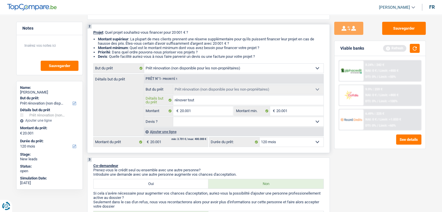
type input "rénover tout"
type input "rénover tout l"
type input "rénover tout l'"
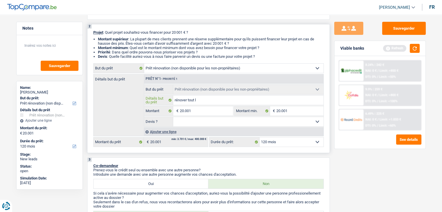
type input "rénover tout l'"
type input "rénover tout l'i"
type input "rénover tout l'in"
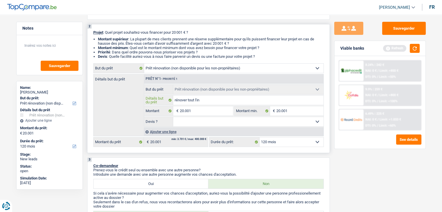
type input "rénover tout l'int"
type input "rénover tout l'inté"
type input "rénover tout l'intér"
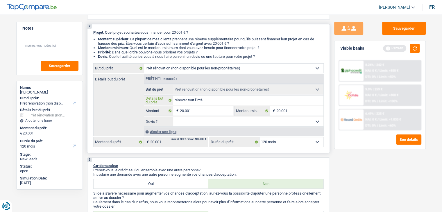
type input "rénover tout l'intér"
type input "rénover tout l'intéri"
type input "rénover tout l'intérie"
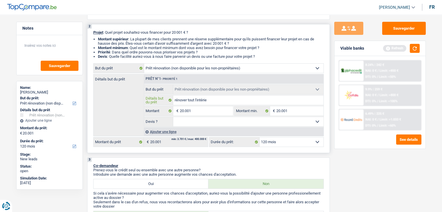
type input "rénover tout l'intérieu"
type input "rénover tout l'intérieur"
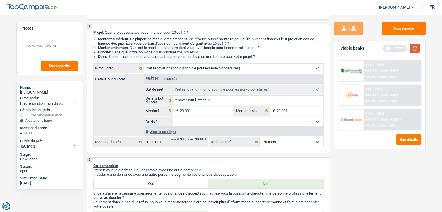
click at [415, 48] on button "button" at bounding box center [415, 48] width 10 height 9
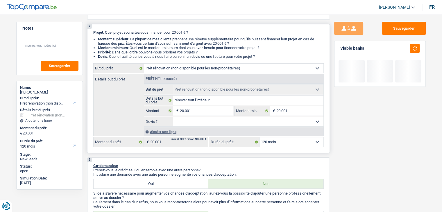
drag, startPoint x: 260, startPoint y: 57, endPoint x: 87, endPoint y: 33, distance: 174.1
click at [87, 33] on div "2 Projet : Quel projet souhaitez-vous financer pour 20 001 € ? Montant supérieu…" at bounding box center [208, 88] width 243 height 129
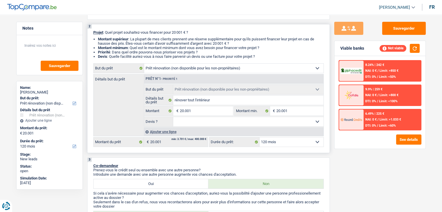
click at [96, 34] on span "Projet" at bounding box center [98, 32] width 10 height 4
click at [319, 158] on div "3 Co-demandeur Prenez-vous le crédit seul ou ensemble avec une autre personne? …" at bounding box center [208, 193] width 243 height 70
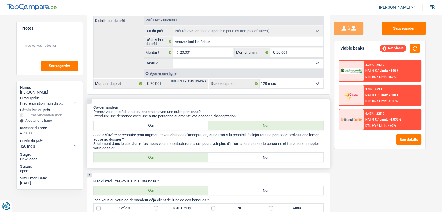
scroll to position [145, 0]
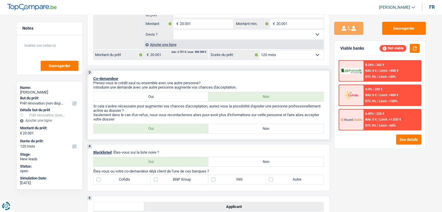
click at [242, 128] on label "Non" at bounding box center [266, 128] width 115 height 9
click at [242, 128] on input "Non" at bounding box center [266, 128] width 115 height 9
radio input "true"
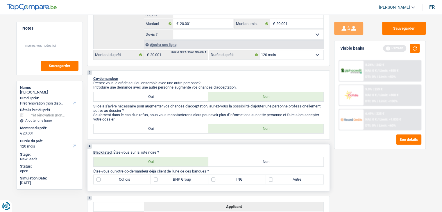
drag, startPoint x: 167, startPoint y: 152, endPoint x: 117, endPoint y: 149, distance: 50.1
click at [117, 149] on div "4 Blacklisted : Êtes-vous sur la liste noire ? Oui Non Tous les champs sont obl…" at bounding box center [208, 167] width 243 height 47
click at [189, 150] on p "Blacklisted : Êtes-vous sur la liste noire ?" at bounding box center [208, 152] width 231 height 4
click at [275, 152] on p "Blacklisted : Êtes-vous sur la liste noire ?" at bounding box center [208, 152] width 231 height 4
click at [256, 160] on label "Non" at bounding box center [266, 161] width 115 height 9
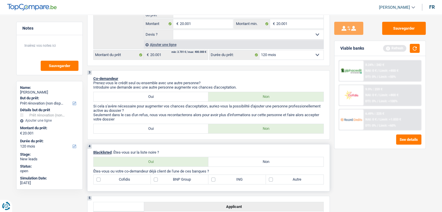
click at [256, 160] on input "Non" at bounding box center [266, 161] width 115 height 9
radio input "true"
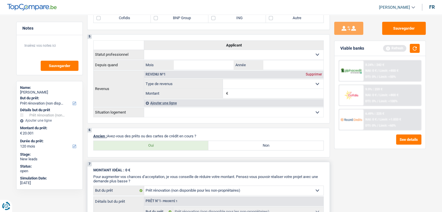
scroll to position [349, 0]
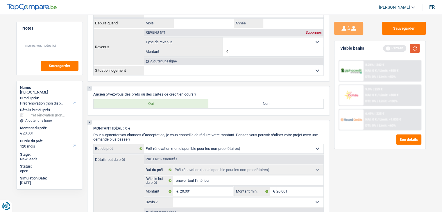
click at [415, 49] on button "button" at bounding box center [415, 48] width 10 height 9
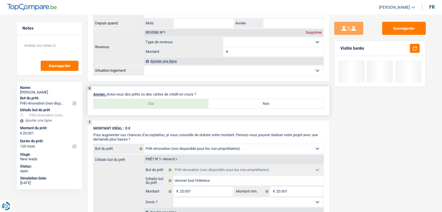
click at [229, 89] on div "6 Ancien : Avez-vous des prêts ou des cartes de crédit en cours ? Oui Non Tous …" at bounding box center [208, 101] width 243 height 30
click at [197, 93] on p "Ancien : Avez-vous des prêts ou des cartes de crédit en cours ?" at bounding box center [208, 94] width 231 height 4
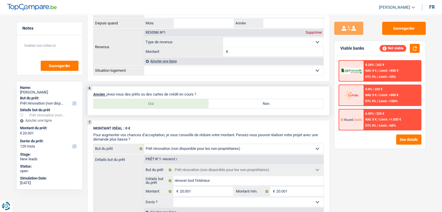
drag, startPoint x: 202, startPoint y: 94, endPoint x: 108, endPoint y: 92, distance: 93.4
click at [108, 92] on p "Ancien : Avez-vous des prêts ou des cartes de crédit en cours ?" at bounding box center [208, 94] width 231 height 4
click at [192, 92] on p "Ancien : Avez-vous des prêts ou des cartes de crédit en cours ?" at bounding box center [208, 94] width 231 height 4
click at [186, 103] on label "Oui" at bounding box center [151, 103] width 115 height 9
click at [186, 103] on input "Oui" at bounding box center [151, 103] width 115 height 9
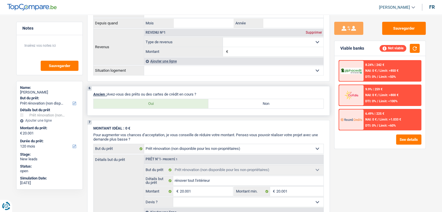
radio input "true"
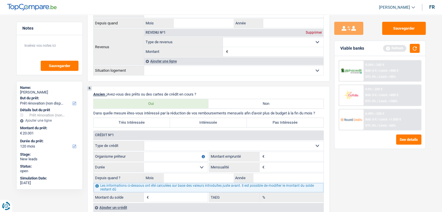
click at [370, 176] on div "Sauvegarder Viable banks Refresh 8.24% | 242 € NAI: 0 € / Limit: >850 € DTI: 0%…" at bounding box center [380, 112] width 100 height 180
click at [416, 49] on button "button" at bounding box center [415, 48] width 10 height 9
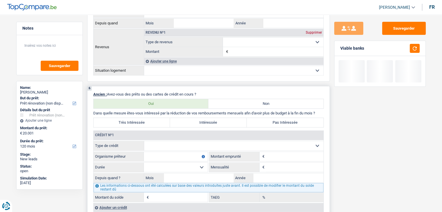
click at [161, 147] on select "Carte ou ouverture de crédit Prêt hypothécaire Vente à tempérament Prêt à tempé…" at bounding box center [233, 145] width 179 height 9
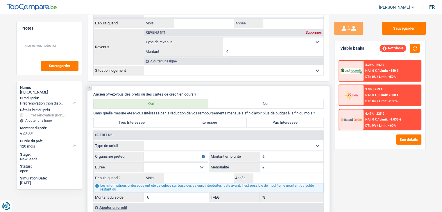
select select "personalSale"
type input "0"
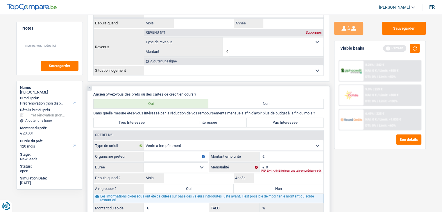
click at [163, 152] on input "Organisme prêteur" at bounding box center [176, 156] width 64 height 9
type input "cofidis"
click at [282, 156] on input "Montant" at bounding box center [295, 156] width 58 height 9
type input "1.500"
click at [187, 165] on select "12 mois 18 mois 24 mois Sélectionner une option" at bounding box center [176, 167] width 64 height 9
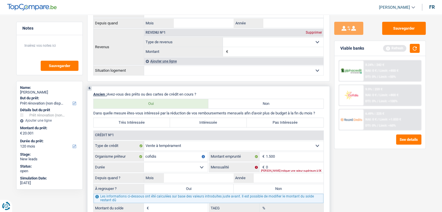
select select "24"
click at [144, 163] on select "12 mois 18 mois 24 mois Sélectionner une option" at bounding box center [176, 167] width 64 height 9
click at [279, 163] on input "0" at bounding box center [295, 167] width 58 height 9
type input "75"
click at [415, 48] on button "button" at bounding box center [415, 48] width 10 height 9
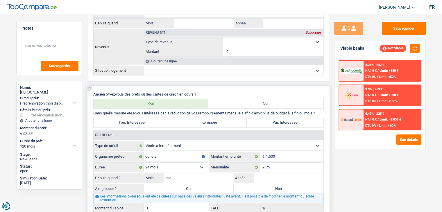
click at [197, 179] on input "Mois" at bounding box center [199, 178] width 70 height 9
click at [342, 177] on div "Sauvegarder Viable banks Not viable 8.24% | 242 € NAI: 0 € / Limit: >850 € DTI:…" at bounding box center [380, 112] width 100 height 180
click at [216, 176] on input "Mois" at bounding box center [199, 178] width 70 height 9
click at [221, 175] on input "Mois" at bounding box center [199, 178] width 70 height 9
type input "01"
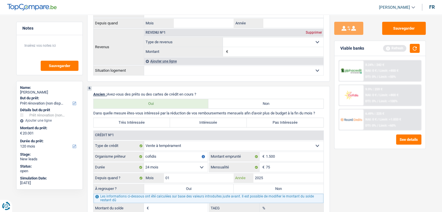
type input "2025"
type input "1.117"
type input "19,75"
click at [364, 178] on div "Sauvegarder Viable banks Refresh 8.24% | 242 € NAI: 0 € / Limit: >850 € DTI: 0%…" at bounding box center [380, 112] width 100 height 180
click at [414, 49] on button "button" at bounding box center [415, 48] width 10 height 9
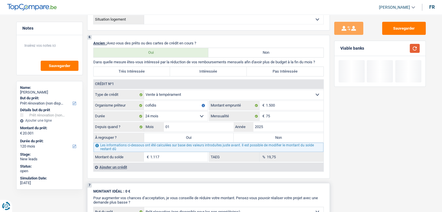
scroll to position [465, 0]
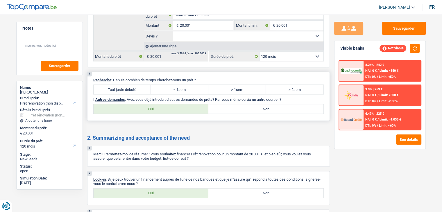
scroll to position [640, 0]
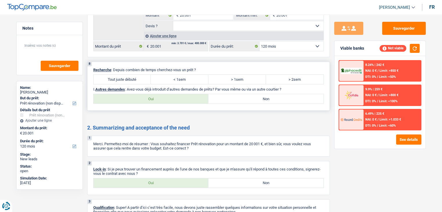
click at [124, 75] on label "Tout juste débuté" at bounding box center [123, 79] width 58 height 9
click at [124, 75] on input "Tout juste débuté" at bounding box center [123, 79] width 58 height 9
radio input "true"
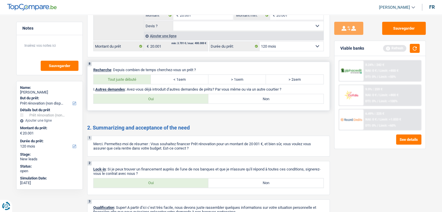
click at [235, 97] on label "Non" at bounding box center [266, 98] width 115 height 9
click at [235, 97] on input "Non" at bounding box center [266, 98] width 115 height 9
radio input "true"
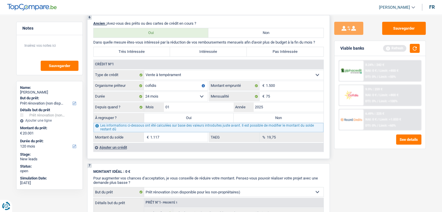
scroll to position [378, 0]
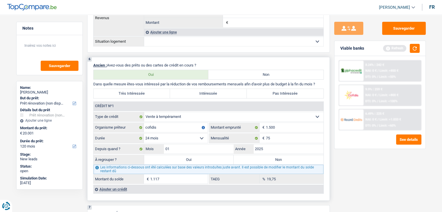
click at [115, 185] on div "Ajouter un crédit" at bounding box center [208, 189] width 230 height 9
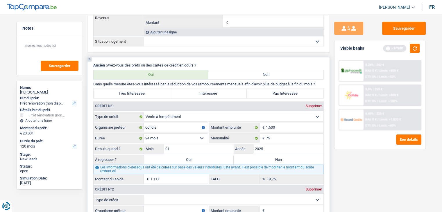
click at [158, 195] on select "Carte ou ouverture de crédit Prêt hypothécaire Vente à tempérament Prêt à tempé…" at bounding box center [233, 199] width 179 height 9
select select "mortgage"
click at [144, 195] on select "Carte ou ouverture de crédit Prêt hypothécaire Vente à tempérament Prêt à tempé…" at bounding box center [233, 199] width 179 height 9
type input "0"
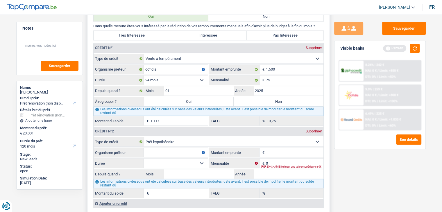
click at [163, 153] on input "Organisme prêteur" at bounding box center [176, 152] width 64 height 9
click at [284, 148] on input "Montant emprunté" at bounding box center [295, 152] width 58 height 9
click at [156, 151] on input "bnp" at bounding box center [176, 152] width 64 height 9
type input "b"
type input "BNP"
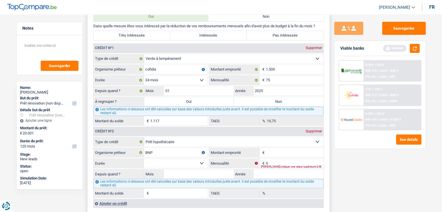
click at [293, 148] on input "Montant emprunté" at bounding box center [295, 152] width 58 height 9
click at [424, 47] on div "Viable banks Refresh" at bounding box center [380, 48] width 91 height 15
click at [416, 48] on button "button" at bounding box center [415, 48] width 10 height 9
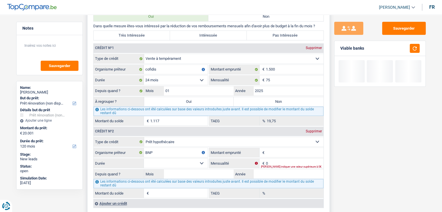
click at [271, 152] on input "Montant emprunté" at bounding box center [295, 152] width 58 height 9
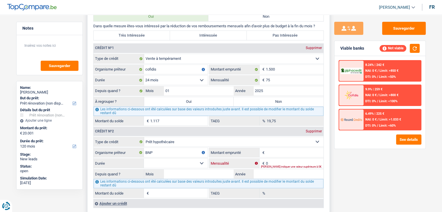
click at [271, 159] on input "0" at bounding box center [295, 163] width 58 height 9
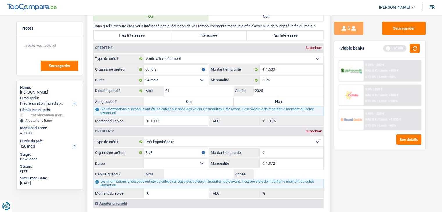
type input "1.372"
click at [273, 149] on input "Montant emprunté" at bounding box center [295, 152] width 58 height 9
click at [280, 163] on input "1.372" at bounding box center [295, 163] width 58 height 9
click at [280, 151] on input "Montant emprunté" at bounding box center [295, 152] width 58 height 9
type input "300.000"
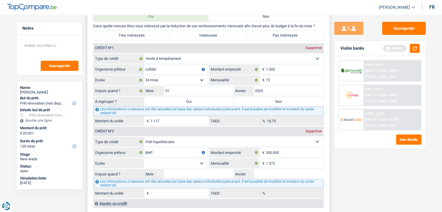
click at [193, 160] on select "120 mois 132 mois 144 mois 180 mois 240 mois 300 mois 360 mois 420 mois Sélecti…" at bounding box center [176, 163] width 64 height 9
select select "300"
click at [144, 159] on select "120 mois 132 mois 144 mois 180 mois 240 mois 300 mois 360 mois 420 mois Sélecti…" at bounding box center [176, 163] width 64 height 9
click at [211, 172] on input "Mois" at bounding box center [199, 174] width 70 height 9
click at [257, 171] on input "Année" at bounding box center [289, 174] width 70 height 9
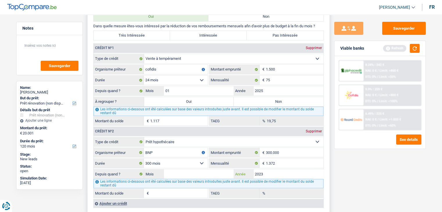
type input "2023"
click at [217, 172] on input "Mois" at bounding box center [199, 174] width 70 height 9
type input "10"
type input "284.146"
type input "2,71"
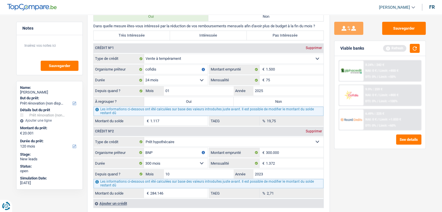
drag, startPoint x: 371, startPoint y: 179, endPoint x: 400, endPoint y: 83, distance: 100.1
click at [371, 178] on div "Sauvegarder Viable banks Refresh 8.24% | 242 € NAI: 0 € / Limit: >850 € DTI: 0%…" at bounding box center [380, 112] width 100 height 180
click at [409, 48] on div "Refresh" at bounding box center [401, 48] width 37 height 9
click at [413, 49] on button "button" at bounding box center [415, 48] width 10 height 9
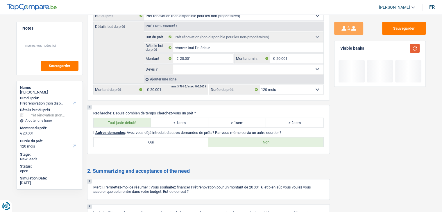
scroll to position [745, 0]
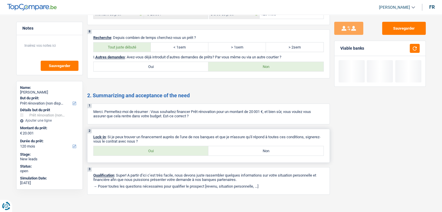
click at [164, 146] on label "Oui" at bounding box center [151, 150] width 115 height 9
click at [164, 146] on input "Oui" at bounding box center [151, 150] width 115 height 9
radio input "true"
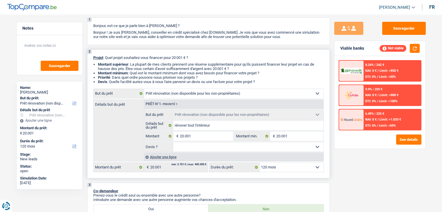
scroll to position [0, 0]
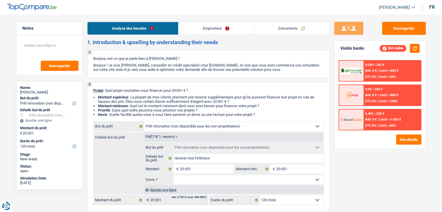
click at [202, 31] on link "Emprunteur" at bounding box center [216, 28] width 75 height 13
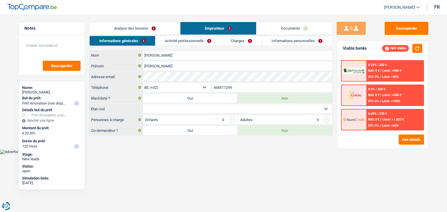
click at [161, 150] on body "Vous avez le contrôle de vos données Nous utilisons des cookies, tout comme nos…" at bounding box center [223, 82] width 447 height 146
click at [177, 110] on select "Célibataire Marié(e) Cohabitant(e) légal(e) Divorcé(e) Veuf(ve) Séparé (de fait…" at bounding box center [237, 108] width 189 height 9
select select "married"
click at [143, 104] on select "Célibataire Marié(e) Cohabitant(e) légal(e) Divorcé(e) Veuf(ve) Séparé (de fait…" at bounding box center [237, 108] width 189 height 9
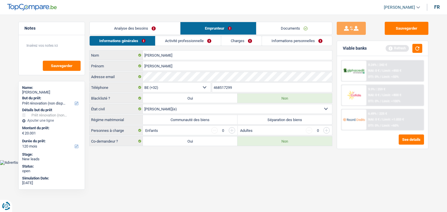
click at [166, 119] on label "Communauté des biens" at bounding box center [190, 119] width 95 height 9
click at [166, 119] on input "Communauté des biens" at bounding box center [190, 119] width 95 height 9
radio input "true"
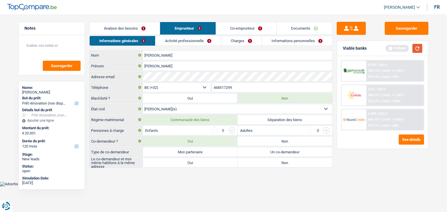
click at [419, 50] on button "button" at bounding box center [417, 48] width 10 height 9
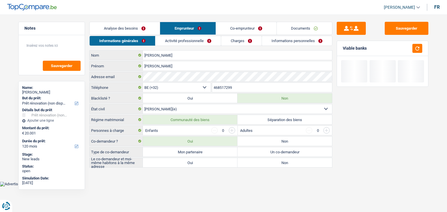
drag, startPoint x: 366, startPoint y: 49, endPoint x: 343, endPoint y: 49, distance: 23.3
click at [343, 49] on div "Viable banks" at bounding box center [382, 48] width 91 height 15
click at [343, 49] on div "Viable banks" at bounding box center [355, 48] width 24 height 5
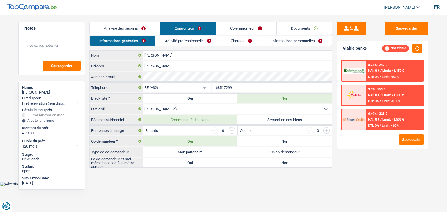
click at [353, 177] on div "Sauvegarder Viable banks Not viable 8.24% | 242 € NAI: 0 € / Limit: >1.150 € DT…" at bounding box center [382, 112] width 100 height 180
click at [234, 129] on input "button" at bounding box center [232, 130] width 6 height 6
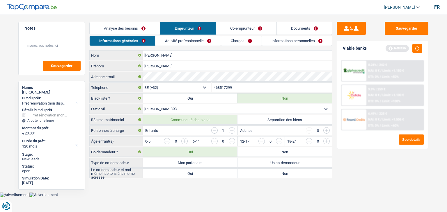
click at [234, 129] on input "button" at bounding box center [232, 130] width 6 height 6
click at [187, 129] on div "Enfants 2" at bounding box center [190, 130] width 94 height 9
click at [233, 141] on input "button" at bounding box center [350, 142] width 242 height 9
click at [185, 139] on input "button" at bounding box center [302, 142] width 242 height 9
click at [143, 25] on link "Analyse des besoins" at bounding box center [125, 28] width 70 height 13
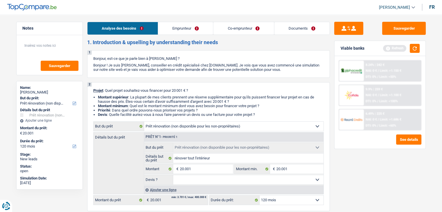
click at [171, 29] on link "Emprunteur" at bounding box center [185, 28] width 55 height 13
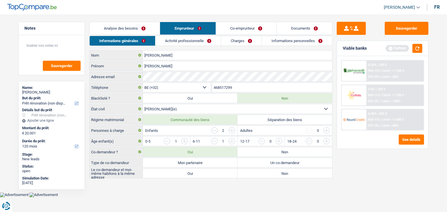
click at [267, 153] on label "Non" at bounding box center [284, 151] width 95 height 9
click at [267, 153] on input "Non" at bounding box center [284, 151] width 95 height 9
radio input "true"
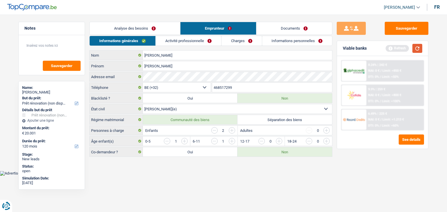
click at [418, 47] on button "button" at bounding box center [417, 48] width 10 height 9
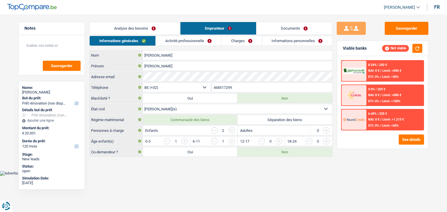
click at [191, 41] on link "Activité professionnelle" at bounding box center [188, 41] width 65 height 10
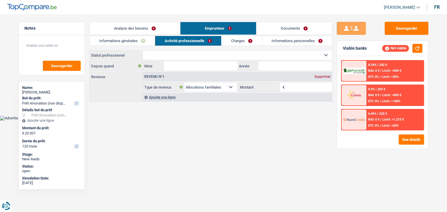
click at [180, 56] on select "Ouvrier Employé privé Employé public Invalide Indépendant Pensionné Chômeur Mut…" at bounding box center [237, 55] width 189 height 9
select select "independent"
click at [143, 51] on select "Ouvrier Employé privé Employé public Invalide Indépendant Pensionné Chômeur Mut…" at bounding box center [237, 55] width 189 height 9
select select "netSalary"
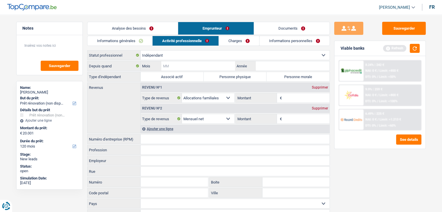
click at [180, 64] on input "Mois" at bounding box center [198, 65] width 74 height 9
click at [280, 34] on link "Documents" at bounding box center [292, 28] width 76 height 13
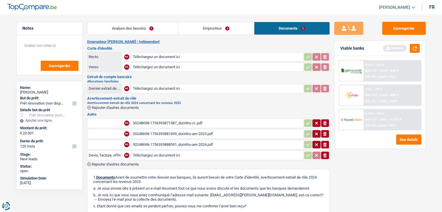
click at [157, 26] on link "Analyse des besoins" at bounding box center [133, 28] width 91 height 13
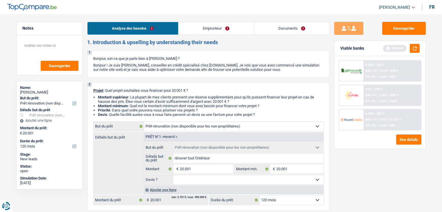
click at [195, 26] on link "Emprunteur" at bounding box center [216, 28] width 75 height 13
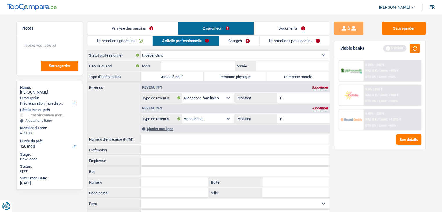
drag, startPoint x: 287, startPoint y: 27, endPoint x: 282, endPoint y: 35, distance: 9.1
click at [287, 28] on link "Documents" at bounding box center [292, 28] width 76 height 13
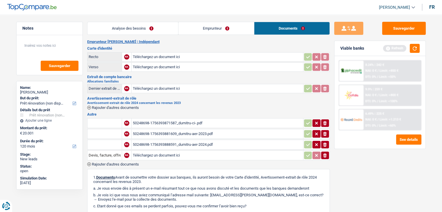
click at [189, 122] on div "50248698-1756393871587_dumitru-ci-.pdf" at bounding box center [217, 123] width 169 height 9
click at [182, 124] on div "50248698-1756393871587_dumitru-ci-.pdf" at bounding box center [217, 123] width 169 height 9
click at [200, 24] on link "Emprunteur" at bounding box center [217, 28] width 76 height 13
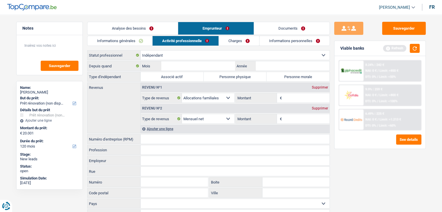
click at [166, 137] on input "Numéro d'entreprise (RPM)" at bounding box center [235, 139] width 189 height 9
drag, startPoint x: 170, startPoint y: 137, endPoint x: 126, endPoint y: 142, distance: 44.8
click at [126, 142] on div "0726672332 Numéro d'entreprise (RPM)" at bounding box center [209, 139] width 242 height 9
type input "0726672332"
click at [228, 67] on input "Mois" at bounding box center [198, 65] width 74 height 9
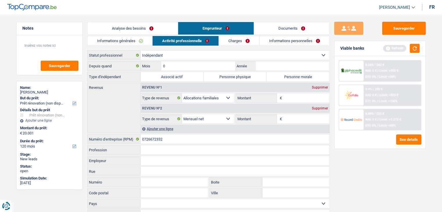
type input "05"
type input "2019"
click at [227, 74] on label "Personne physique" at bounding box center [235, 76] width 63 height 9
click at [227, 74] on input "Personne physique" at bounding box center [235, 76] width 63 height 9
radio input "true"
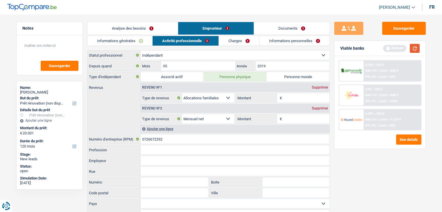
click at [418, 47] on button "button" at bounding box center [415, 48] width 10 height 9
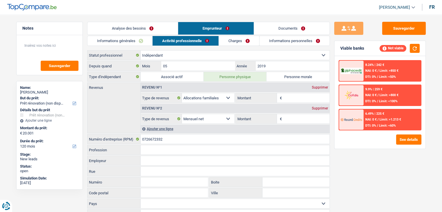
click at [310, 119] on input "Montant" at bounding box center [307, 118] width 46 height 9
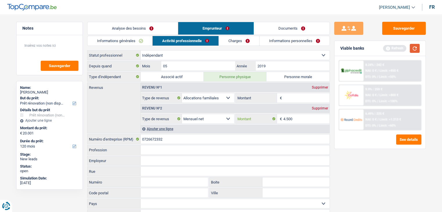
type input "4.500"
click at [417, 51] on button "button" at bounding box center [415, 48] width 10 height 9
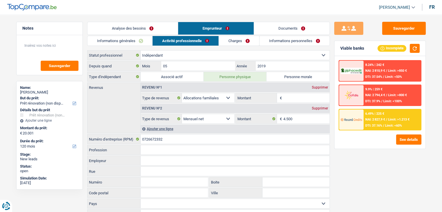
click at [335, 95] on div "8.24% | 242 € NAI: 2 810,9 € / Limit: >850 € DTI: 37.54% / Limit: <50% 9.9% | 2…" at bounding box center [380, 102] width 91 height 93
click at [325, 88] on div "Supprimer" at bounding box center [320, 87] width 19 height 3
select select "netSalary"
type input "4.500"
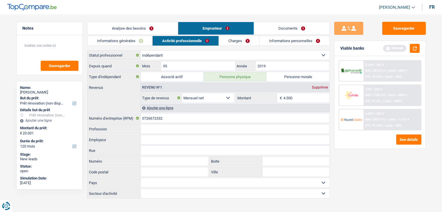
click at [421, 49] on div "Viable banks Refresh" at bounding box center [380, 48] width 91 height 15
click at [413, 48] on button "button" at bounding box center [415, 48] width 10 height 9
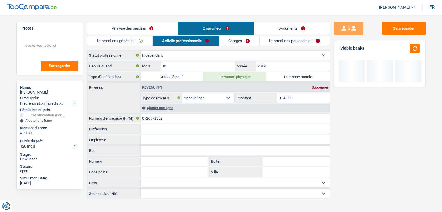
click at [226, 43] on link "Charges" at bounding box center [239, 41] width 40 height 10
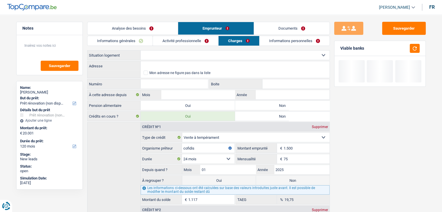
click at [173, 55] on select "Locataire Propriétaire avec prêt hypothécaire Propriétaire sans prêt hypothécai…" at bounding box center [235, 55] width 189 height 9
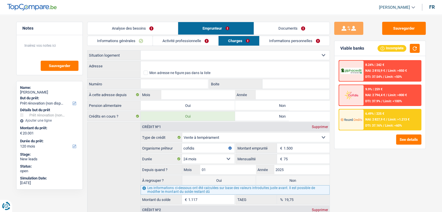
select select "ownerWithMortgage"
click at [141, 51] on select "Locataire Propriétaire avec prêt hypothécaire Propriétaire sans prêt hypothécai…" at bounding box center [235, 55] width 189 height 9
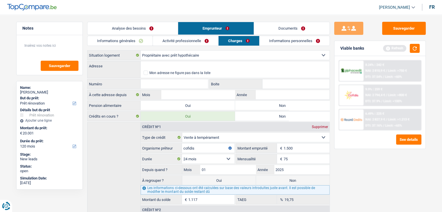
click at [283, 32] on link "Documents" at bounding box center [292, 28] width 76 height 13
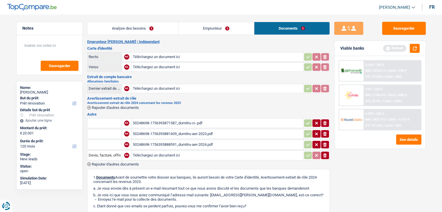
click at [212, 34] on link "Emprunteur" at bounding box center [217, 28] width 76 height 13
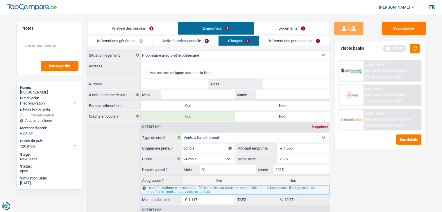
click at [271, 42] on link "Informations personnelles" at bounding box center [295, 41] width 70 height 10
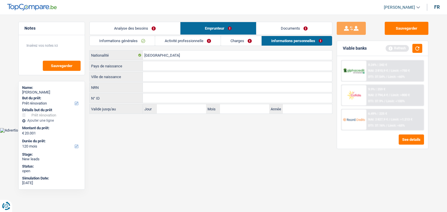
click at [230, 41] on link "Charges" at bounding box center [241, 41] width 40 height 10
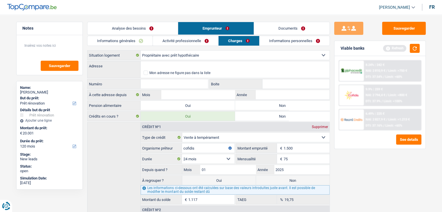
click at [273, 36] on link "Informations personnelles" at bounding box center [295, 41] width 70 height 10
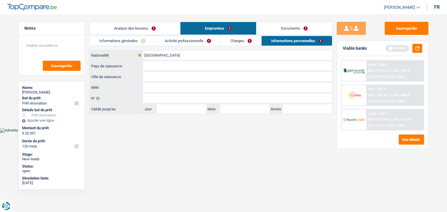
click at [269, 30] on link "Documents" at bounding box center [294, 28] width 76 height 13
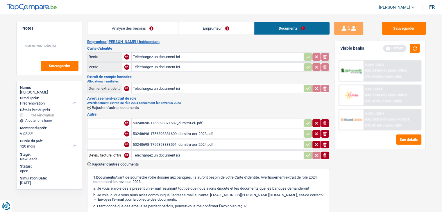
click at [193, 133] on div "50248698-1756393881609_dumitru-aer-2023.pdf" at bounding box center [217, 134] width 169 height 9
click at [183, 36] on div "Analyse des besoins Emprunteur Documents 1. Introduction & upselling by underst…" at bounding box center [208, 151] width 243 height 258
click at [189, 31] on link "Emprunteur" at bounding box center [217, 28] width 76 height 13
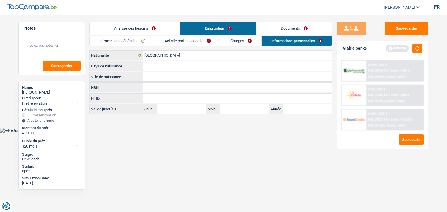
click at [199, 43] on link "Activité professionnelle" at bounding box center [187, 41] width 65 height 10
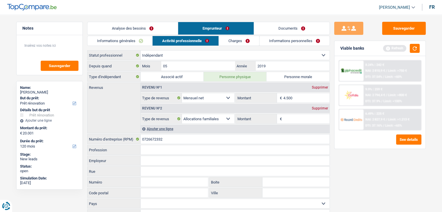
click at [234, 44] on link "Charges" at bounding box center [239, 41] width 40 height 10
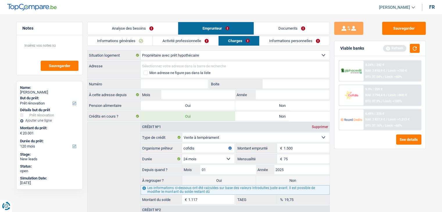
click at [175, 63] on input "Adresse" at bounding box center [235, 65] width 189 height 9
paste input "Omer [STREET_ADDRESS]"
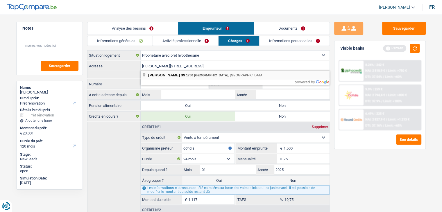
type input "[PERSON_NAME], 1760, [GEOGRAPHIC_DATA], [GEOGRAPHIC_DATA]"
type input "39"
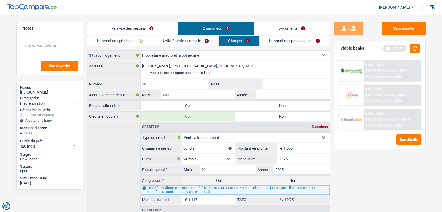
click at [185, 95] on input "Mois" at bounding box center [198, 94] width 74 height 9
type input "10"
type input "2023"
drag, startPoint x: 384, startPoint y: 179, endPoint x: 378, endPoint y: 175, distance: 7.5
click at [384, 179] on div "Sauvegarder Viable banks Refresh 8.24% | 242 € NAI: 2 810,9 € / Limit: >750 € D…" at bounding box center [380, 112] width 100 height 180
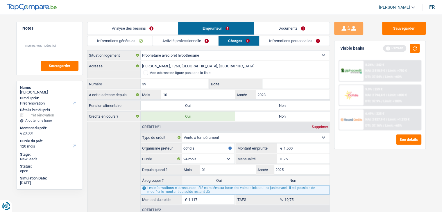
click at [273, 104] on label "Non" at bounding box center [282, 105] width 95 height 9
click at [273, 104] on input "Non" at bounding box center [282, 105] width 95 height 9
radio input "true"
click at [273, 41] on link "Informations personnelles" at bounding box center [295, 41] width 70 height 10
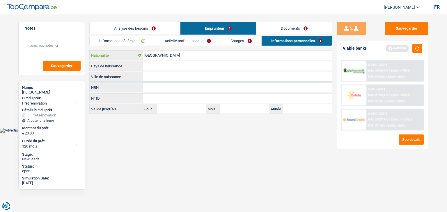
click at [168, 56] on input "[GEOGRAPHIC_DATA]" at bounding box center [237, 55] width 189 height 9
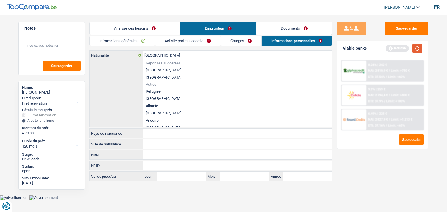
click at [419, 50] on button "button" at bounding box center [417, 48] width 10 height 9
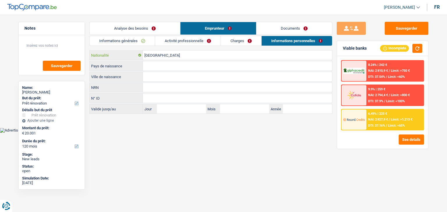
click at [170, 57] on input "[GEOGRAPHIC_DATA]" at bounding box center [237, 55] width 189 height 9
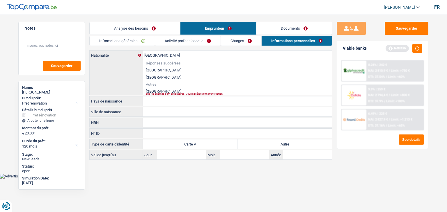
click at [152, 93] on div "Tous les champs sont obligatoires. Veuillez sélectionner une option" at bounding box center [228, 94] width 168 height 2
click at [152, 92] on li "[GEOGRAPHIC_DATA]" at bounding box center [237, 91] width 189 height 7
type input "[GEOGRAPHIC_DATA]"
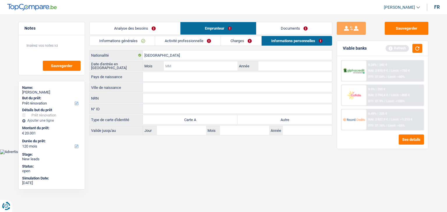
click at [187, 67] on input "Mois" at bounding box center [201, 65] width 74 height 9
click at [417, 52] on button "button" at bounding box center [417, 48] width 10 height 9
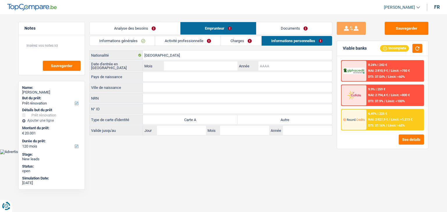
click at [283, 65] on input "Année" at bounding box center [295, 65] width 74 height 9
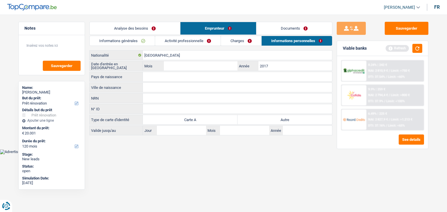
type input "2017"
click at [216, 65] on input "Mois" at bounding box center [201, 65] width 74 height 9
type input "06"
click at [201, 74] on input "Pays de naissance" at bounding box center [237, 76] width 189 height 9
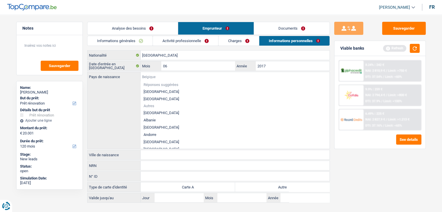
type input "r"
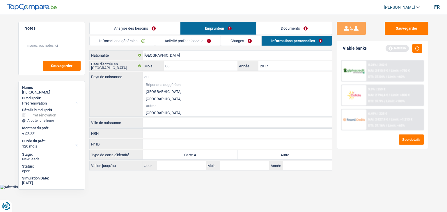
type input "o"
click at [156, 112] on li "Moldavie" at bounding box center [237, 112] width 189 height 7
type input "Moldavie"
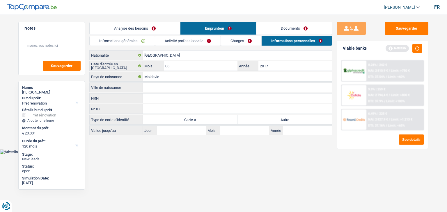
click at [164, 90] on input "Ville de naissance" at bounding box center [237, 87] width 189 height 9
click at [158, 88] on input "sbufcti" at bounding box center [237, 87] width 189 height 9
click at [158, 87] on input "sbufcti" at bounding box center [237, 87] width 189 height 9
click at [415, 49] on button "button" at bounding box center [417, 48] width 10 height 9
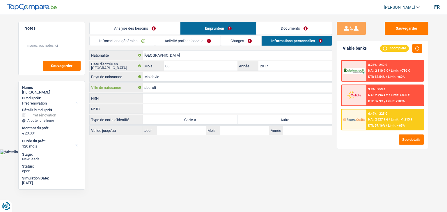
click at [173, 84] on input "sbufcti" at bounding box center [237, 87] width 189 height 9
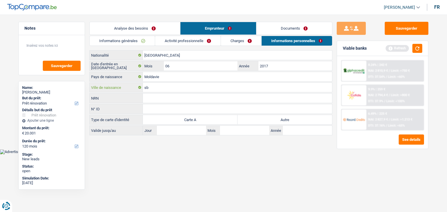
type input "s"
click at [420, 49] on button "button" at bounding box center [417, 48] width 10 height 9
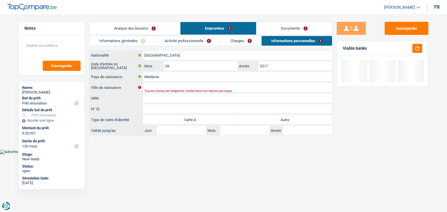
click at [153, 90] on div "Tous les champs sont obligatoires. Veuillez fournir une réponse plus longue" at bounding box center [228, 91] width 168 height 2
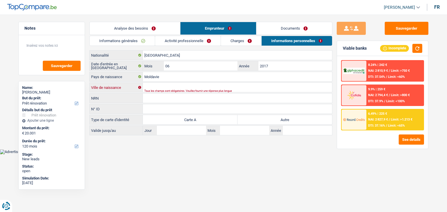
click at [153, 86] on input "Ville de naissance" at bounding box center [237, 87] width 189 height 9
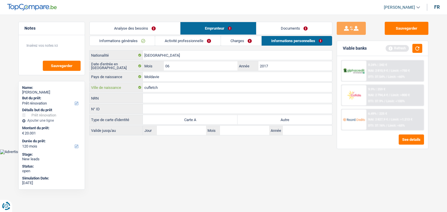
type input "cufletch"
click at [176, 154] on html "Vous avez le contrôle de vos données Nous utilisons des cookies, tout comme nos…" at bounding box center [223, 77] width 447 height 154
click at [160, 96] on input "NRN" at bounding box center [237, 98] width 189 height 9
click at [420, 49] on button "button" at bounding box center [417, 48] width 10 height 9
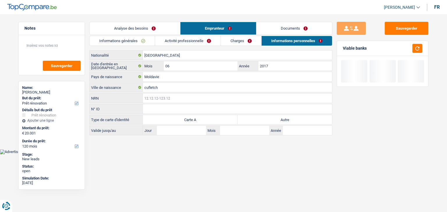
click at [155, 100] on input "NRN" at bounding box center [237, 98] width 189 height 9
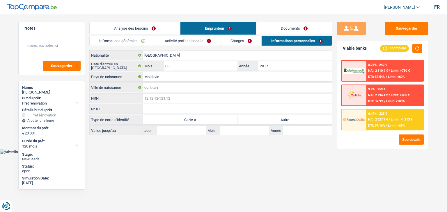
click at [155, 98] on input "NRN" at bounding box center [237, 98] width 189 height 9
click at [265, 29] on link "Documents" at bounding box center [294, 28] width 76 height 13
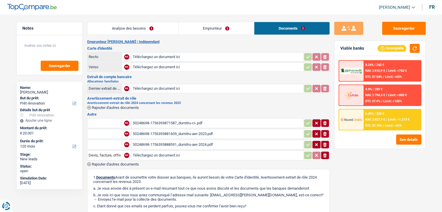
click at [218, 25] on link "Emprunteur" at bounding box center [217, 28] width 76 height 13
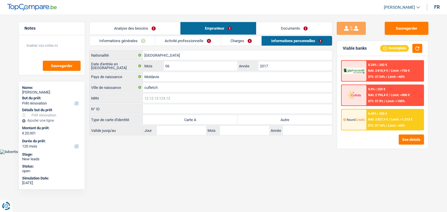
click at [149, 98] on input "NRN" at bounding box center [237, 98] width 189 height 9
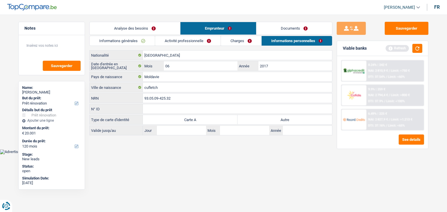
type input "93.05.09-425.32"
click at [254, 119] on label "Autre" at bounding box center [284, 119] width 95 height 9
click at [254, 119] on input "Autre" at bounding box center [284, 119] width 95 height 9
radio input "true"
click at [416, 46] on button "button" at bounding box center [417, 48] width 10 height 9
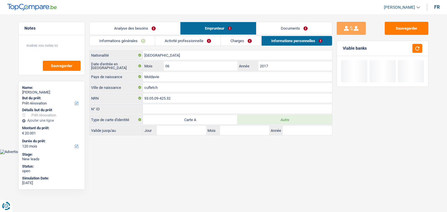
click at [285, 25] on link "Documents" at bounding box center [294, 28] width 76 height 13
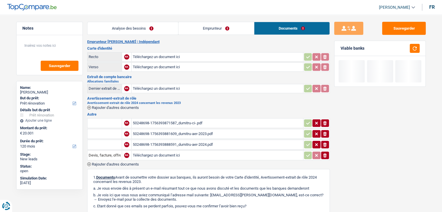
click at [231, 29] on link "Emprunteur" at bounding box center [217, 28] width 76 height 13
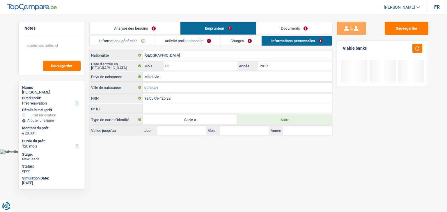
click at [129, 31] on link "Analyse des besoins" at bounding box center [135, 28] width 90 height 13
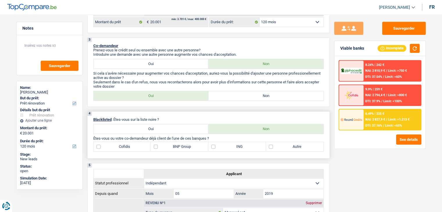
scroll to position [204, 0]
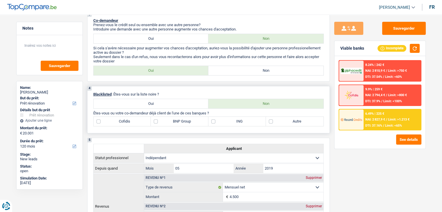
click at [181, 120] on label "BNP Group" at bounding box center [180, 121] width 58 height 9
click at [181, 120] on input "BNP Group" at bounding box center [180, 121] width 58 height 9
checkbox input "true"
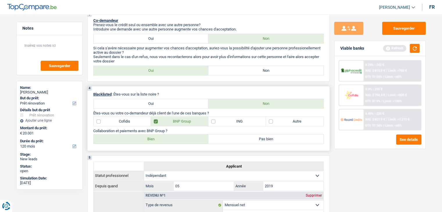
drag, startPoint x: 157, startPoint y: 136, endPoint x: 144, endPoint y: 131, distance: 14.6
click at [157, 137] on label "Bien" at bounding box center [151, 139] width 115 height 9
click at [157, 137] on input "Bien" at bounding box center [151, 139] width 115 height 9
radio input "true"
click at [130, 122] on label "Cofidis" at bounding box center [123, 121] width 58 height 9
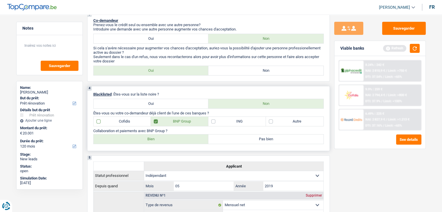
click at [130, 122] on input "Cofidis" at bounding box center [123, 121] width 58 height 9
checkbox input "true"
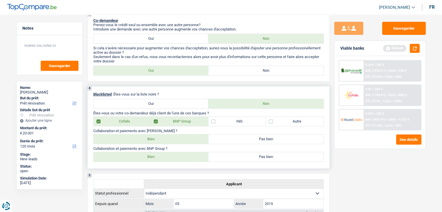
click at [138, 140] on label "Bien" at bounding box center [151, 139] width 115 height 9
click at [138, 140] on input "Bien" at bounding box center [151, 139] width 115 height 9
radio input "true"
click at [416, 46] on button "button" at bounding box center [415, 48] width 10 height 9
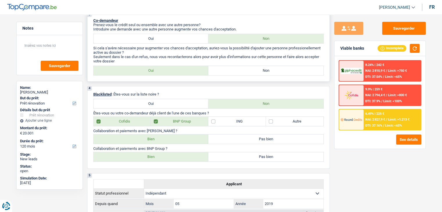
drag, startPoint x: 155, startPoint y: 41, endPoint x: 155, endPoint y: 44, distance: 3.5
click at [155, 41] on label "Oui" at bounding box center [151, 38] width 115 height 9
click at [155, 41] on input "Oui" at bounding box center [151, 38] width 115 height 9
radio input "true"
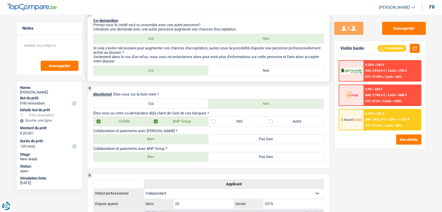
select select "32"
select select "married"
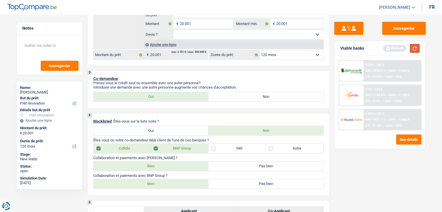
click at [412, 47] on button "button" at bounding box center [415, 48] width 10 height 9
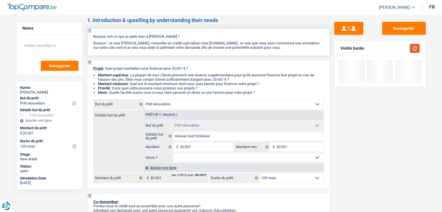
scroll to position [0, 0]
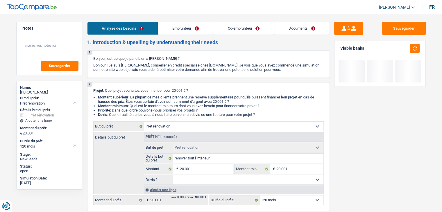
click at [199, 31] on link "Emprunteur" at bounding box center [185, 28] width 55 height 13
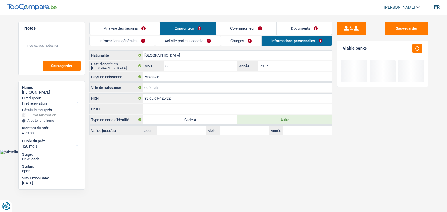
click at [234, 33] on link "Co-emprunteur" at bounding box center [246, 28] width 60 height 13
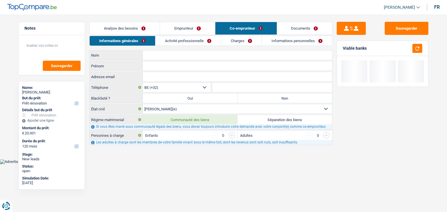
click at [160, 54] on input "Nom" at bounding box center [237, 55] width 189 height 9
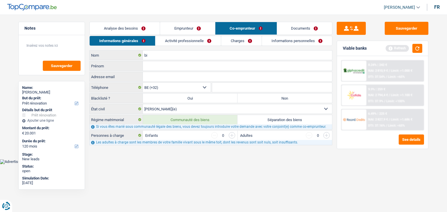
click at [180, 24] on link "Emprunteur" at bounding box center [187, 28] width 55 height 13
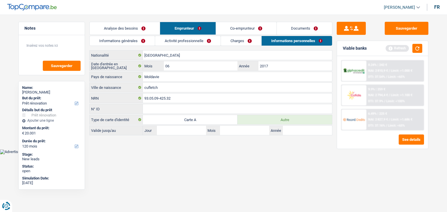
click at [128, 38] on link "Informations générales" at bounding box center [122, 41] width 65 height 10
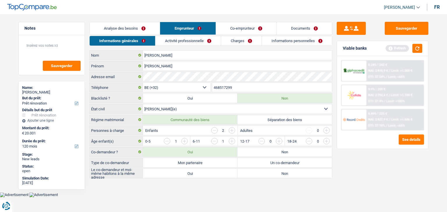
click at [236, 26] on link "Co-emprunteur" at bounding box center [246, 28] width 60 height 13
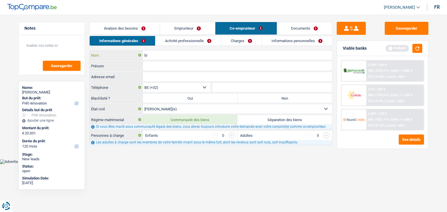
click at [164, 56] on input "bi" at bounding box center [237, 55] width 189 height 9
type input "b"
type input "[PERSON_NAME]"
click at [161, 67] on input "Prénom" at bounding box center [237, 65] width 189 height 9
type input "INA"
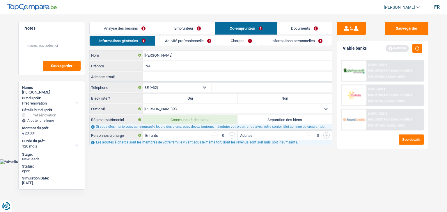
click at [145, 164] on html "Vous avez le contrôle de vos données Nous utilisons des cookies, tout comme nos…" at bounding box center [223, 82] width 447 height 164
click at [258, 101] on label "Non" at bounding box center [284, 98] width 95 height 9
click at [258, 101] on input "Non" at bounding box center [284, 98] width 95 height 9
radio input "true"
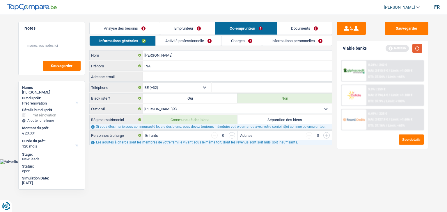
click at [420, 49] on button "button" at bounding box center [417, 48] width 10 height 9
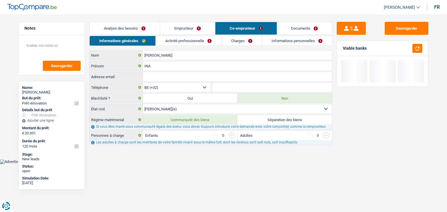
click at [179, 42] on link "Activité professionnelle" at bounding box center [188, 41] width 65 height 10
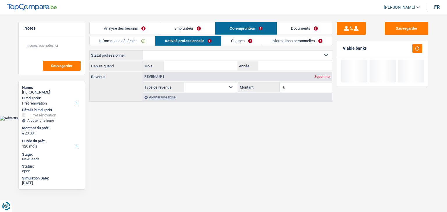
click at [129, 42] on link "Informations générales" at bounding box center [122, 41] width 65 height 10
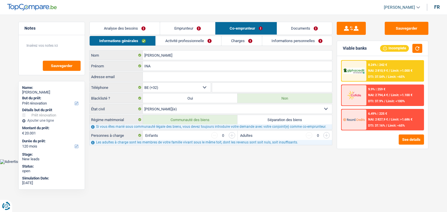
click at [234, 135] on input "button" at bounding box center [232, 135] width 6 height 6
click at [233, 135] on input "button" at bounding box center [232, 135] width 6 height 6
select select "familyAllowances"
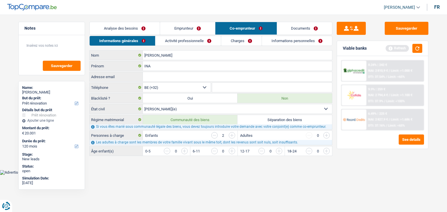
click at [214, 134] on input "button" at bounding box center [214, 135] width 6 height 6
click at [180, 44] on link "Activité professionnelle" at bounding box center [188, 41] width 65 height 10
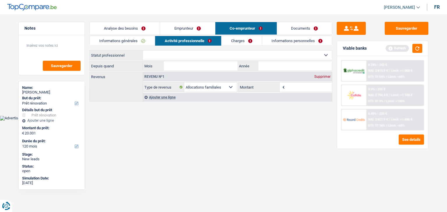
click at [170, 55] on select "Ouvrier Employé privé Employé public Invalide Indépendant Pensionné Chômeur Mut…" at bounding box center [237, 55] width 189 height 9
select select "privateEmployee"
click at [143, 51] on select "Ouvrier Employé privé Employé public Invalide Indépendant Pensionné Chômeur Mut…" at bounding box center [237, 55] width 189 height 9
select select "familyAllowances"
select select "netSalary"
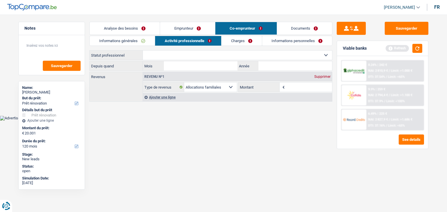
select select "mealVouchers"
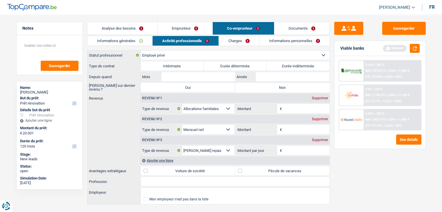
click at [410, 51] on div "Refresh" at bounding box center [401, 48] width 37 height 9
click at [292, 64] on label "Durée indéterminée" at bounding box center [298, 65] width 63 height 9
click at [292, 64] on input "Durée indéterminée" at bounding box center [298, 65] width 63 height 9
radio input "true"
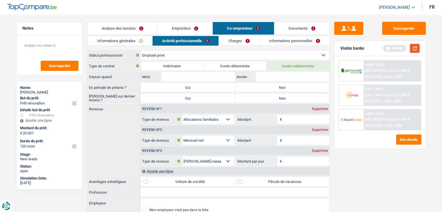
click at [414, 48] on button "button" at bounding box center [415, 48] width 10 height 9
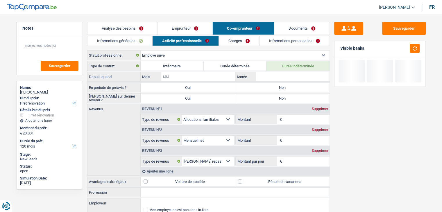
click at [211, 75] on input "Mois" at bounding box center [198, 76] width 74 height 9
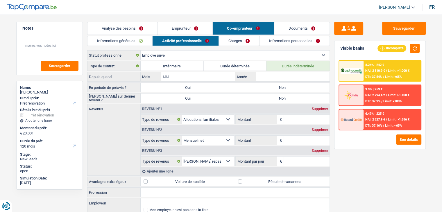
click at [218, 78] on input "Mois" at bounding box center [198, 76] width 74 height 9
click at [282, 79] on input "Année" at bounding box center [293, 76] width 74 height 9
type input "0"
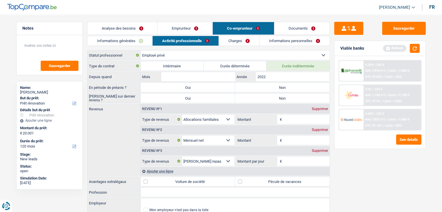
type input "2022"
click at [210, 78] on input "Mois" at bounding box center [198, 76] width 74 height 9
type input "06"
click at [418, 49] on button "button" at bounding box center [415, 48] width 10 height 9
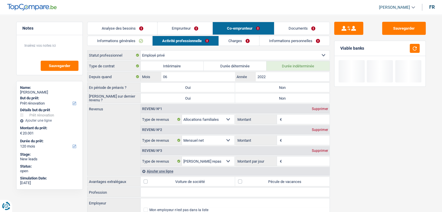
click at [298, 87] on label "Non" at bounding box center [282, 87] width 95 height 9
click at [298, 87] on input "Non" at bounding box center [282, 87] width 95 height 9
radio input "true"
click at [291, 95] on label "Non" at bounding box center [282, 98] width 95 height 9
click at [291, 95] on input "Non" at bounding box center [282, 98] width 95 height 9
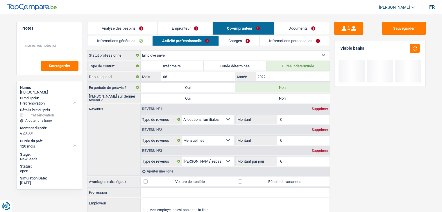
radio input "true"
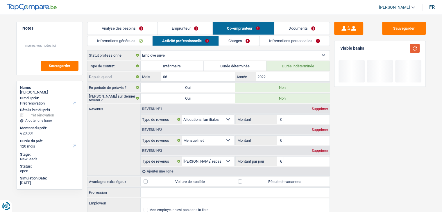
click at [414, 52] on button "button" at bounding box center [415, 48] width 10 height 9
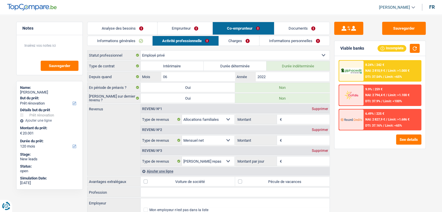
click at [290, 139] on input "Montant" at bounding box center [307, 140] width 46 height 9
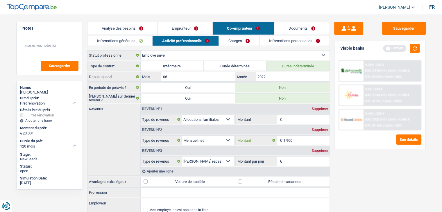
type input "1.900"
click at [297, 118] on input "Montant" at bounding box center [307, 119] width 46 height 9
click at [416, 51] on button "button" at bounding box center [415, 48] width 10 height 9
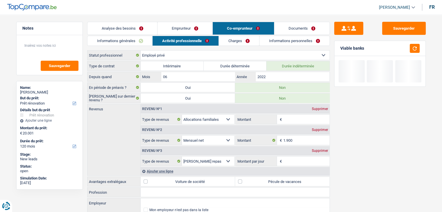
click at [292, 120] on input "Montant" at bounding box center [307, 119] width 46 height 9
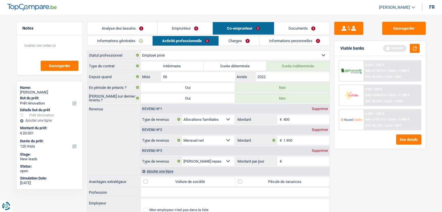
type input "400"
click at [370, 182] on div "Sauvegarder Viable banks Refresh 8.24% | 242 € NAI: 4 710,9 € / Limit: >1.000 €…" at bounding box center [380, 112] width 100 height 180
click at [410, 47] on button "button" at bounding box center [415, 48] width 10 height 9
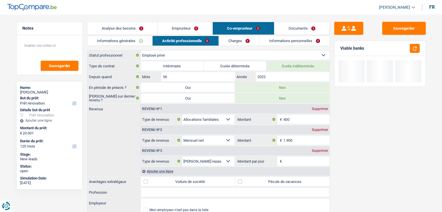
click at [294, 160] on input "Montant par jour" at bounding box center [307, 161] width 46 height 9
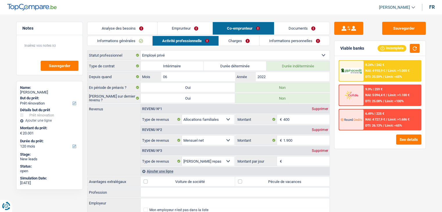
click at [294, 160] on input "Montant par jour" at bounding box center [307, 161] width 46 height 9
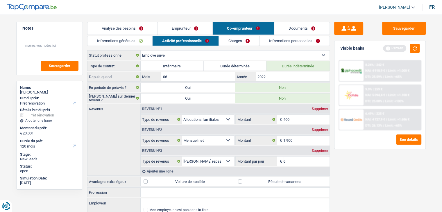
type input "6,0"
click at [372, 171] on div "Sauvegarder Viable banks Refresh 8.24% | 242 € NAI: 4 910,9 € / Limit: >1.000 €…" at bounding box center [380, 112] width 100 height 180
click at [411, 43] on div "Viable banks Refresh" at bounding box center [380, 48] width 91 height 15
click at [412, 46] on button "button" at bounding box center [415, 48] width 10 height 9
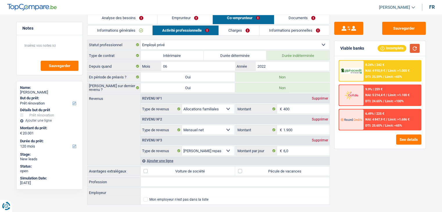
scroll to position [20, 0]
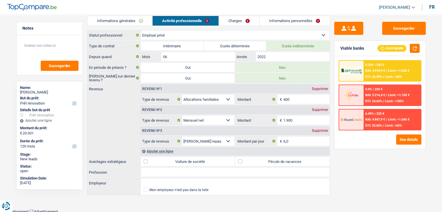
click at [308, 160] on label "Pécule de vacances" at bounding box center [282, 161] width 95 height 9
click at [308, 160] on input "Pécule de vacances" at bounding box center [282, 161] width 95 height 9
checkbox input "true"
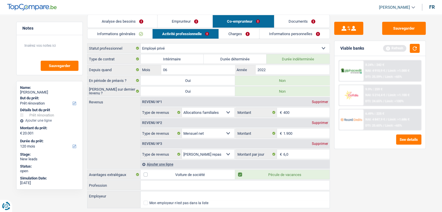
scroll to position [0, 0]
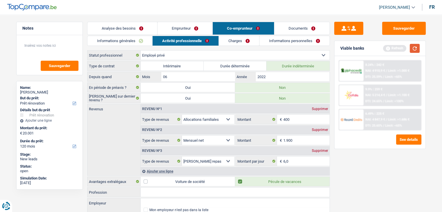
click at [413, 48] on button "button" at bounding box center [415, 48] width 10 height 9
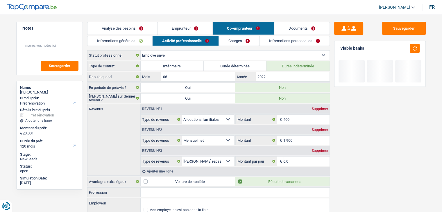
drag, startPoint x: 241, startPoint y: 40, endPoint x: 238, endPoint y: 40, distance: 3.0
click at [241, 40] on link "Charges" at bounding box center [239, 41] width 40 height 10
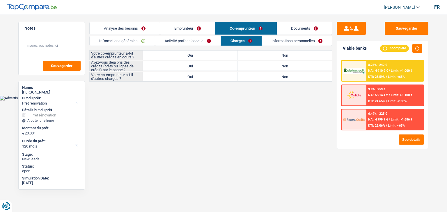
click at [279, 48] on div "Informations générales Activité professionnelle Charges Informations personnell…" at bounding box center [210, 59] width 243 height 46
click at [277, 54] on label "Non" at bounding box center [284, 55] width 95 height 9
click at [277, 54] on input "Non" at bounding box center [284, 55] width 95 height 9
radio input "true"
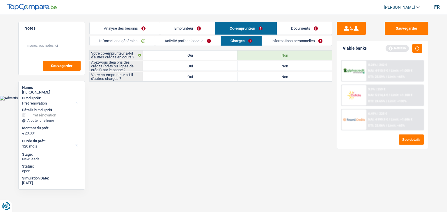
click at [221, 66] on label "Oui" at bounding box center [190, 65] width 95 height 9
click at [221, 66] on input "Oui" at bounding box center [190, 65] width 95 height 9
radio input "true"
click at [265, 78] on label "Non" at bounding box center [284, 76] width 95 height 9
click at [265, 78] on input "Non" at bounding box center [284, 76] width 95 height 9
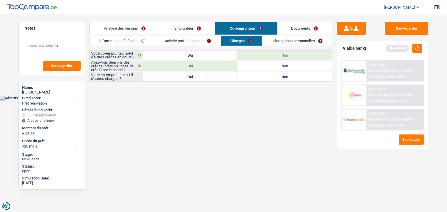
radio input "true"
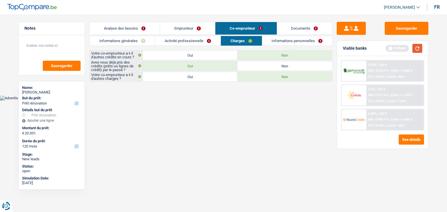
click at [420, 48] on button "button" at bounding box center [417, 48] width 10 height 9
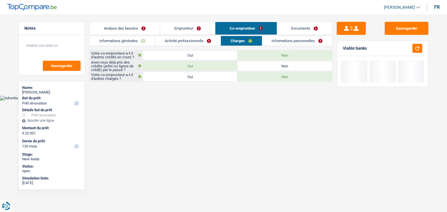
click at [294, 48] on div "Informations générales Activité professionnelle Charges Informations personnell…" at bounding box center [210, 59] width 243 height 46
click at [293, 43] on link "Informations personnelles" at bounding box center [297, 41] width 70 height 10
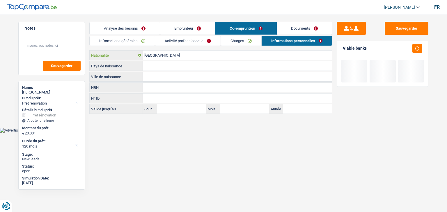
click at [160, 55] on input "[GEOGRAPHIC_DATA]" at bounding box center [237, 55] width 189 height 9
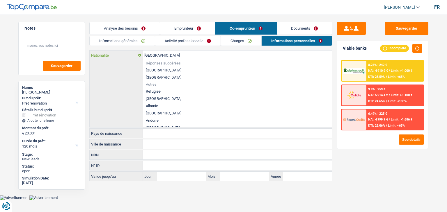
type input "Belgiqu"
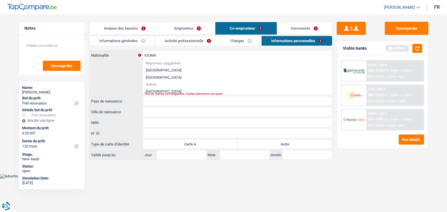
click at [163, 90] on li "[GEOGRAPHIC_DATA]" at bounding box center [237, 91] width 189 height 7
type input "[GEOGRAPHIC_DATA]"
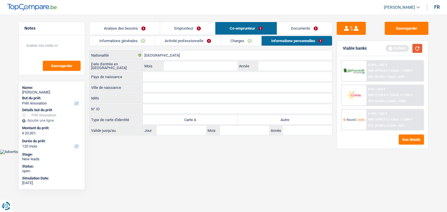
click at [416, 49] on button "button" at bounding box center [417, 48] width 10 height 9
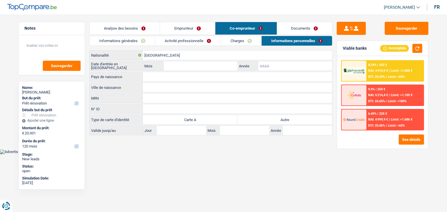
click at [271, 67] on input "Année" at bounding box center [295, 65] width 74 height 9
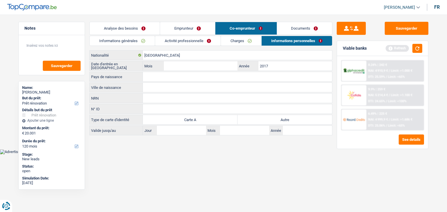
type input "2017"
click at [200, 23] on link "Emprunteur" at bounding box center [187, 28] width 55 height 13
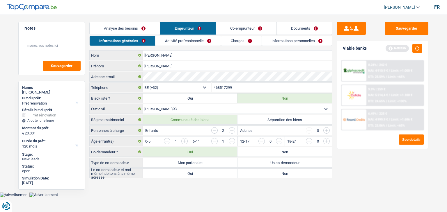
click at [293, 42] on link "Informations personnelles" at bounding box center [297, 41] width 70 height 10
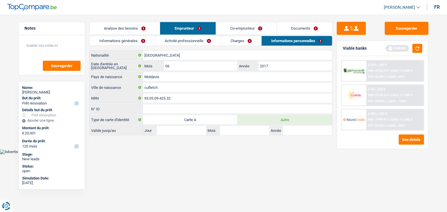
click at [294, 29] on link "Documents" at bounding box center [304, 28] width 55 height 13
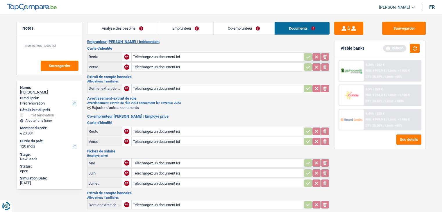
click at [237, 30] on link "Co-emprunteur" at bounding box center [244, 28] width 61 height 13
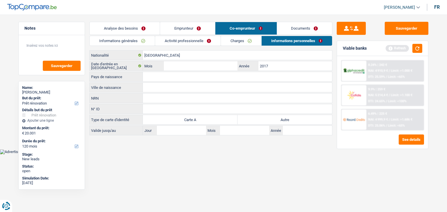
click at [227, 40] on link "Charges" at bounding box center [241, 41] width 40 height 10
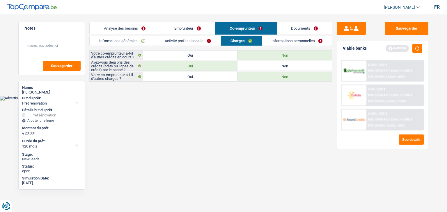
click at [282, 40] on link "Informations personnelles" at bounding box center [297, 41] width 70 height 10
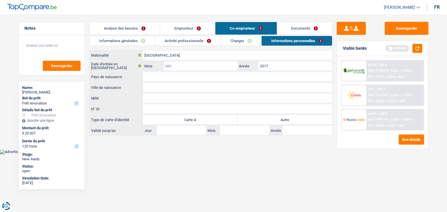
click at [200, 65] on input "Mois" at bounding box center [201, 65] width 74 height 9
type input "06"
click at [187, 78] on input "Pays de naissance" at bounding box center [237, 76] width 189 height 9
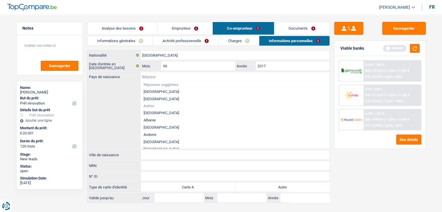
type input "M"
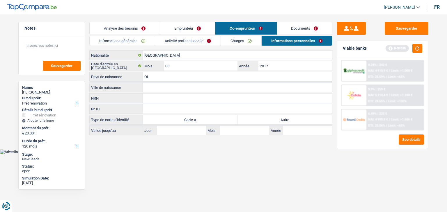
type input "O"
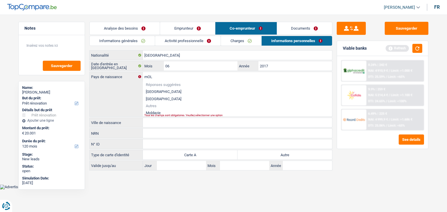
click at [149, 111] on li "Moldavie" at bounding box center [237, 112] width 189 height 7
type input "Moldavie"
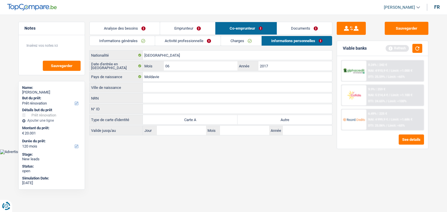
click at [154, 83] on input "Ville de naissance" at bounding box center [237, 87] width 189 height 9
type input "B"
type input "Batir"
click at [160, 95] on input "NRN" at bounding box center [237, 98] width 189 height 9
click at [415, 51] on button "button" at bounding box center [417, 48] width 10 height 9
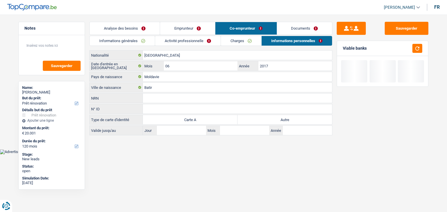
drag, startPoint x: 366, startPoint y: 46, endPoint x: 341, endPoint y: 47, distance: 25.0
click at [341, 47] on div "Viable banks" at bounding box center [382, 48] width 91 height 15
click at [344, 127] on div "Sauvegarder Viable banks" at bounding box center [382, 112] width 100 height 180
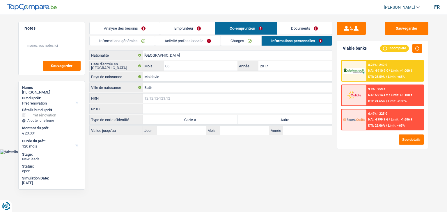
click at [174, 96] on input "NRN" at bounding box center [237, 98] width 189 height 9
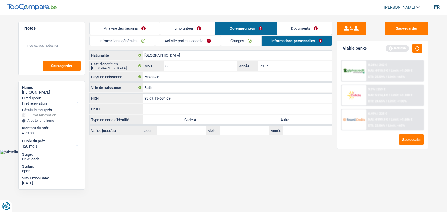
type input "93.09.13-684.69"
click at [271, 118] on label "Autre" at bounding box center [284, 119] width 95 height 9
click at [271, 118] on input "Autre" at bounding box center [284, 119] width 95 height 9
radio input "true"
click at [415, 49] on button "button" at bounding box center [417, 48] width 10 height 9
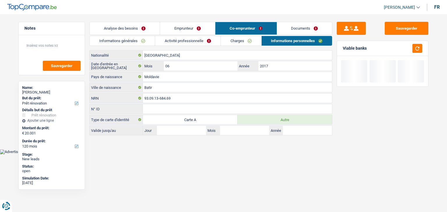
drag, startPoint x: 291, startPoint y: 29, endPoint x: 288, endPoint y: 31, distance: 3.1
click at [291, 29] on link "Documents" at bounding box center [304, 28] width 55 height 13
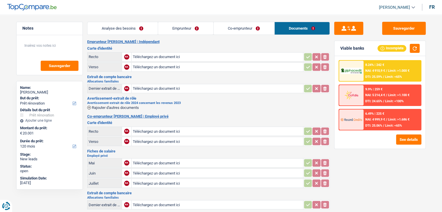
click at [145, 33] on link "Analyse des besoins" at bounding box center [123, 28] width 70 height 13
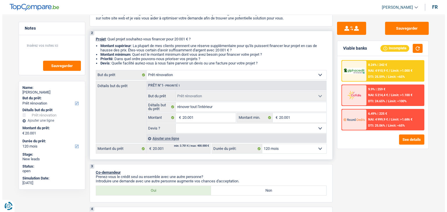
scroll to position [87, 0]
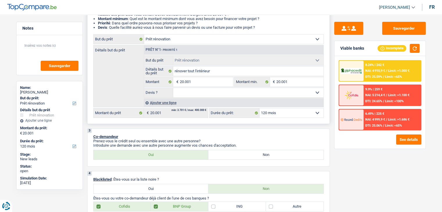
click at [206, 90] on select "Oui Non Non répondu Sélectionner une option" at bounding box center [248, 92] width 150 height 9
click at [172, 42] on select "Confort maison: meubles, textile, peinture, électroménager, outillage non-profe…" at bounding box center [233, 39] width 179 height 9
select select "houseOrGarden"
click at [144, 35] on select "Confort maison: meubles, textile, peinture, électroménager, outillage non-profe…" at bounding box center [233, 39] width 179 height 9
select select "houseOrGarden"
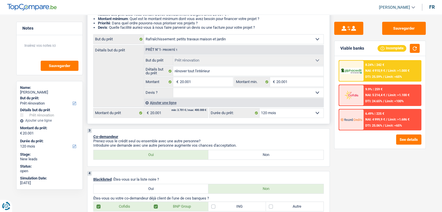
select select "houseOrGarden"
select select "renovation"
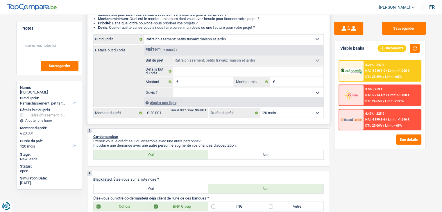
select select "renovation"
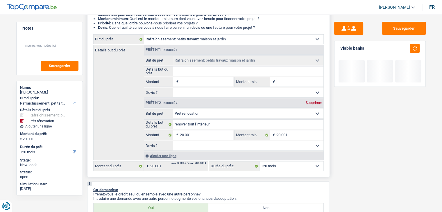
click at [201, 81] on input "Montant" at bounding box center [206, 81] width 53 height 9
click at [280, 81] on input "Montant min." at bounding box center [300, 81] width 47 height 9
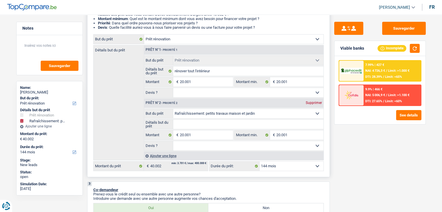
click at [319, 104] on div "Supprimer" at bounding box center [314, 102] width 19 height 3
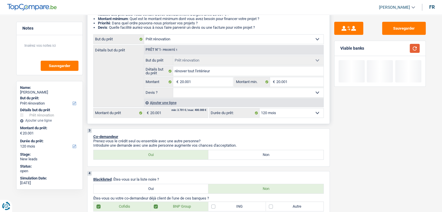
click at [416, 48] on button "button" at bounding box center [415, 48] width 10 height 9
click at [190, 92] on select "Oui Non Non répondu Sélectionner une option" at bounding box center [248, 92] width 150 height 9
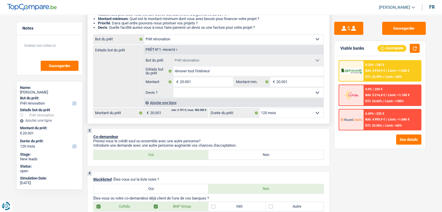
click at [173, 88] on select "Oui Non Non répondu Sélectionner une option" at bounding box center [248, 92] width 150 height 9
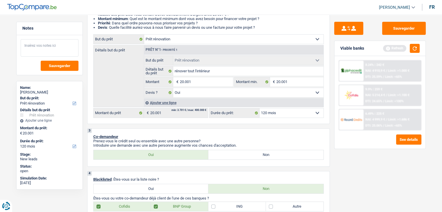
click at [48, 39] on textarea at bounding box center [50, 47] width 58 height 17
click at [199, 42] on select "Confort maison: meubles, textile, peinture, électroménager, outillage non-profe…" at bounding box center [233, 39] width 179 height 9
click at [144, 35] on select "Confort maison: meubles, textile, peinture, électroménager, outillage non-profe…" at bounding box center [233, 39] width 179 height 9
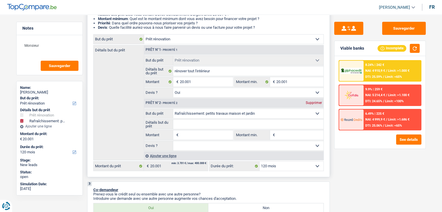
click at [311, 104] on div "Supprimer" at bounding box center [314, 102] width 19 height 3
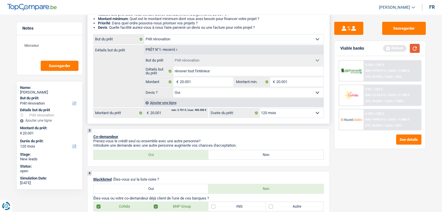
click at [416, 48] on button "button" at bounding box center [415, 48] width 10 height 9
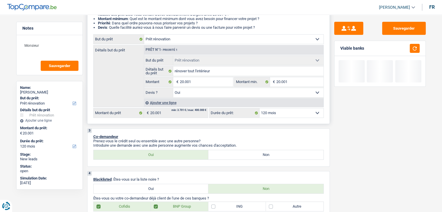
click at [270, 114] on select "12 mois 18 mois 24 mois 30 mois 36 mois 42 mois 48 mois 60 mois 72 mois 84 mois…" at bounding box center [292, 112] width 64 height 9
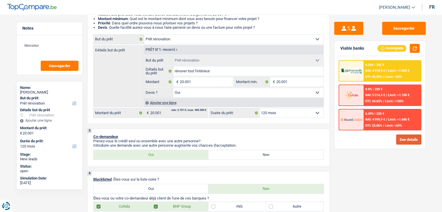
click at [405, 140] on button "See details" at bounding box center [408, 140] width 25 height 10
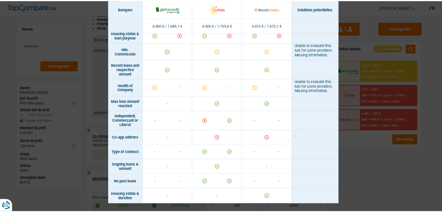
scroll to position [359, 0]
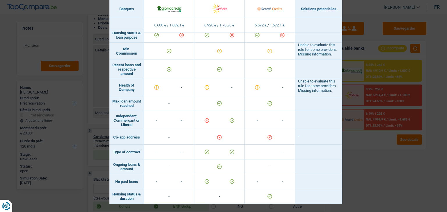
click at [355, 161] on div "Banks conditions × Banques Solutions potentielles Revenus / Charges 6.600 € / 1…" at bounding box center [223, 106] width 447 height 212
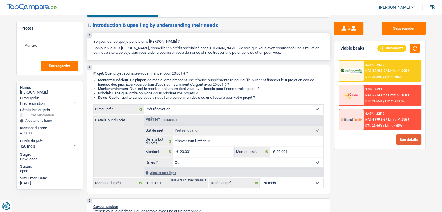
scroll to position [0, 0]
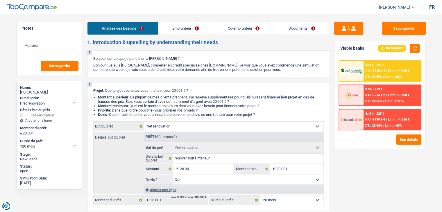
drag, startPoint x: 159, startPoint y: 34, endPoint x: 169, endPoint y: 33, distance: 10.8
click at [159, 34] on link "Emprunteur" at bounding box center [185, 28] width 55 height 13
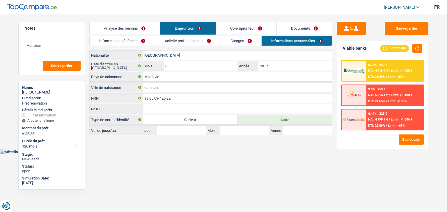
click at [147, 38] on link "Informations générales" at bounding box center [122, 41] width 65 height 10
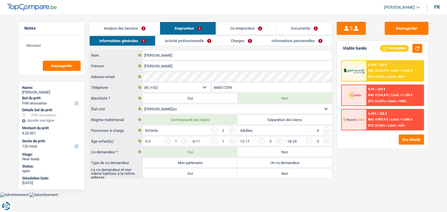
click at [198, 163] on label "Mon partenaire" at bounding box center [190, 162] width 95 height 9
click at [198, 163] on input "Mon partenaire" at bounding box center [190, 162] width 95 height 9
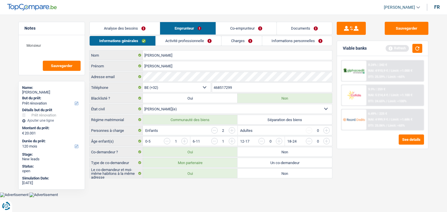
click at [194, 174] on label "Oui" at bounding box center [190, 173] width 95 height 9
click at [194, 174] on input "Oui" at bounding box center [190, 173] width 95 height 9
click at [419, 46] on button "button" at bounding box center [417, 48] width 10 height 9
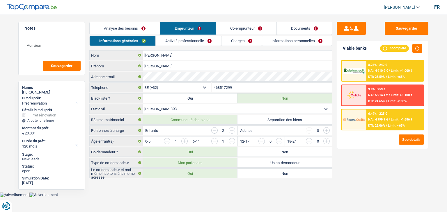
click at [151, 28] on link "Analyse des besoins" at bounding box center [125, 28] width 70 height 13
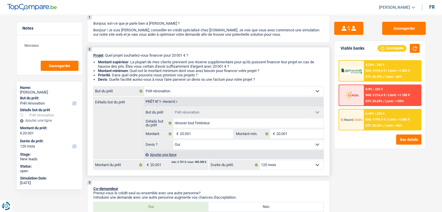
scroll to position [87, 0]
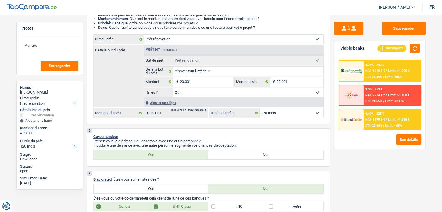
click at [209, 93] on select "Oui Non Non répondu Sélectionner une option" at bounding box center [248, 92] width 150 height 9
click at [173, 88] on select "Oui Non Non répondu Sélectionner une option" at bounding box center [248, 92] width 150 height 9
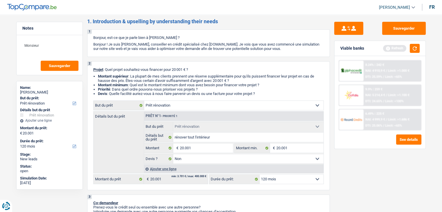
scroll to position [0, 0]
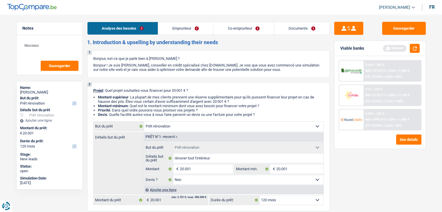
click at [292, 32] on link "Documents" at bounding box center [302, 28] width 55 height 13
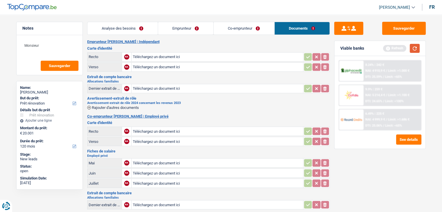
click at [410, 50] on button "button" at bounding box center [415, 48] width 10 height 9
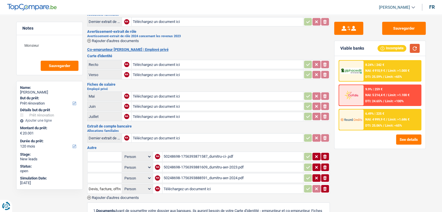
scroll to position [116, 0]
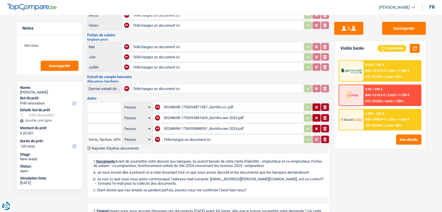
click at [211, 115] on div "50248698-1756393881609_dumitru-aer-2023.pdf" at bounding box center [233, 118] width 138 height 9
click at [199, 104] on div "50248698-1756393871587_dumitru-ci-.pdf" at bounding box center [233, 107] width 138 height 9
click at [200, 97] on h3 "Autre" at bounding box center [208, 99] width 243 height 4
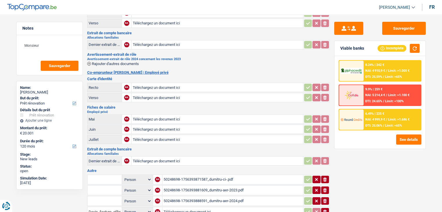
scroll to position [58, 0]
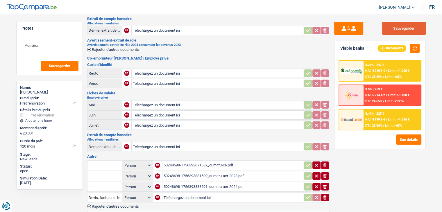
click at [395, 30] on button "Sauvegarder" at bounding box center [404, 28] width 44 height 13
click at [60, 44] on textarea "Monsieur" at bounding box center [50, 47] width 58 height 17
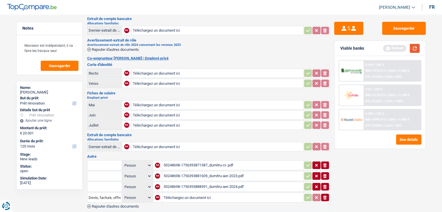
click at [419, 47] on button "button" at bounding box center [415, 48] width 10 height 9
click at [418, 47] on button "button" at bounding box center [415, 48] width 10 height 9
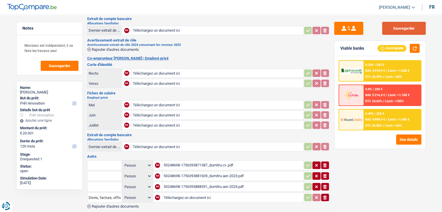
click at [394, 25] on button "Sauvegarder" at bounding box center [404, 28] width 44 height 13
click at [400, 31] on button "Sauvegarder" at bounding box center [404, 28] width 44 height 13
